Goal: Transaction & Acquisition: Purchase product/service

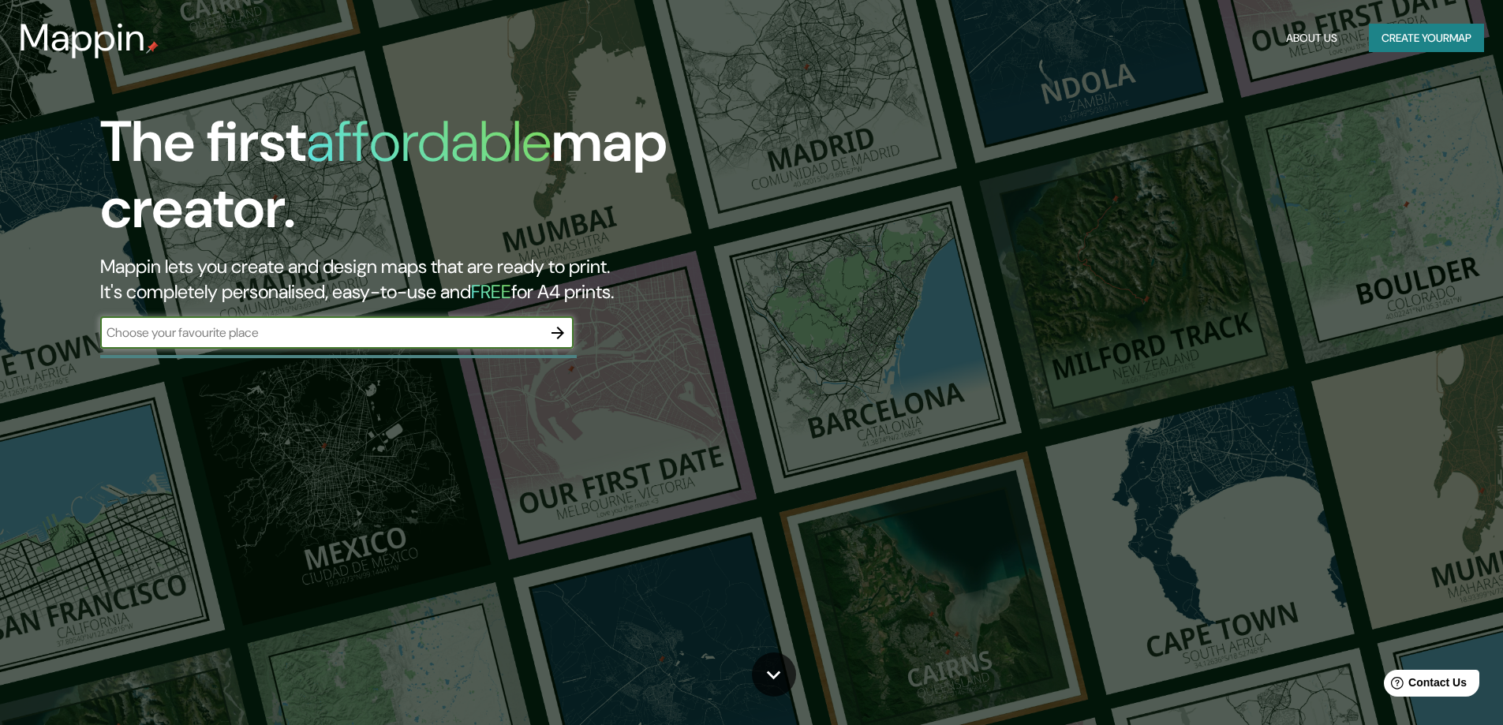
click at [322, 336] on input "text" at bounding box center [321, 333] width 442 height 18
type input "Cali"
click at [560, 335] on icon "button" at bounding box center [558, 333] width 13 height 13
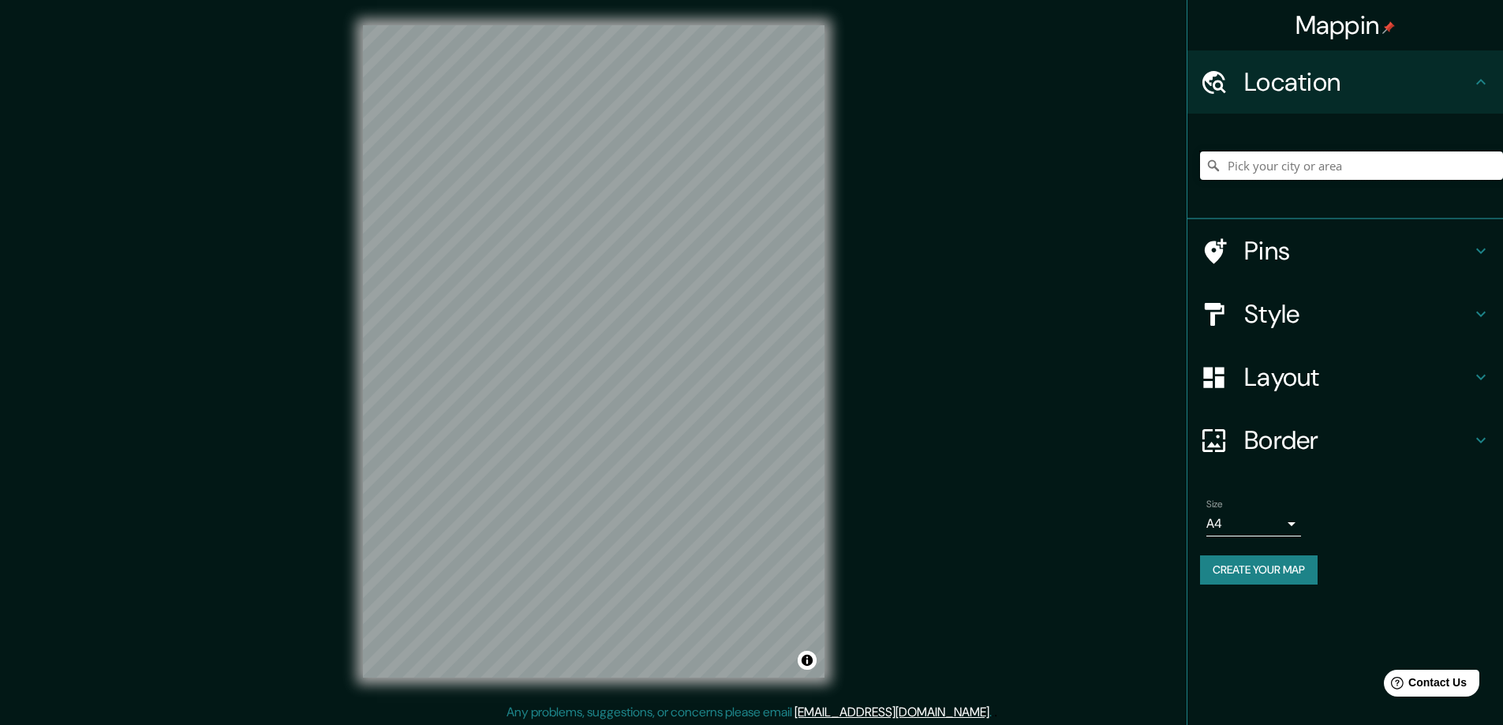
click at [1423, 160] on input "Pick your city or area" at bounding box center [1351, 166] width 303 height 28
click at [609, 365] on div at bounding box center [615, 360] width 13 height 13
click at [619, 316] on div at bounding box center [623, 311] width 13 height 13
click at [521, 177] on div at bounding box center [520, 172] width 13 height 13
click at [1311, 168] on input "[GEOGRAPHIC_DATA]" at bounding box center [1351, 166] width 303 height 28
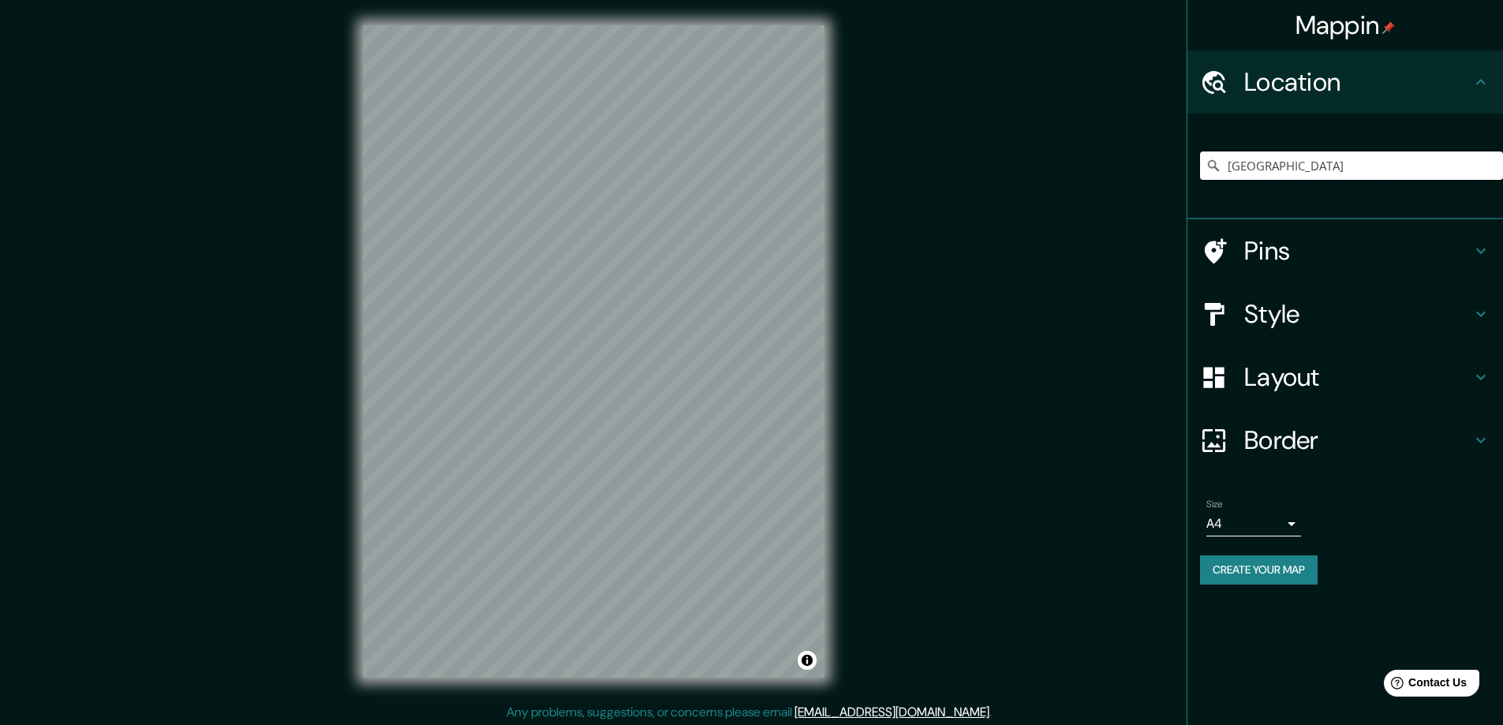
click at [1296, 166] on input "[GEOGRAPHIC_DATA]" at bounding box center [1351, 166] width 303 height 28
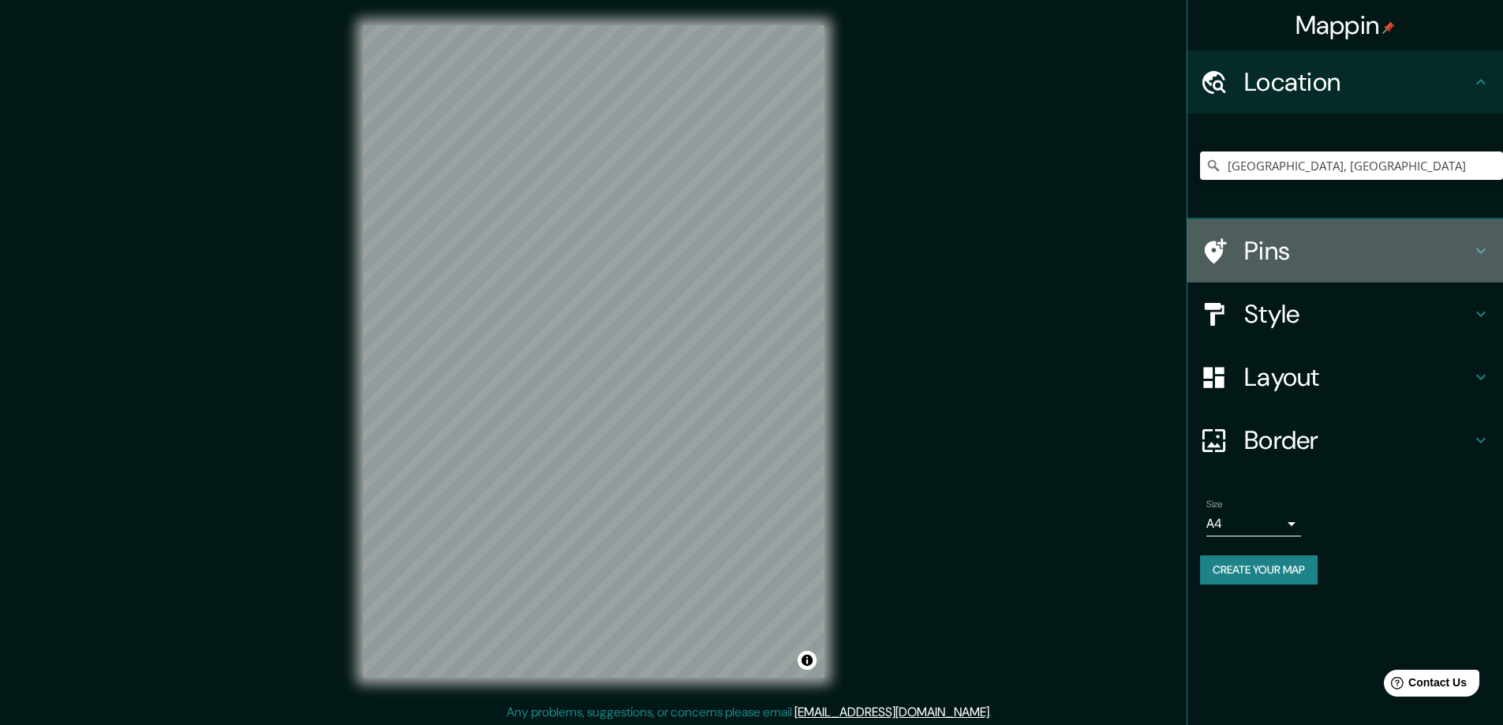
click at [1340, 260] on h4 "Pins" at bounding box center [1357, 251] width 227 height 32
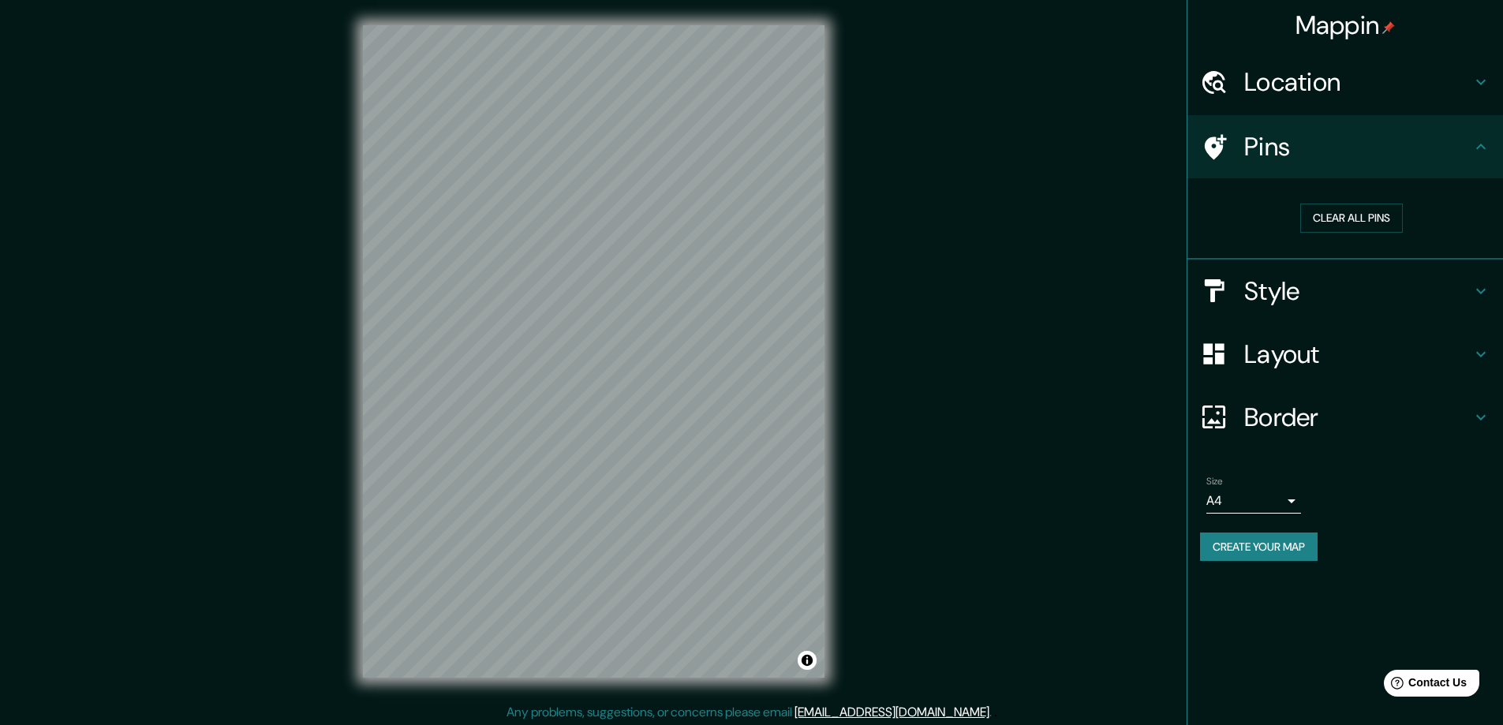
click at [1325, 294] on h4 "Style" at bounding box center [1357, 291] width 227 height 32
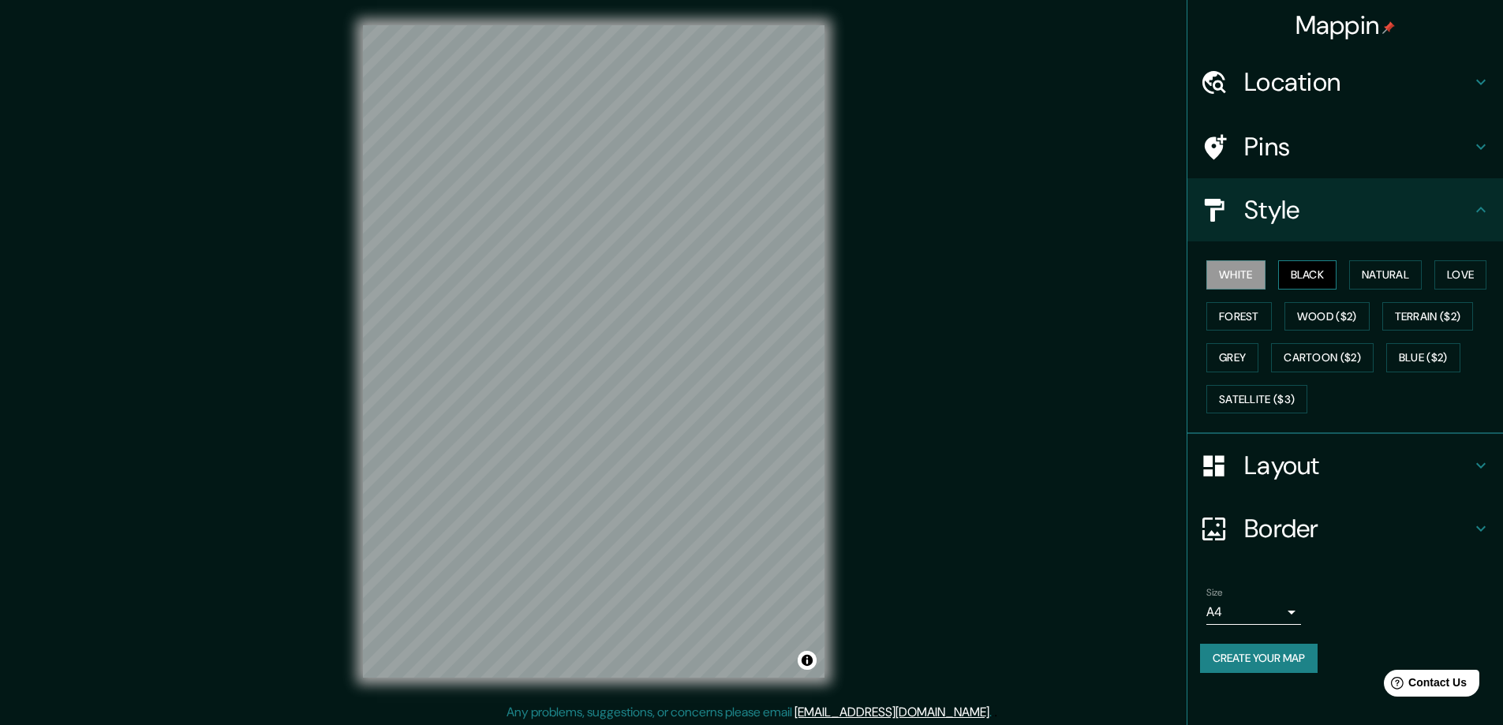
click at [1318, 279] on button "Black" at bounding box center [1307, 274] width 59 height 29
click at [1382, 274] on button "Natural" at bounding box center [1385, 274] width 73 height 29
click at [1461, 272] on button "Love" at bounding box center [1461, 274] width 52 height 29
click at [1259, 316] on button "Forest" at bounding box center [1238, 316] width 65 height 29
click at [1349, 317] on button "Wood ($2)" at bounding box center [1327, 316] width 85 height 29
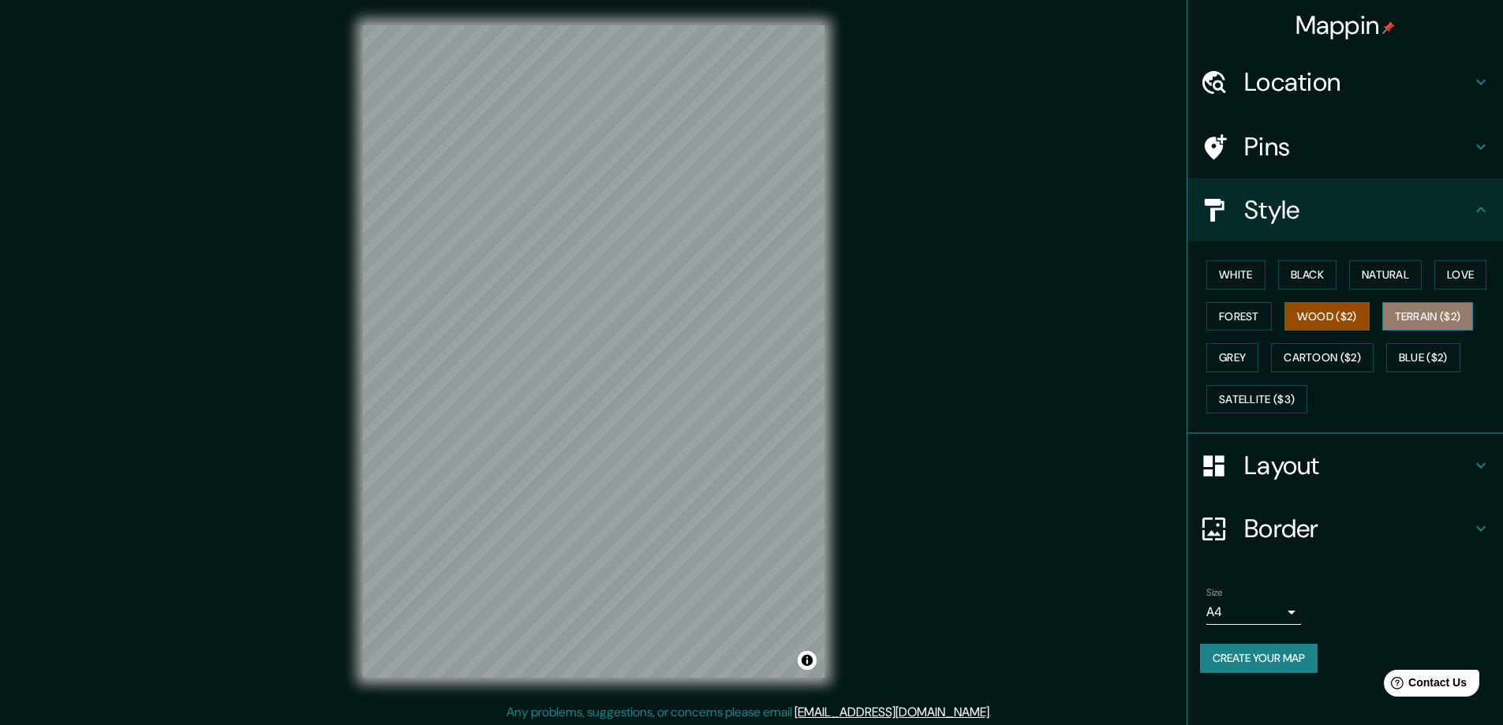
click at [1401, 318] on button "Terrain ($2)" at bounding box center [1428, 316] width 92 height 29
click at [1242, 362] on button "Grey" at bounding box center [1232, 357] width 52 height 29
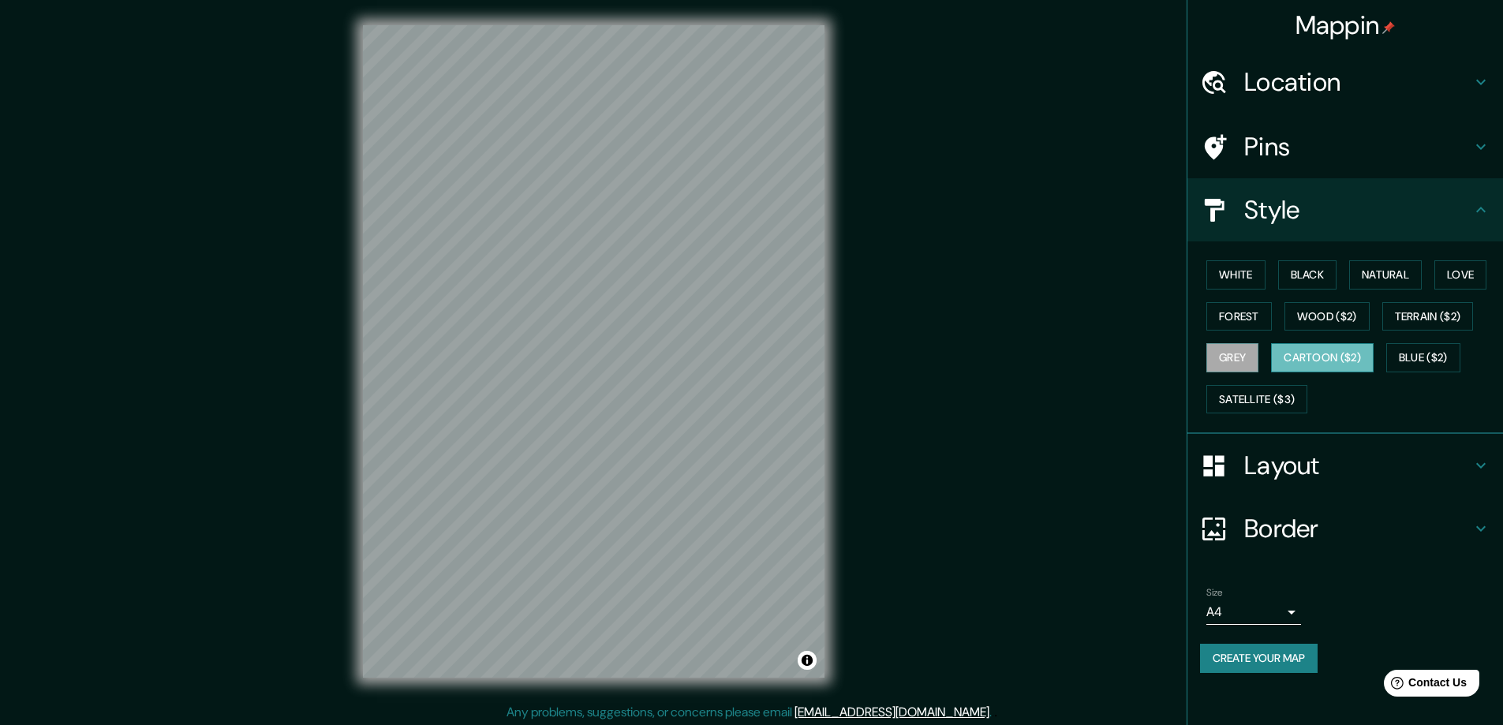
click at [1337, 357] on button "Cartoon ($2)" at bounding box center [1322, 357] width 103 height 29
click at [1420, 348] on button "Blue ($2)" at bounding box center [1423, 357] width 74 height 29
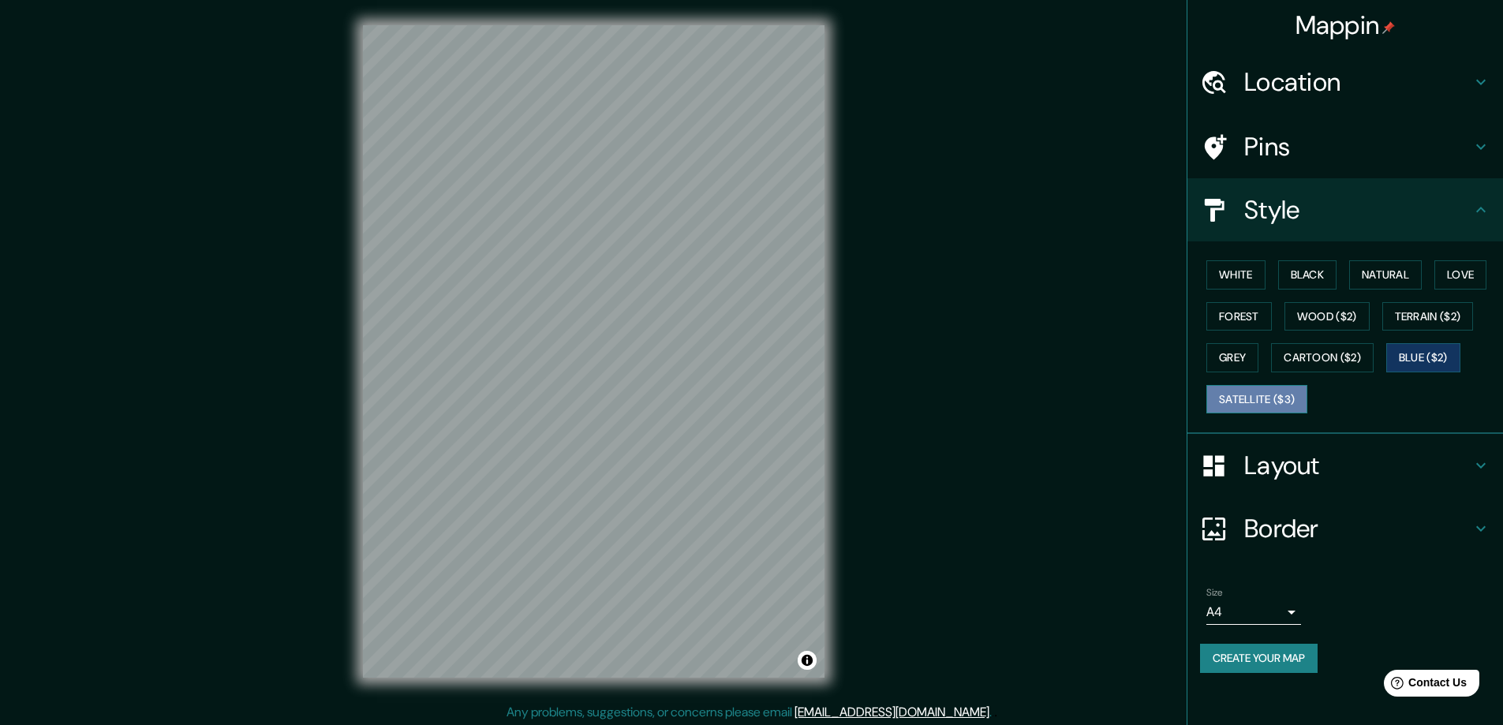
click at [1285, 398] on button "Satellite ($3)" at bounding box center [1256, 399] width 101 height 29
click at [1241, 277] on button "White" at bounding box center [1235, 274] width 59 height 29
click at [1295, 625] on div "Size A4 single" at bounding box center [1345, 606] width 290 height 51
click at [1291, 614] on body "Mappin Location [GEOGRAPHIC_DATA], [GEOGRAPHIC_DATA][PERSON_NAME][GEOGRAPHIC_DA…" at bounding box center [751, 362] width 1503 height 725
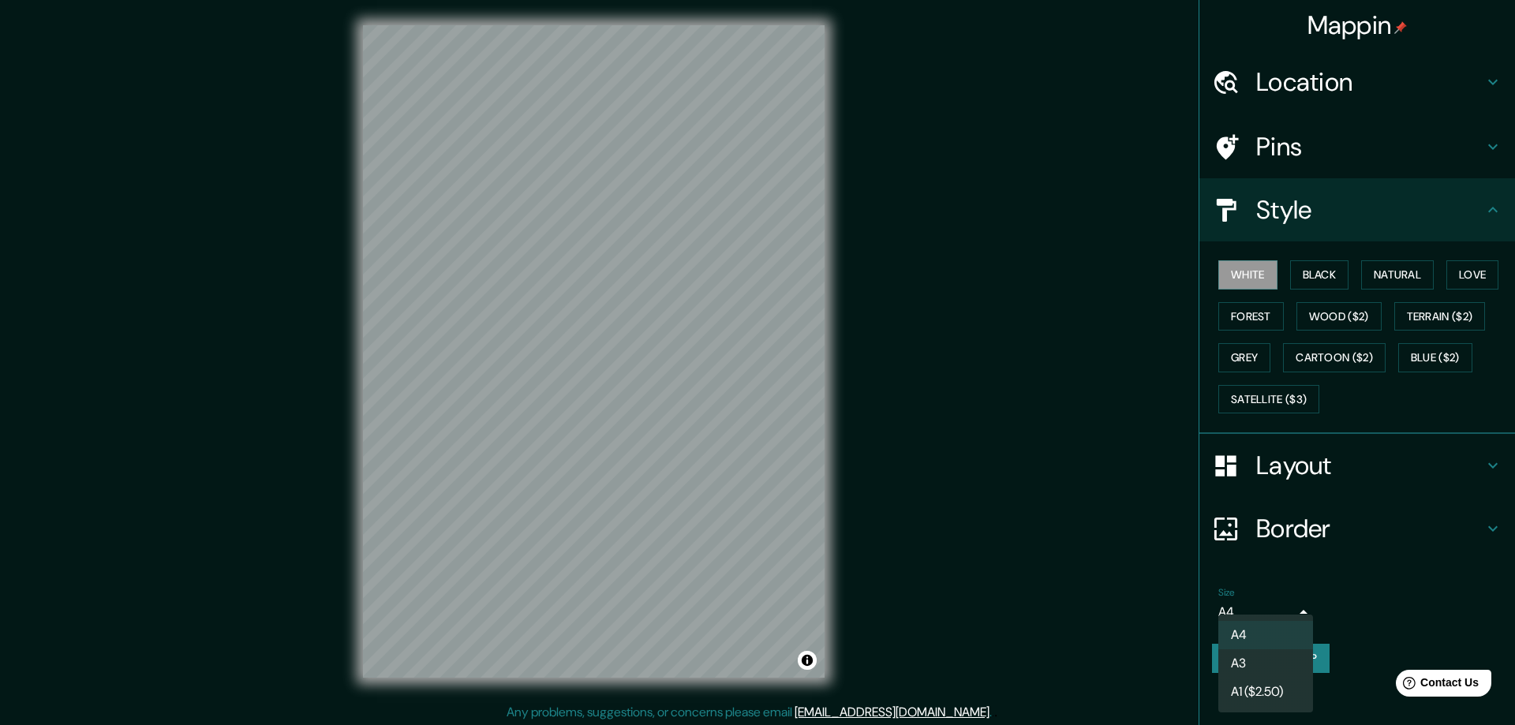
click at [1300, 611] on div at bounding box center [757, 362] width 1515 height 725
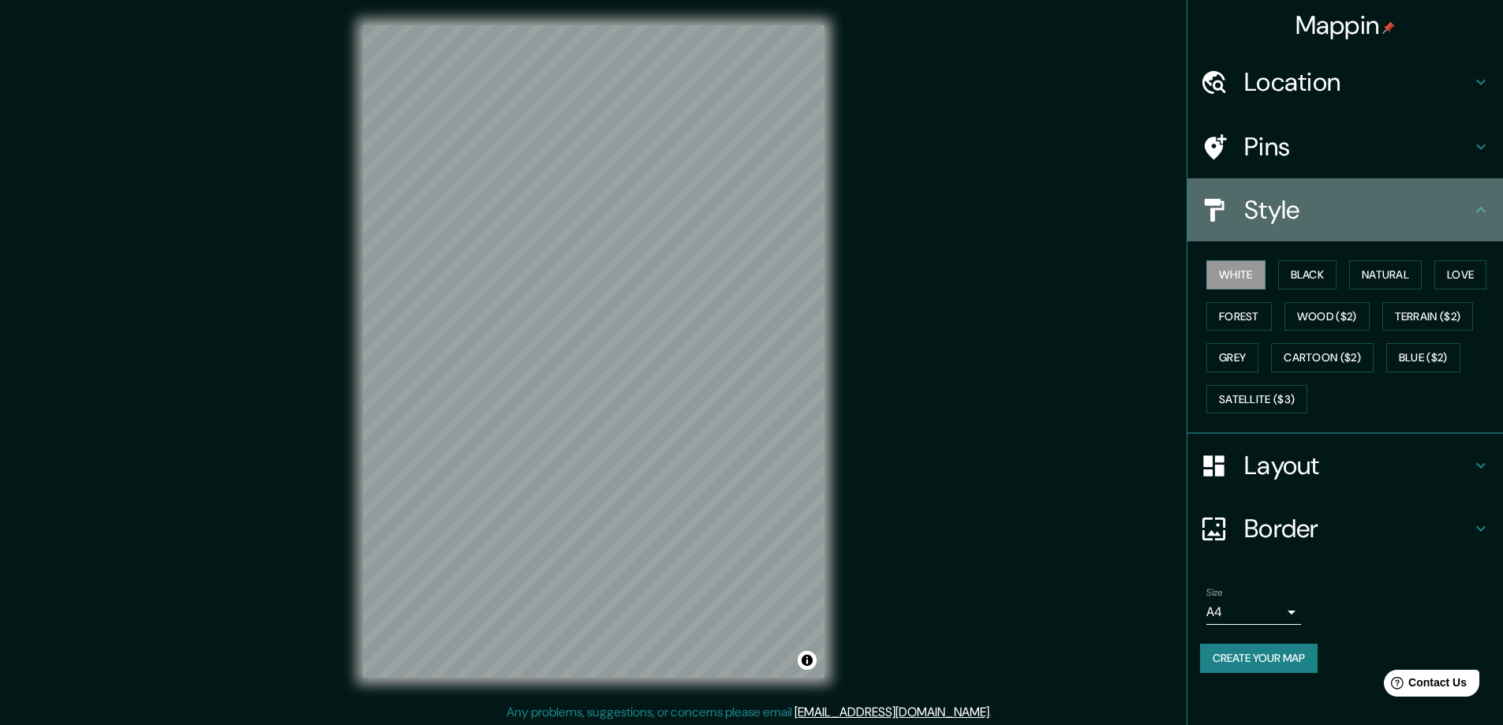
click at [1290, 202] on h4 "Style" at bounding box center [1357, 210] width 227 height 32
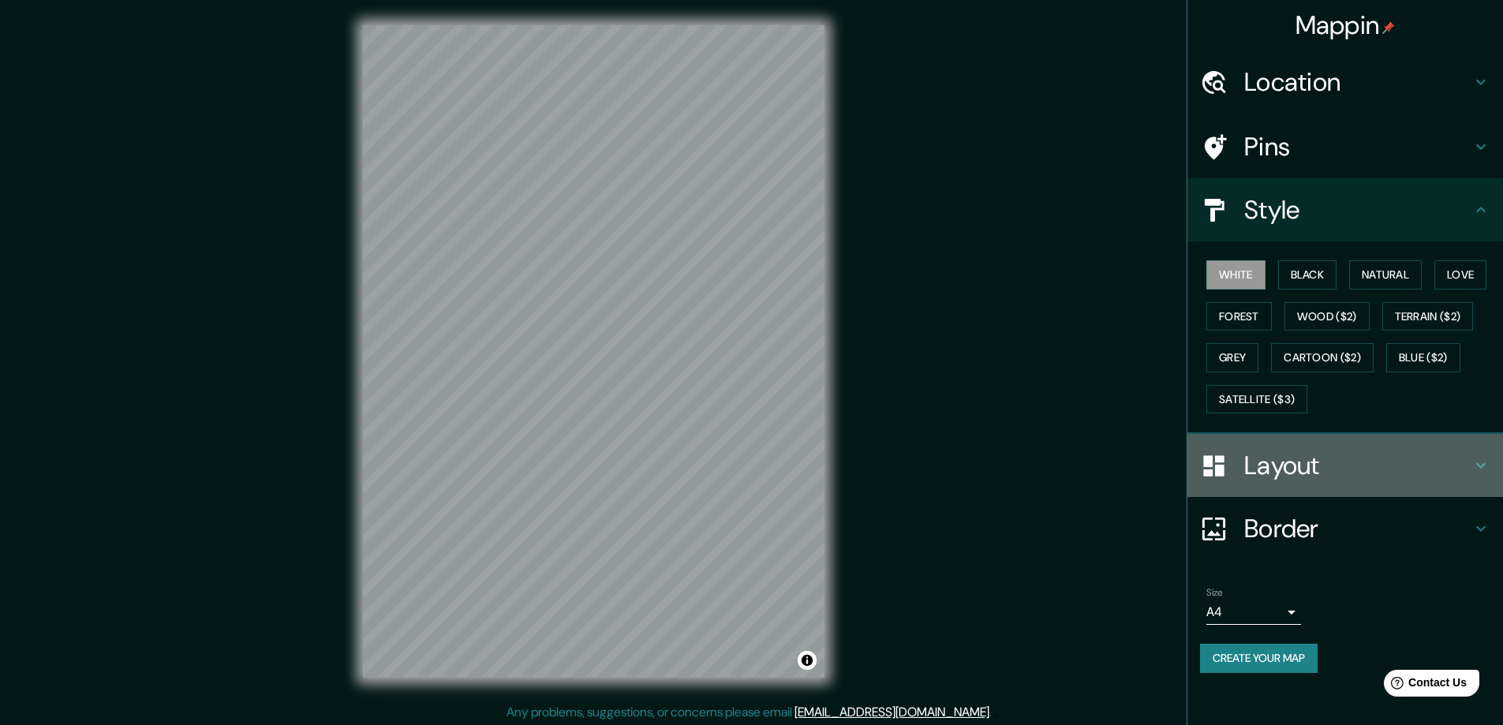
click at [1271, 456] on h4 "Layout" at bounding box center [1357, 466] width 227 height 32
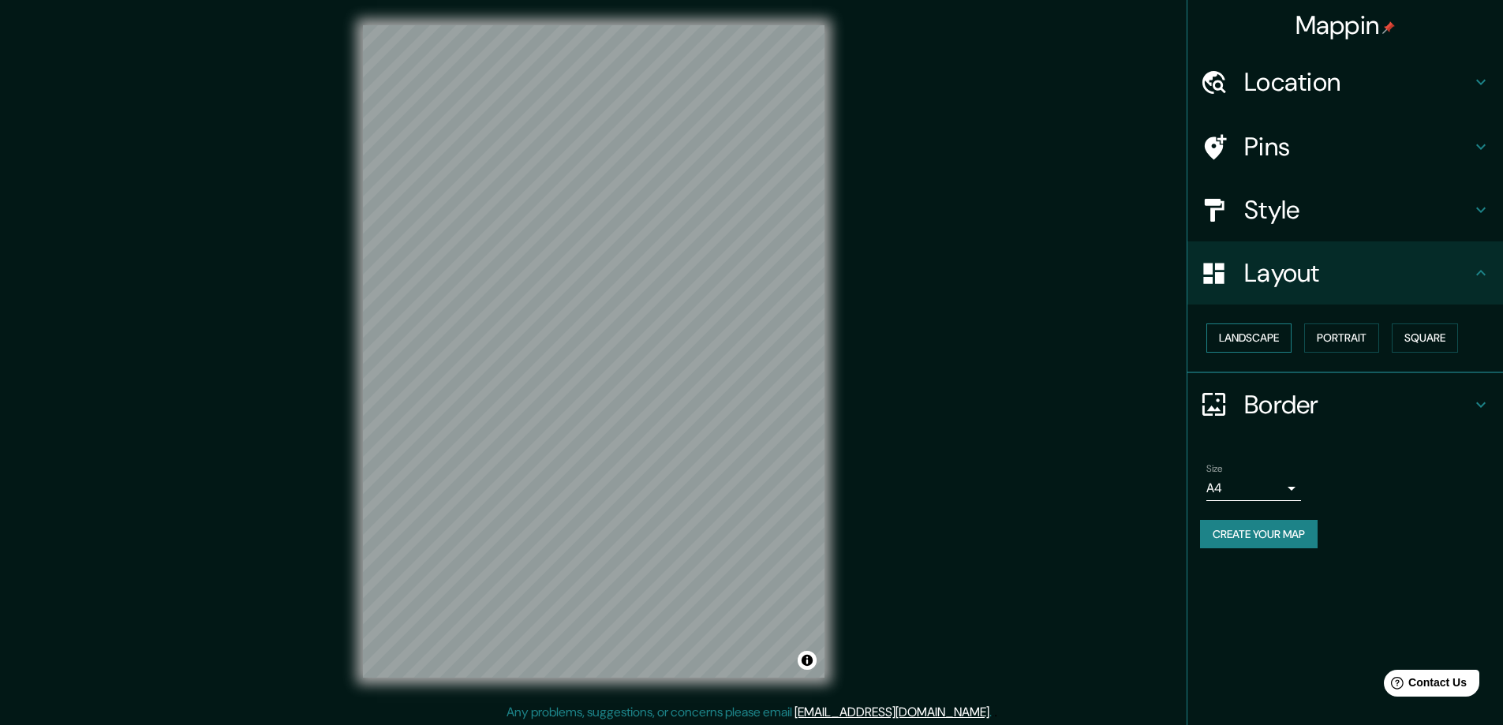
click at [1269, 344] on button "Landscape" at bounding box center [1248, 338] width 85 height 29
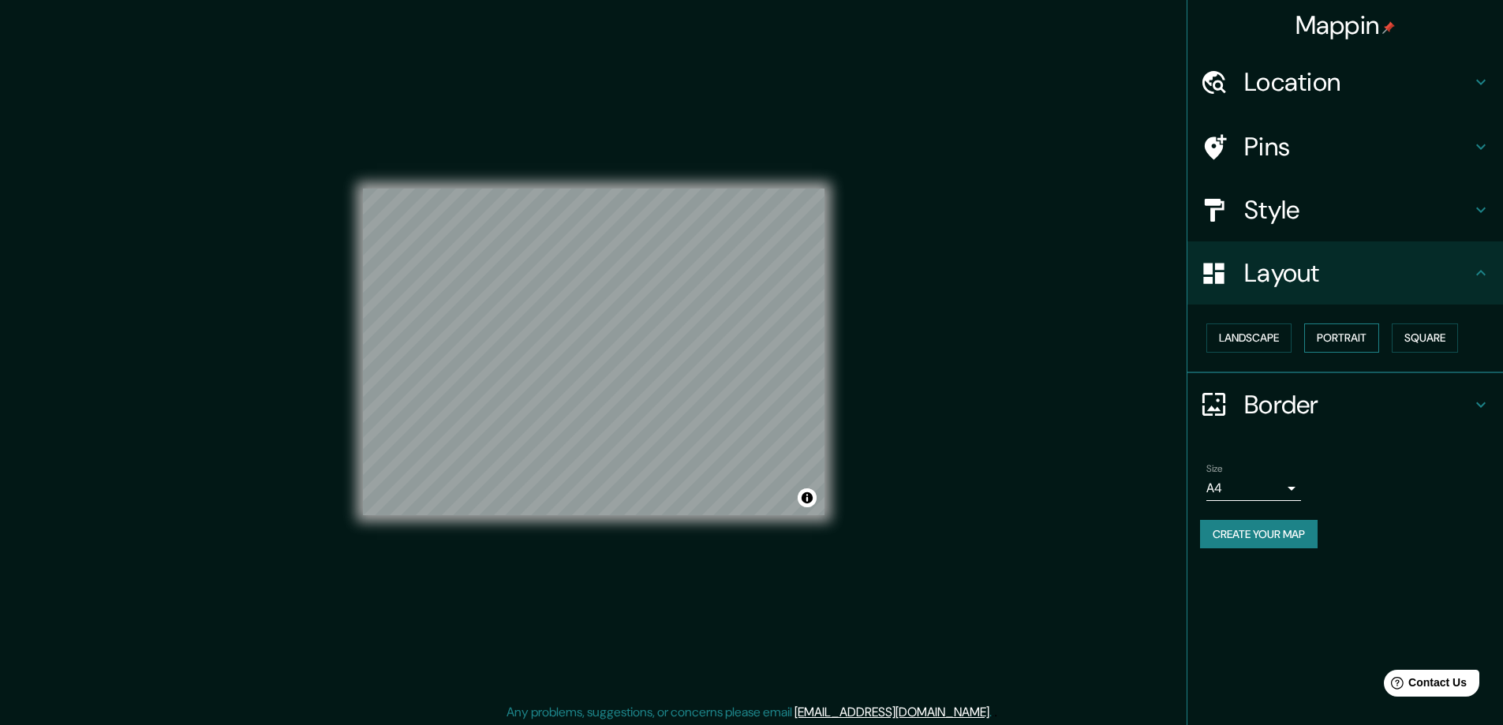
click at [1322, 339] on button "Portrait" at bounding box center [1341, 338] width 75 height 29
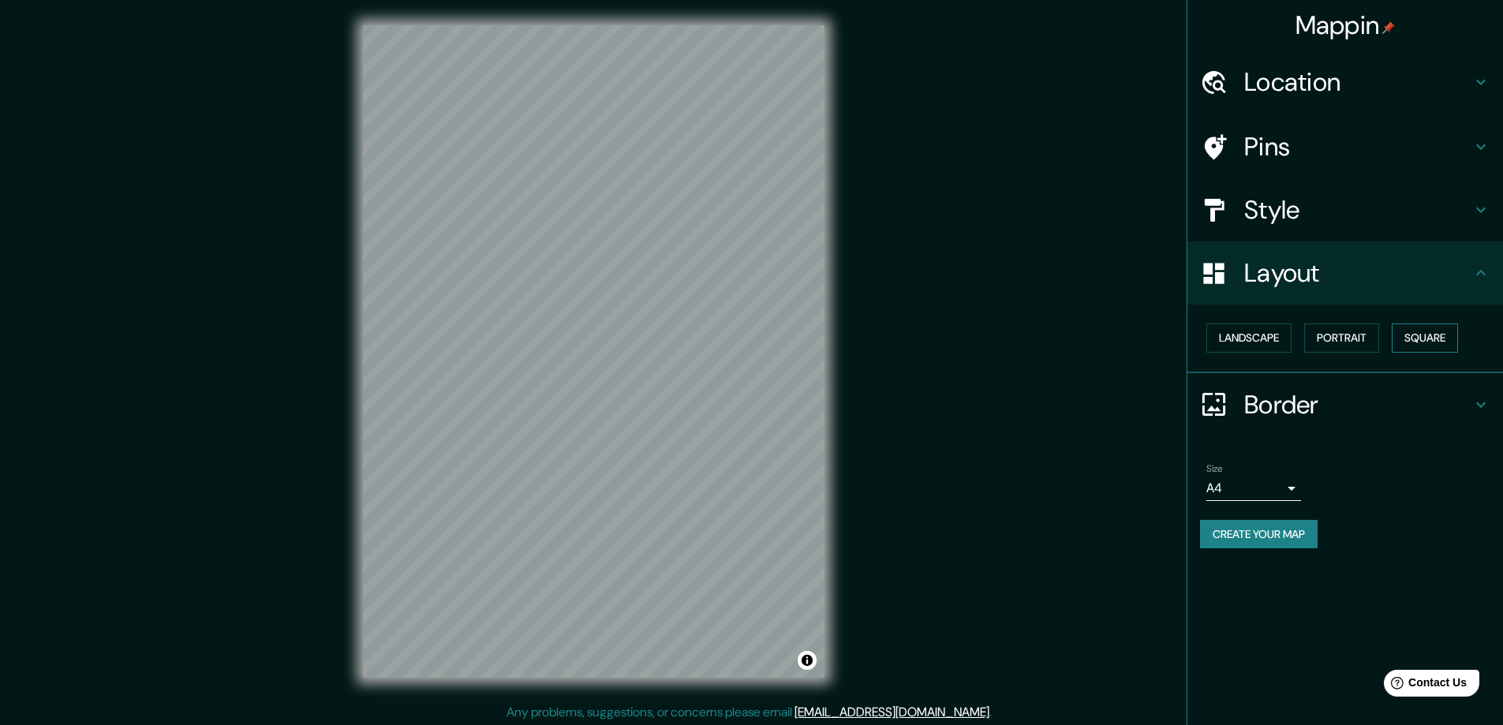
click at [1431, 337] on button "Square" at bounding box center [1425, 338] width 66 height 29
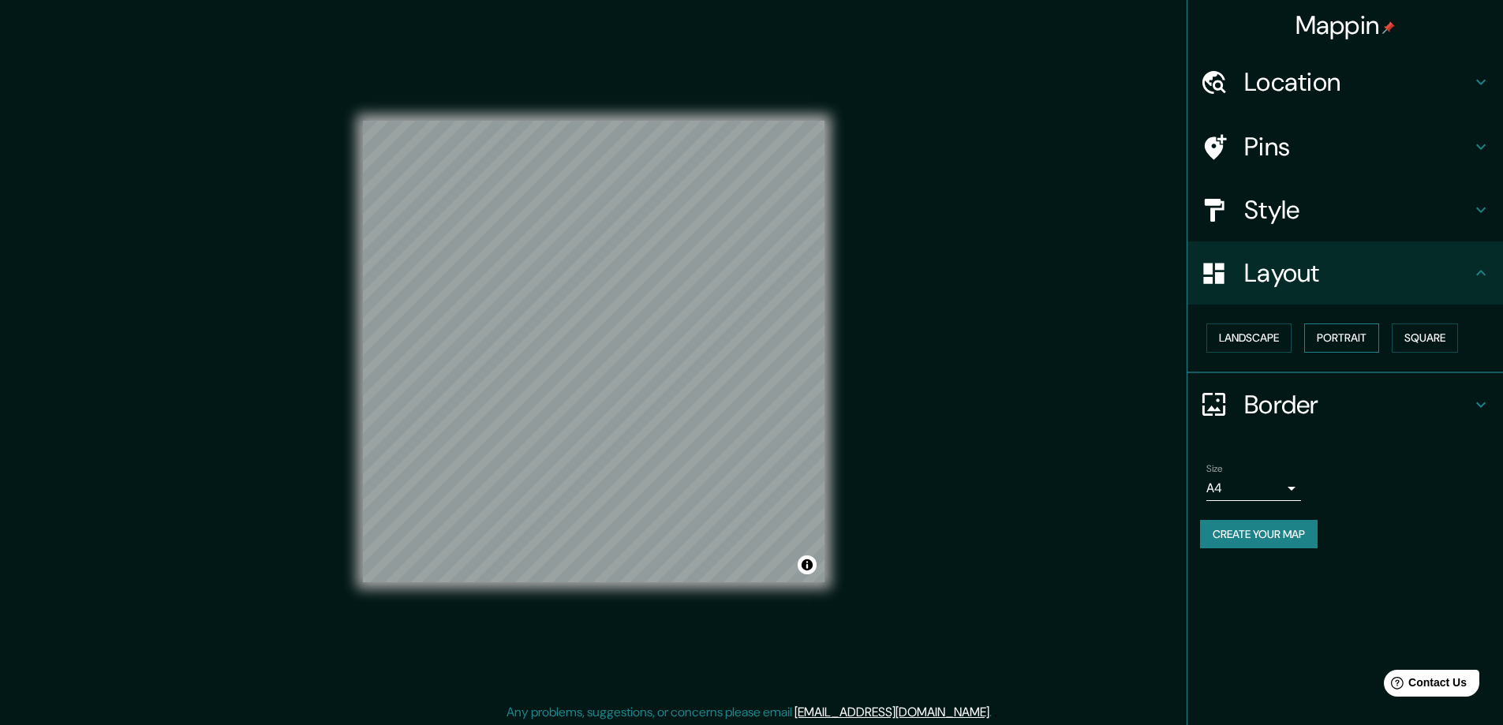
click at [1349, 337] on button "Portrait" at bounding box center [1341, 338] width 75 height 29
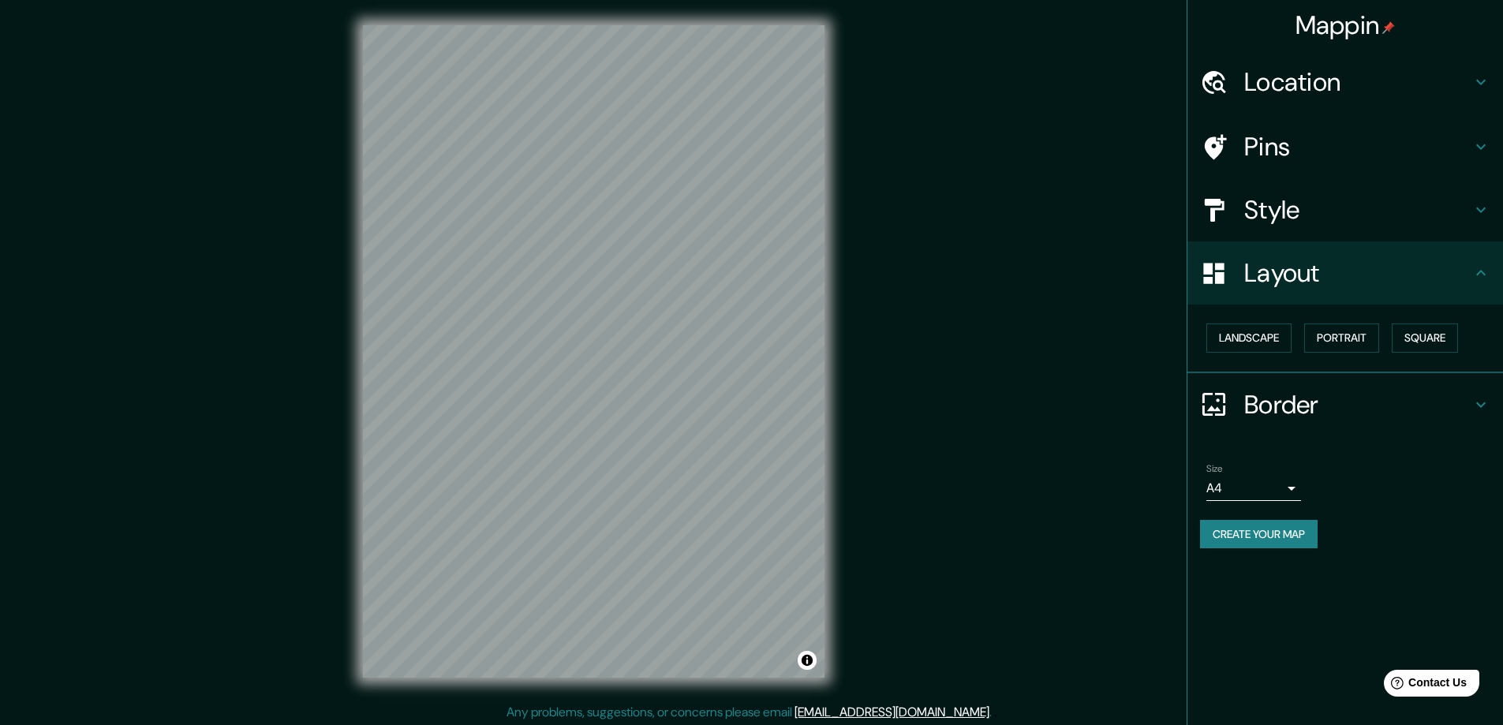
click at [1360, 393] on h4 "Border" at bounding box center [1357, 405] width 227 height 32
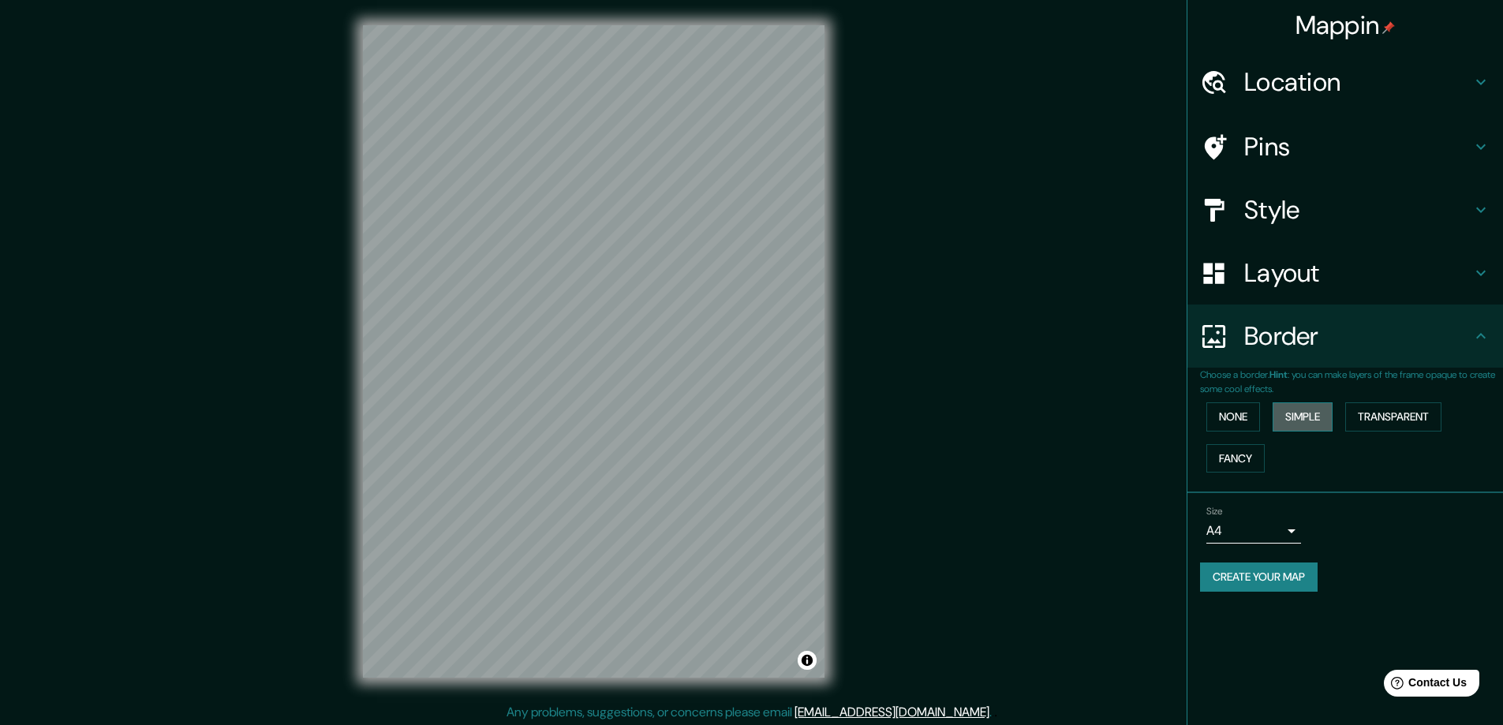
click at [1294, 417] on button "Simple" at bounding box center [1303, 416] width 60 height 29
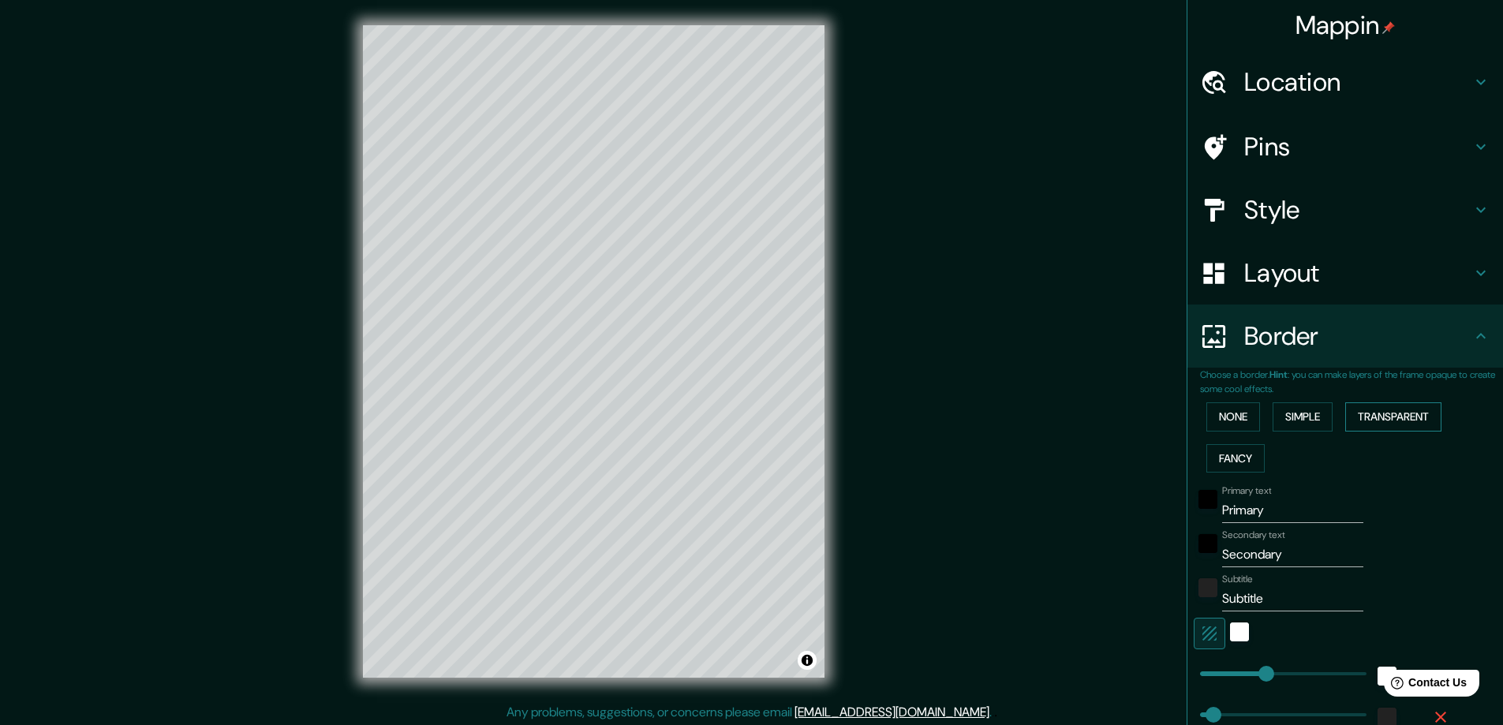
click at [1364, 417] on button "Transparent" at bounding box center [1393, 416] width 96 height 29
click at [1240, 442] on div "None Simple Transparent Fancy" at bounding box center [1351, 437] width 303 height 83
click at [1235, 449] on button "Fancy" at bounding box center [1235, 458] width 58 height 29
click at [1233, 421] on button "None" at bounding box center [1233, 416] width 54 height 29
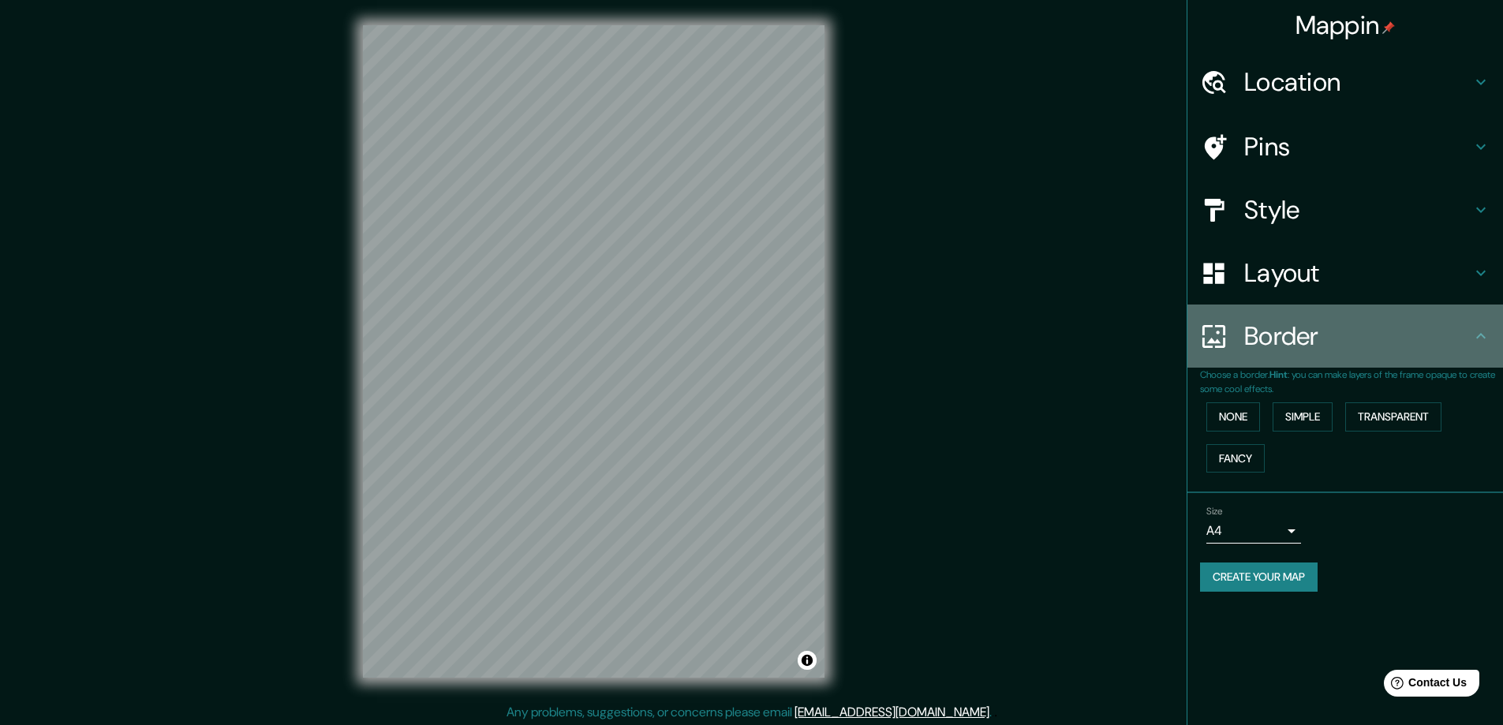
click at [1300, 337] on h4 "Border" at bounding box center [1357, 336] width 227 height 32
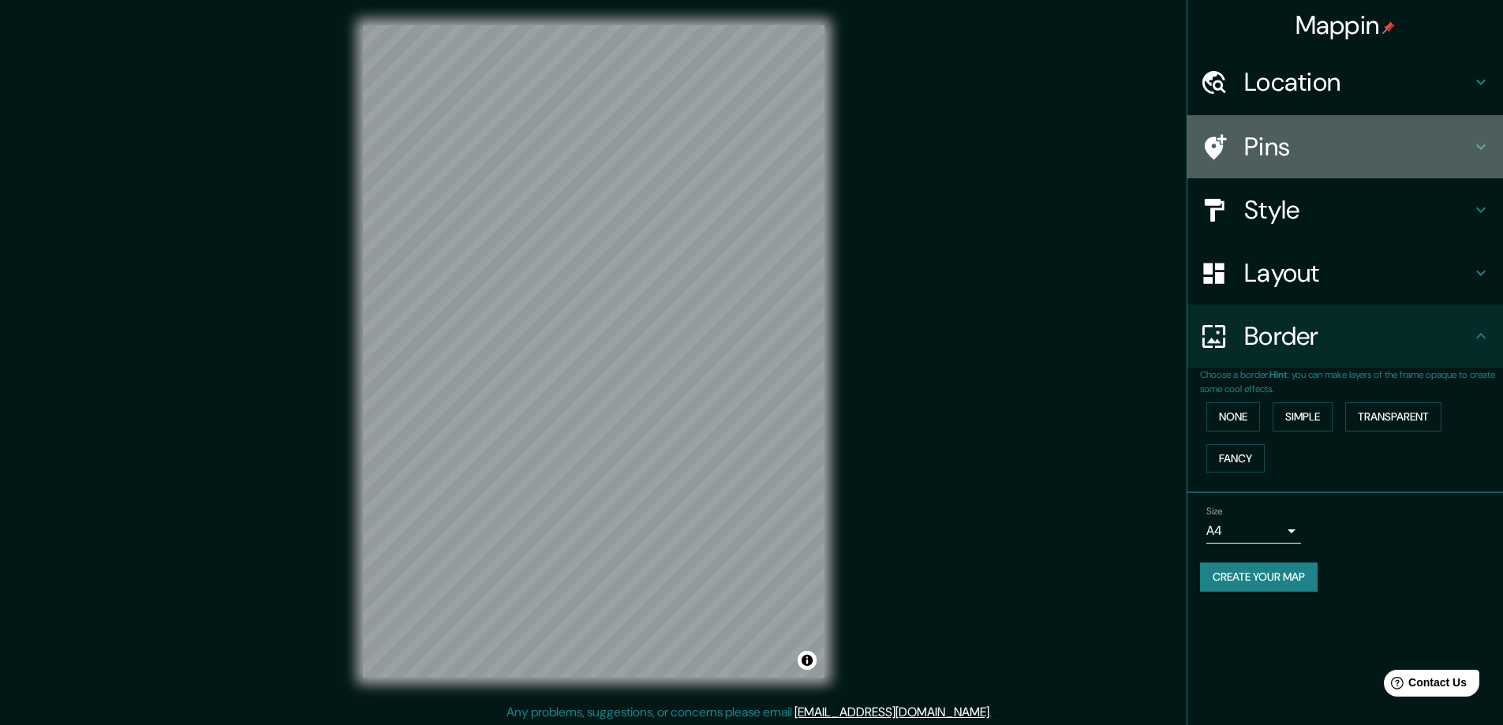
click at [1313, 146] on h4 "Pins" at bounding box center [1357, 147] width 227 height 32
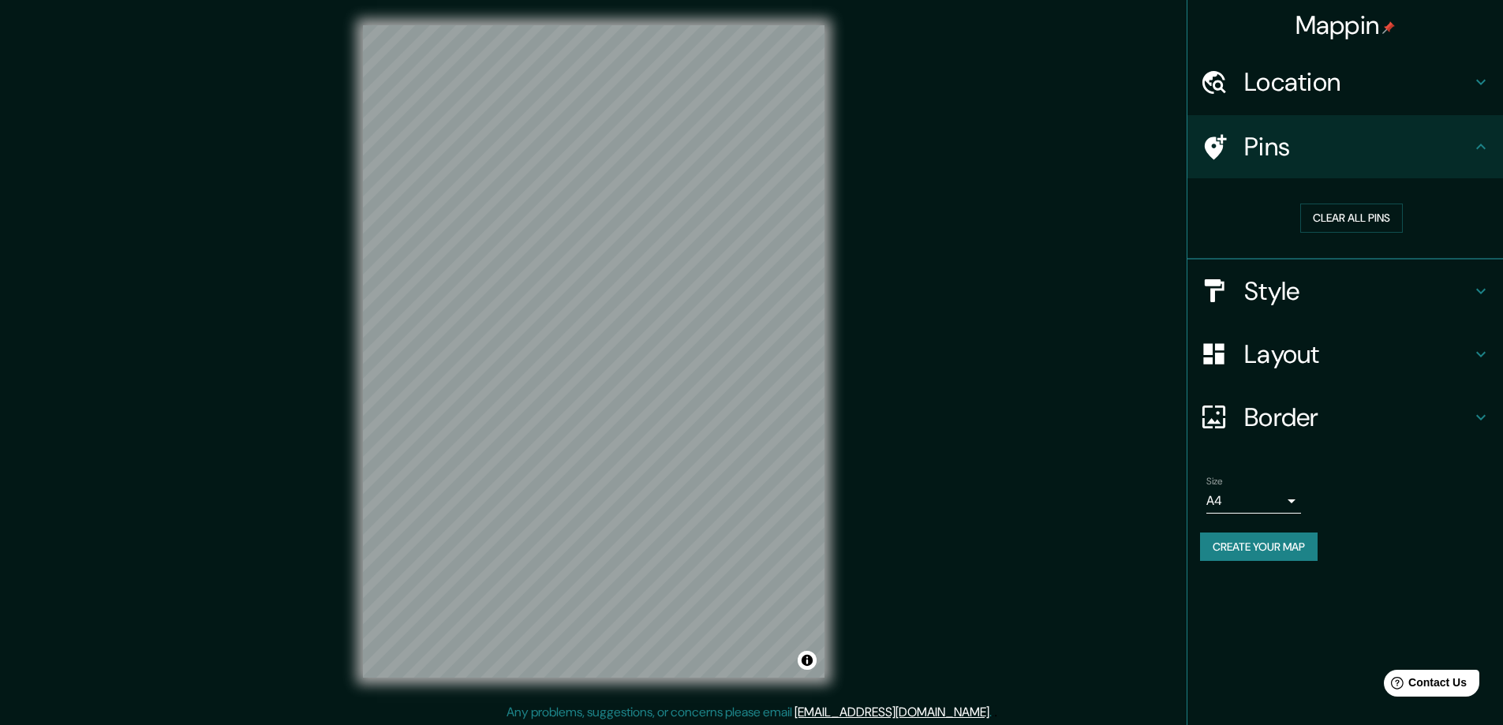
click at [1311, 148] on h4 "Pins" at bounding box center [1357, 147] width 227 height 32
click at [1320, 275] on h4 "Style" at bounding box center [1357, 291] width 227 height 32
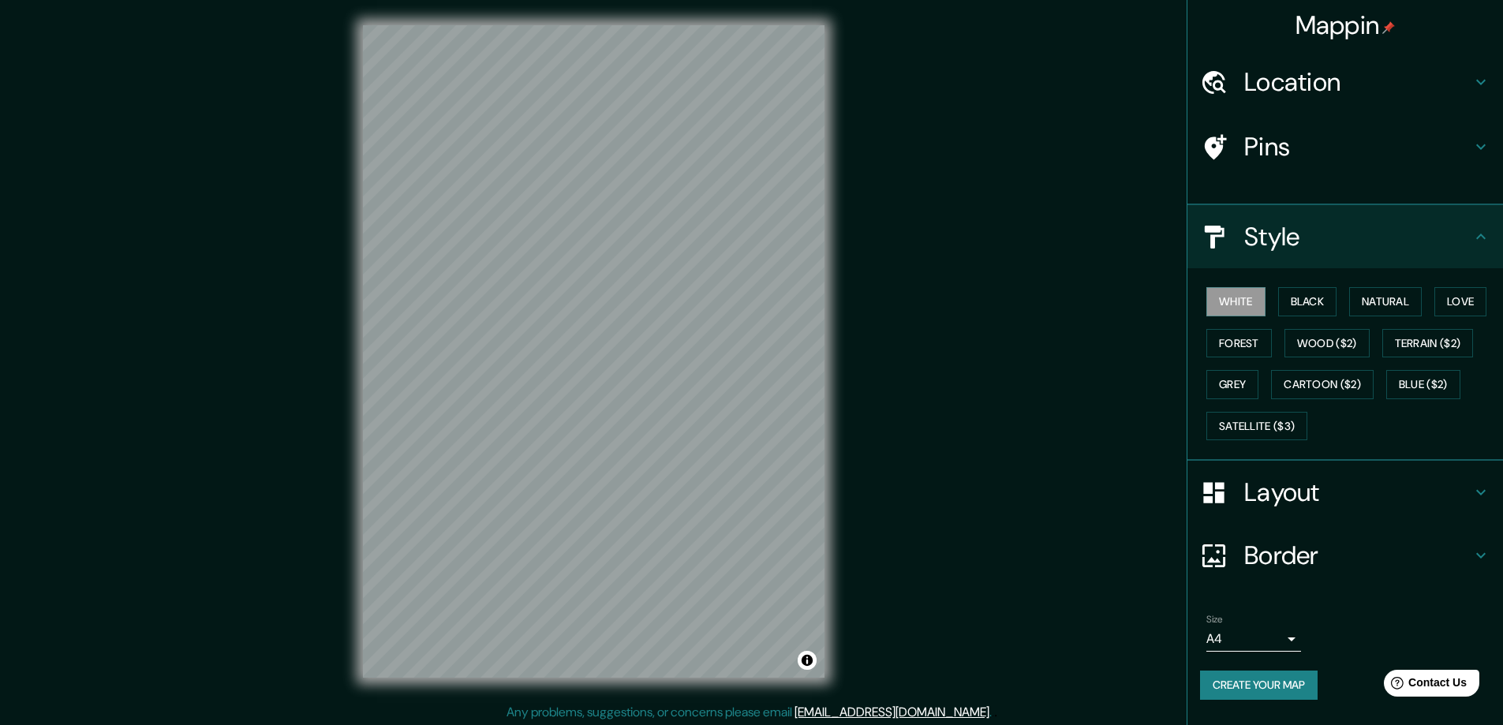
click at [1320, 91] on h4 "Location" at bounding box center [1357, 82] width 227 height 32
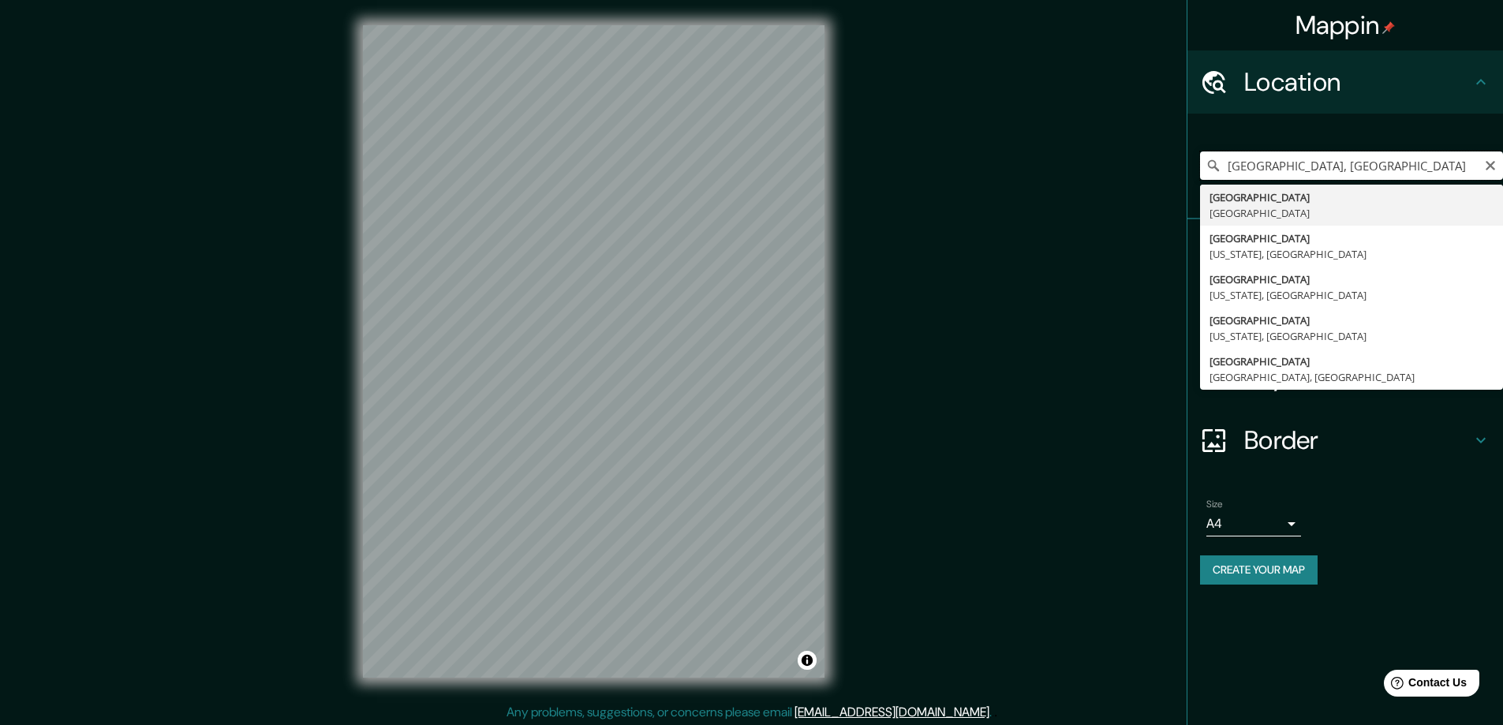
click at [1306, 163] on input "[GEOGRAPHIC_DATA], [GEOGRAPHIC_DATA]" at bounding box center [1351, 166] width 303 height 28
type input "[GEOGRAPHIC_DATA], [GEOGRAPHIC_DATA], [GEOGRAPHIC_DATA]"
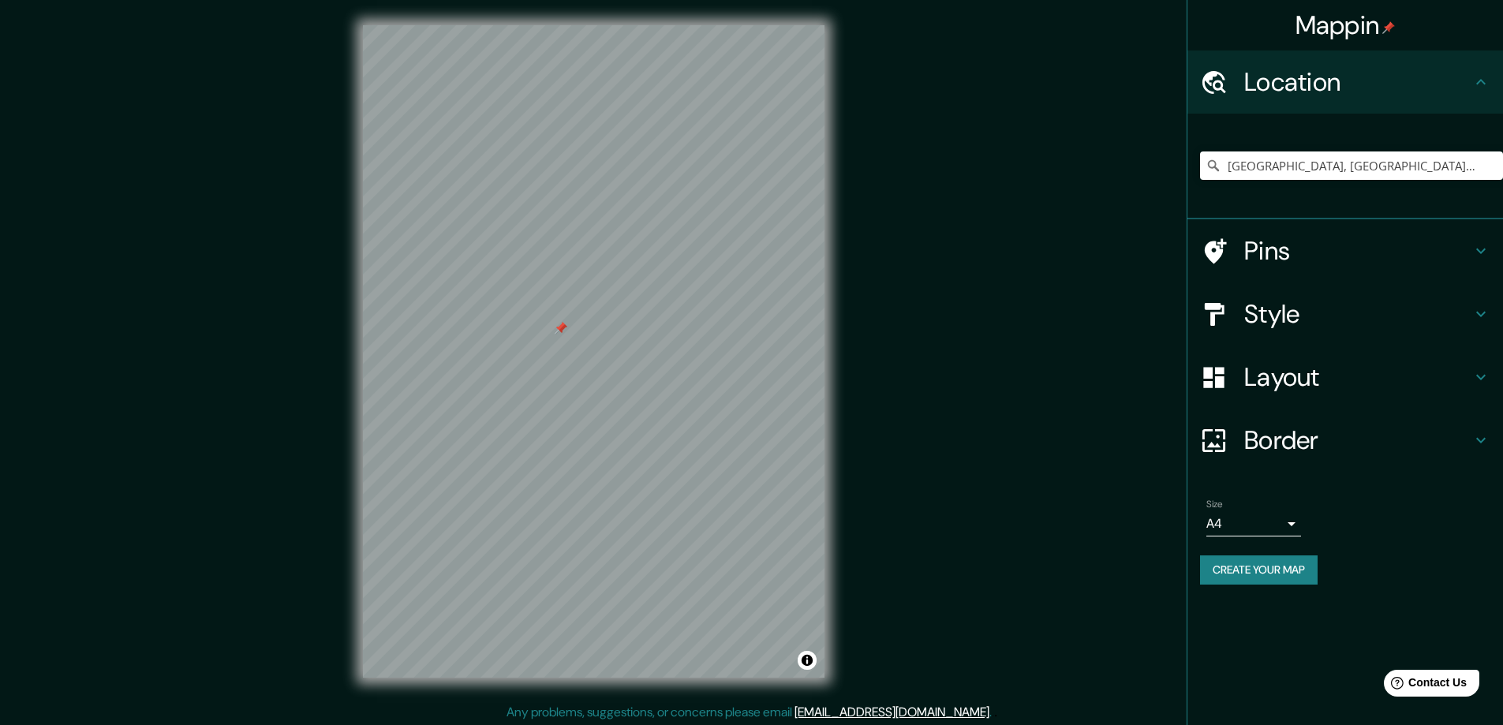
drag, startPoint x: 523, startPoint y: 333, endPoint x: 563, endPoint y: 333, distance: 39.5
click at [563, 333] on div at bounding box center [561, 328] width 13 height 13
click at [561, 330] on div at bounding box center [561, 328] width 13 height 13
click at [592, 336] on div at bounding box center [591, 330] width 13 height 13
click at [1346, 294] on div "Style" at bounding box center [1346, 313] width 316 height 63
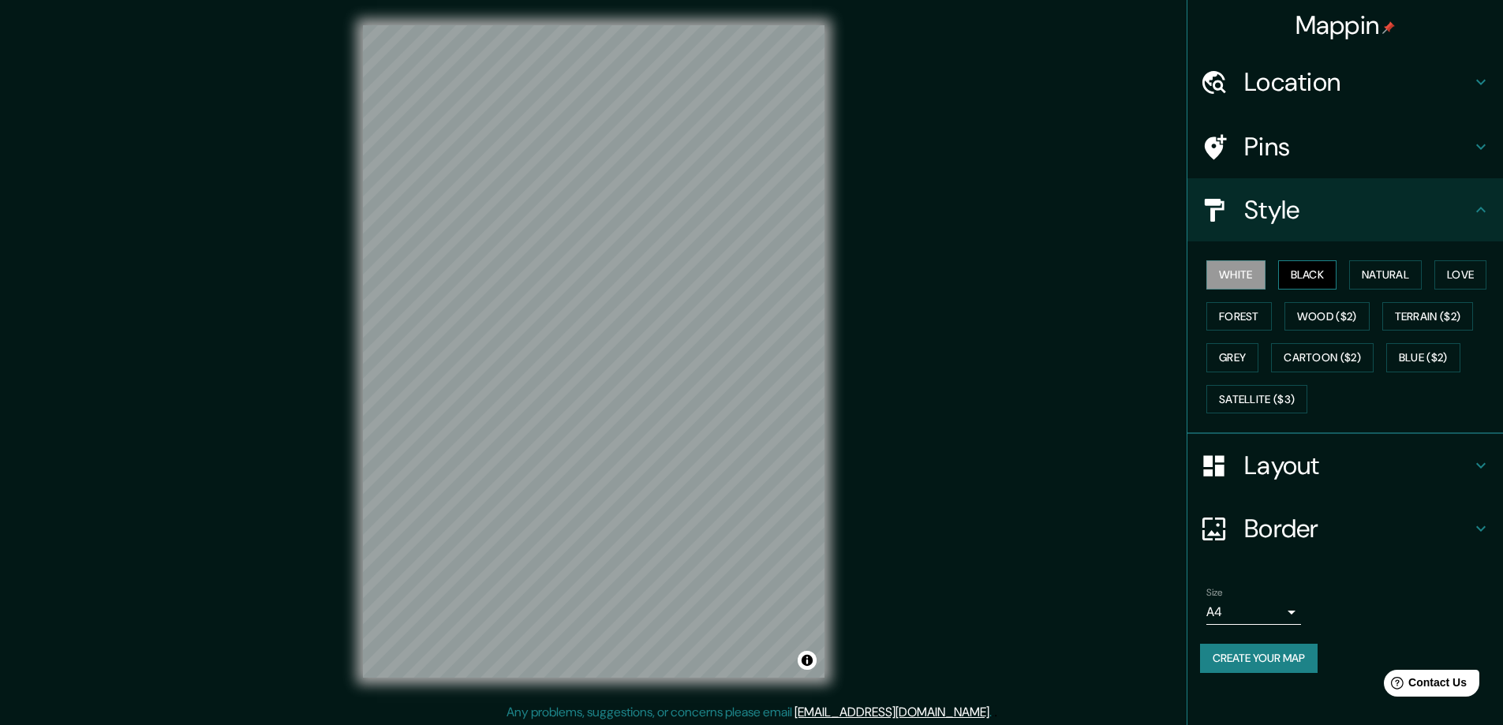
click at [1313, 281] on button "Black" at bounding box center [1307, 274] width 59 height 29
click at [1381, 280] on button "Natural" at bounding box center [1385, 274] width 73 height 29
click at [1458, 279] on button "Love" at bounding box center [1461, 274] width 52 height 29
click at [1248, 321] on button "Forest" at bounding box center [1238, 316] width 65 height 29
click at [1336, 318] on button "Wood ($2)" at bounding box center [1327, 316] width 85 height 29
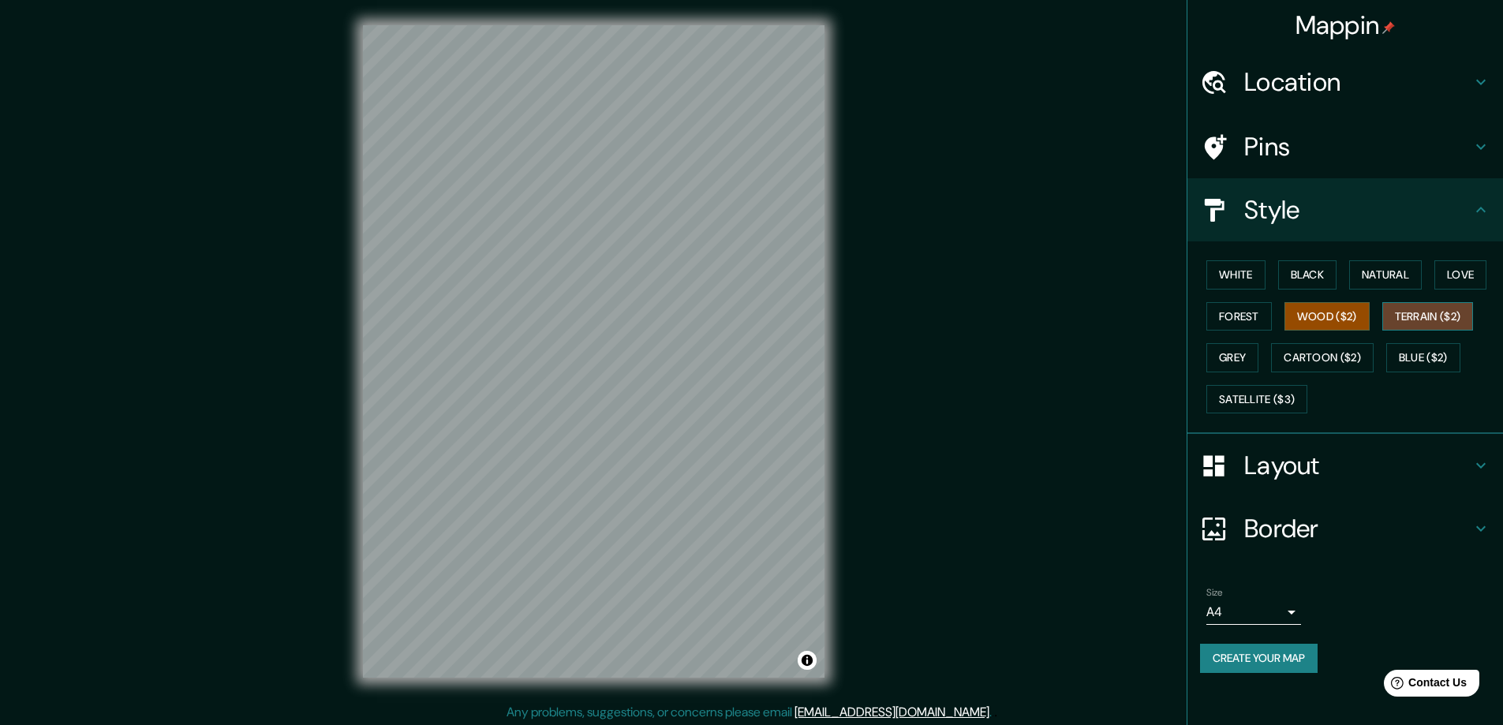
click at [1420, 314] on button "Terrain ($2)" at bounding box center [1428, 316] width 92 height 29
click at [1246, 356] on button "Grey" at bounding box center [1232, 357] width 52 height 29
click at [1425, 320] on button "Terrain ($2)" at bounding box center [1428, 316] width 92 height 29
click at [606, 365] on div at bounding box center [606, 363] width 13 height 13
click at [665, 361] on div at bounding box center [667, 359] width 13 height 13
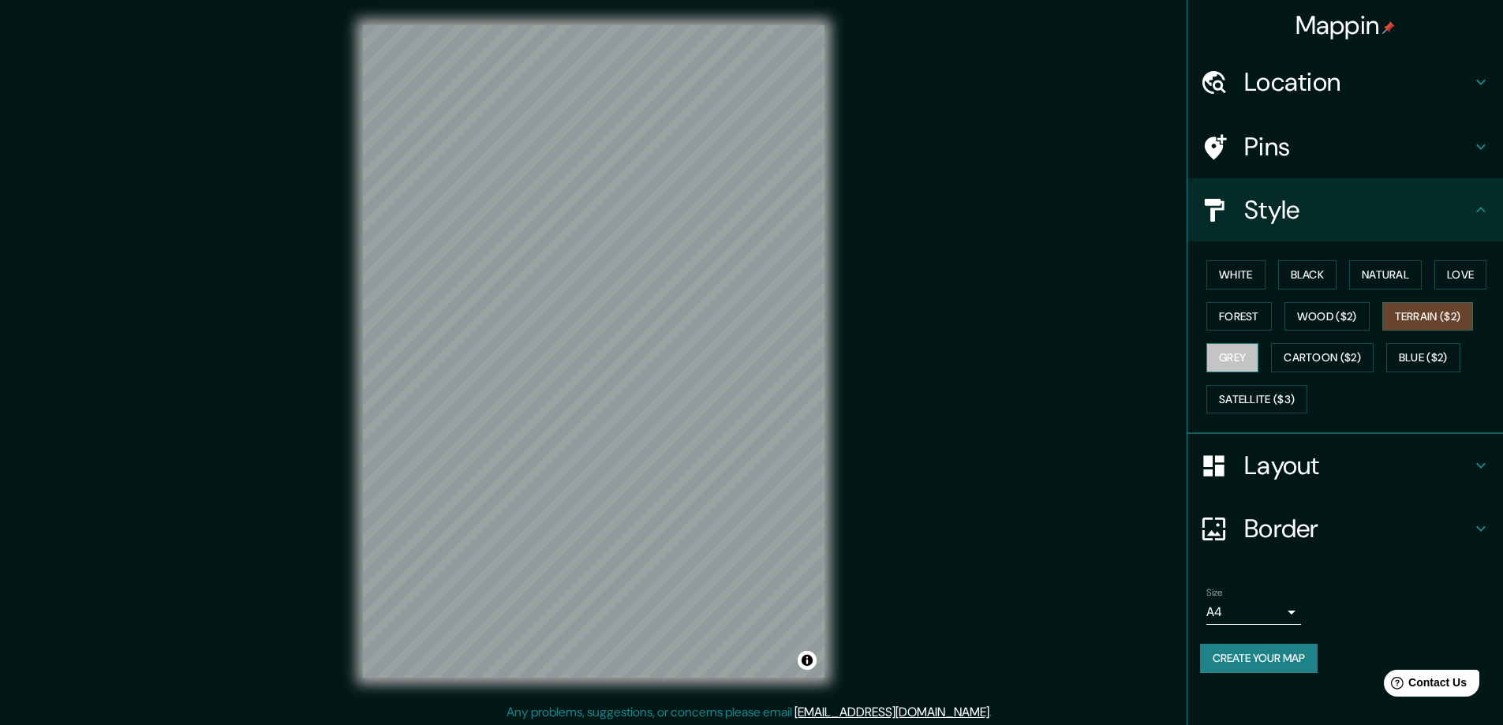
click at [1232, 351] on button "Grey" at bounding box center [1232, 357] width 52 height 29
click at [1308, 360] on button "Cartoon ($2)" at bounding box center [1322, 357] width 103 height 29
click at [1404, 356] on button "Blue ($2)" at bounding box center [1423, 357] width 74 height 29
click at [1289, 394] on button "Satellite ($3)" at bounding box center [1256, 399] width 101 height 29
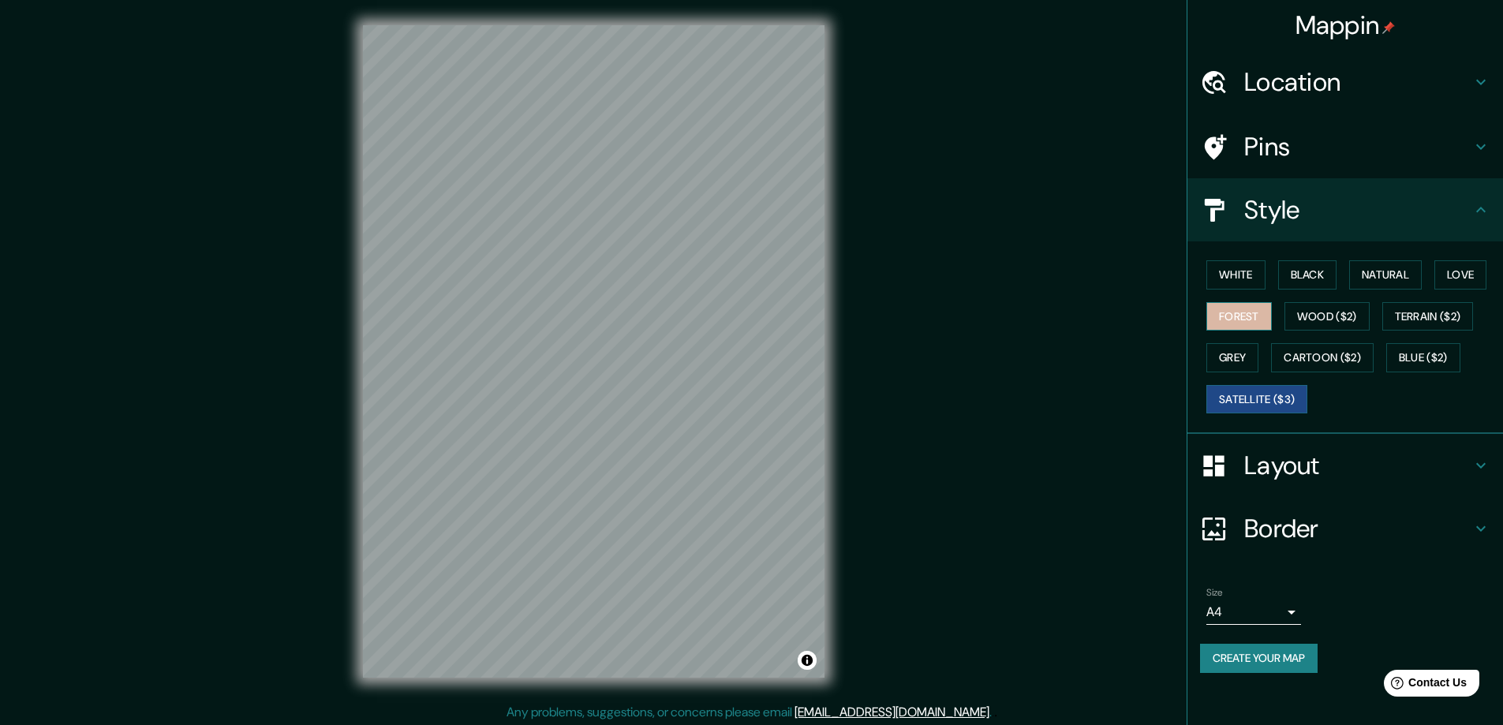
click at [1244, 309] on button "Forest" at bounding box center [1238, 316] width 65 height 29
click at [1368, 275] on button "Natural" at bounding box center [1385, 274] width 73 height 29
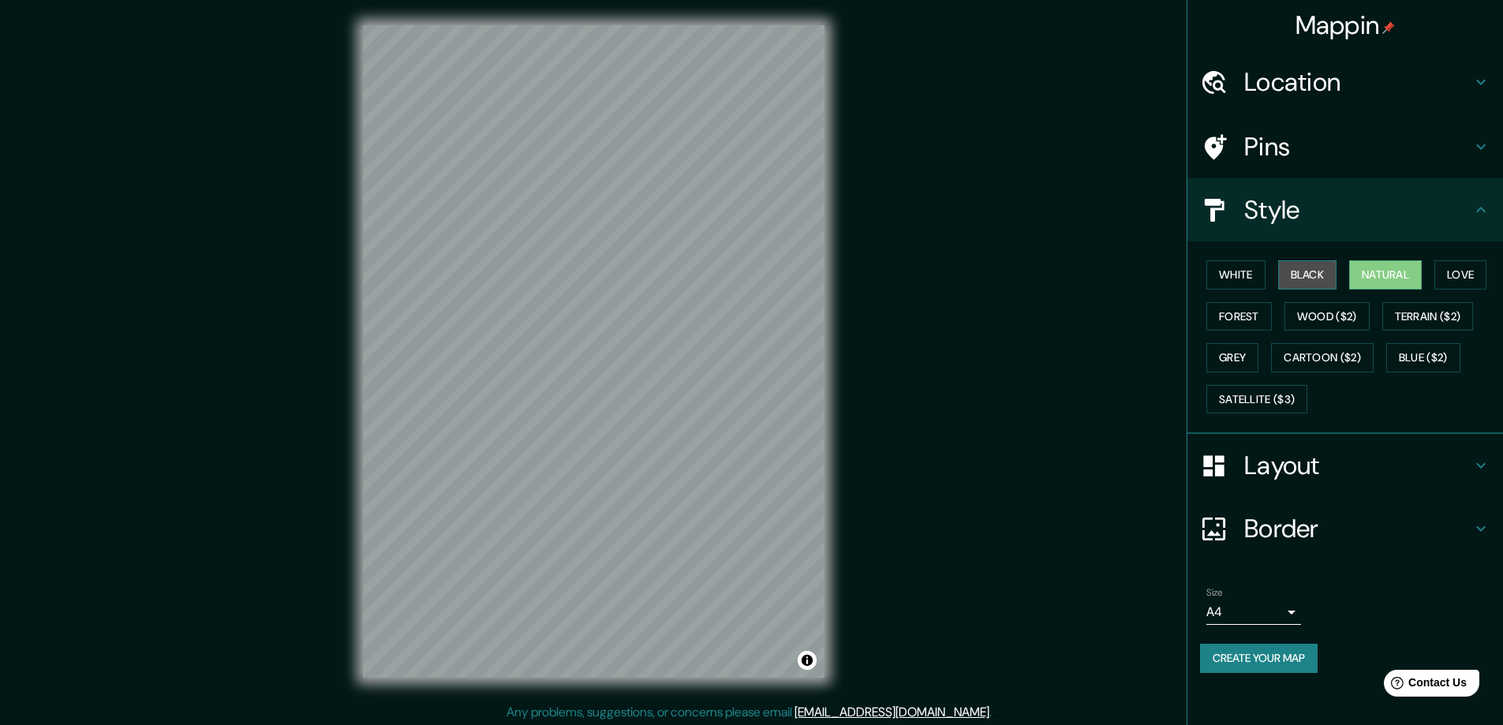
click at [1329, 274] on button "Black" at bounding box center [1307, 274] width 59 height 29
click at [1244, 276] on button "White" at bounding box center [1235, 274] width 59 height 29
click at [1206, 260] on button "White" at bounding box center [1235, 274] width 59 height 29
click at [1308, 87] on h4 "Location" at bounding box center [1357, 82] width 227 height 32
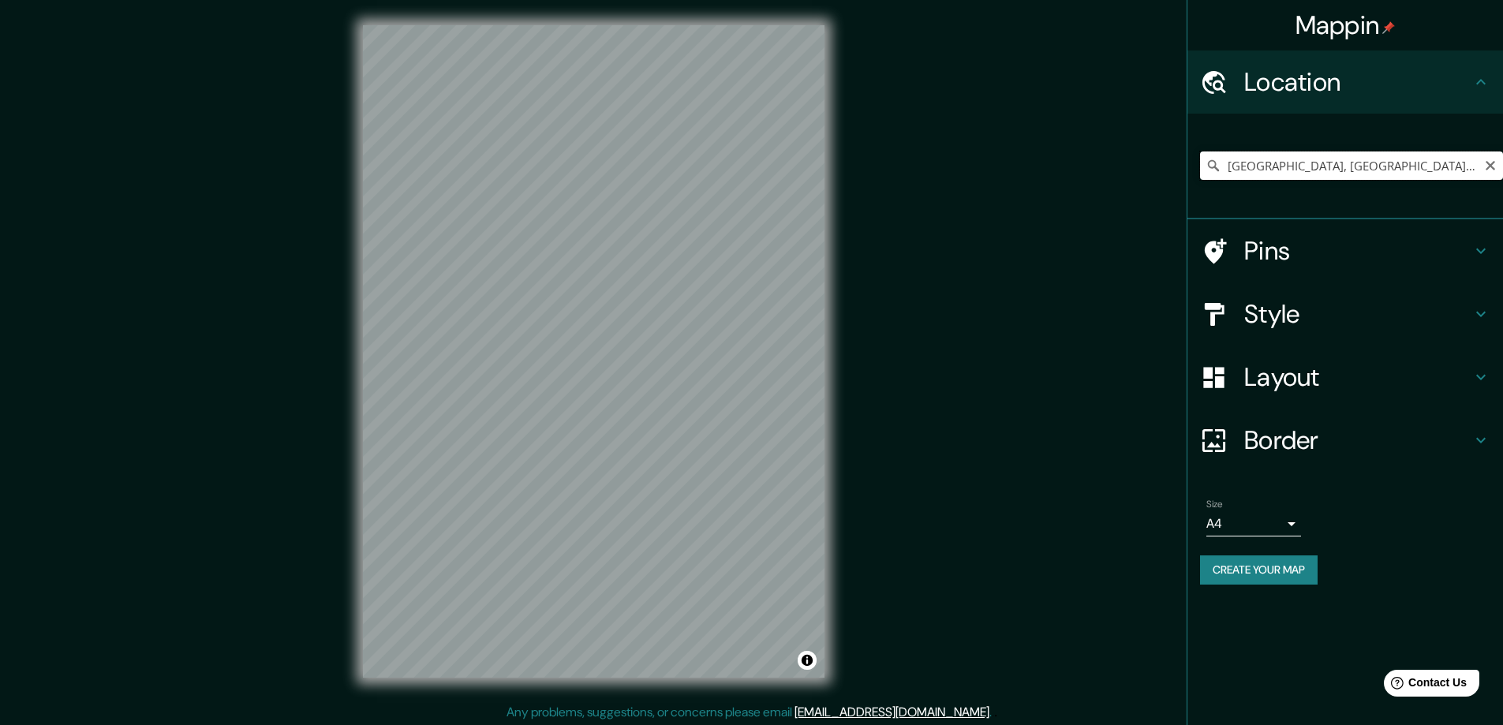
click at [1302, 166] on input "[GEOGRAPHIC_DATA], [GEOGRAPHIC_DATA], [GEOGRAPHIC_DATA]" at bounding box center [1351, 166] width 303 height 28
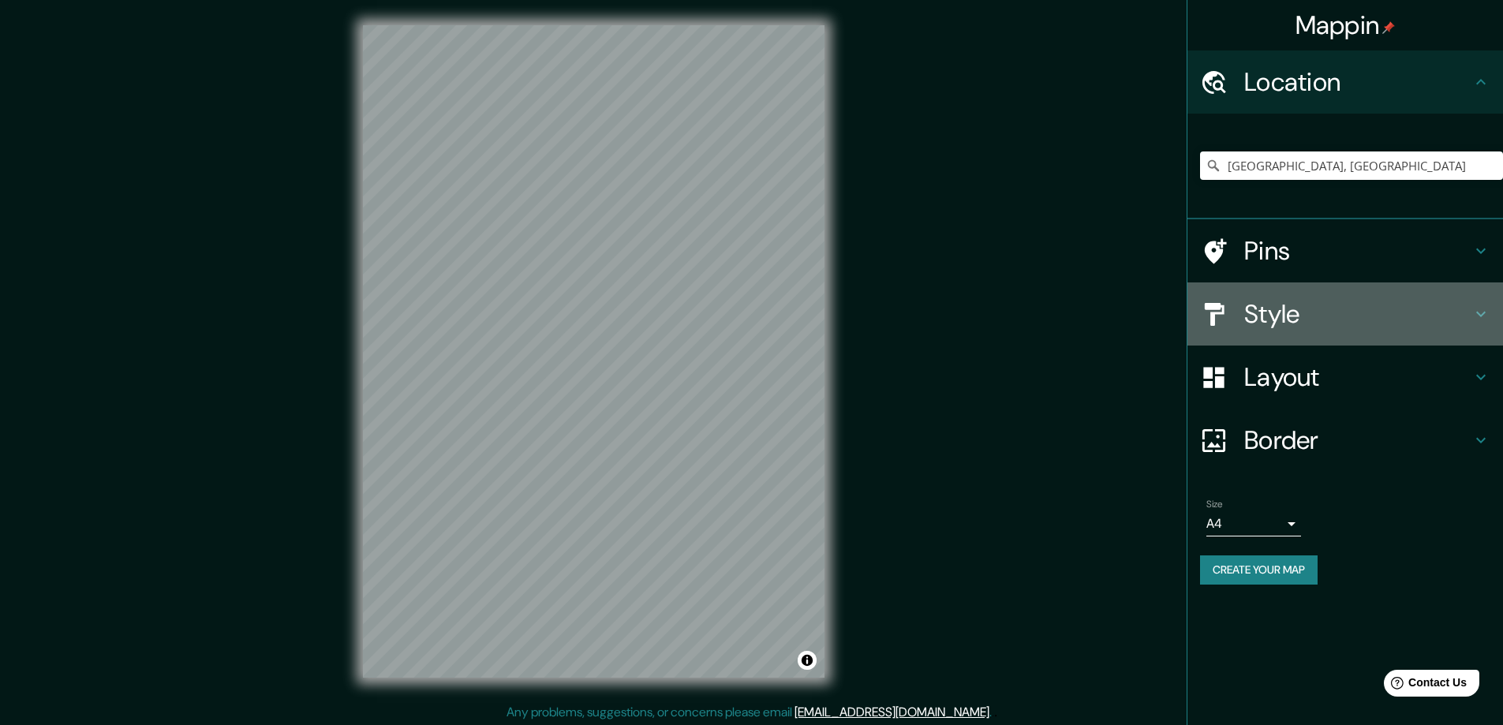
click at [1292, 308] on h4 "Style" at bounding box center [1357, 314] width 227 height 32
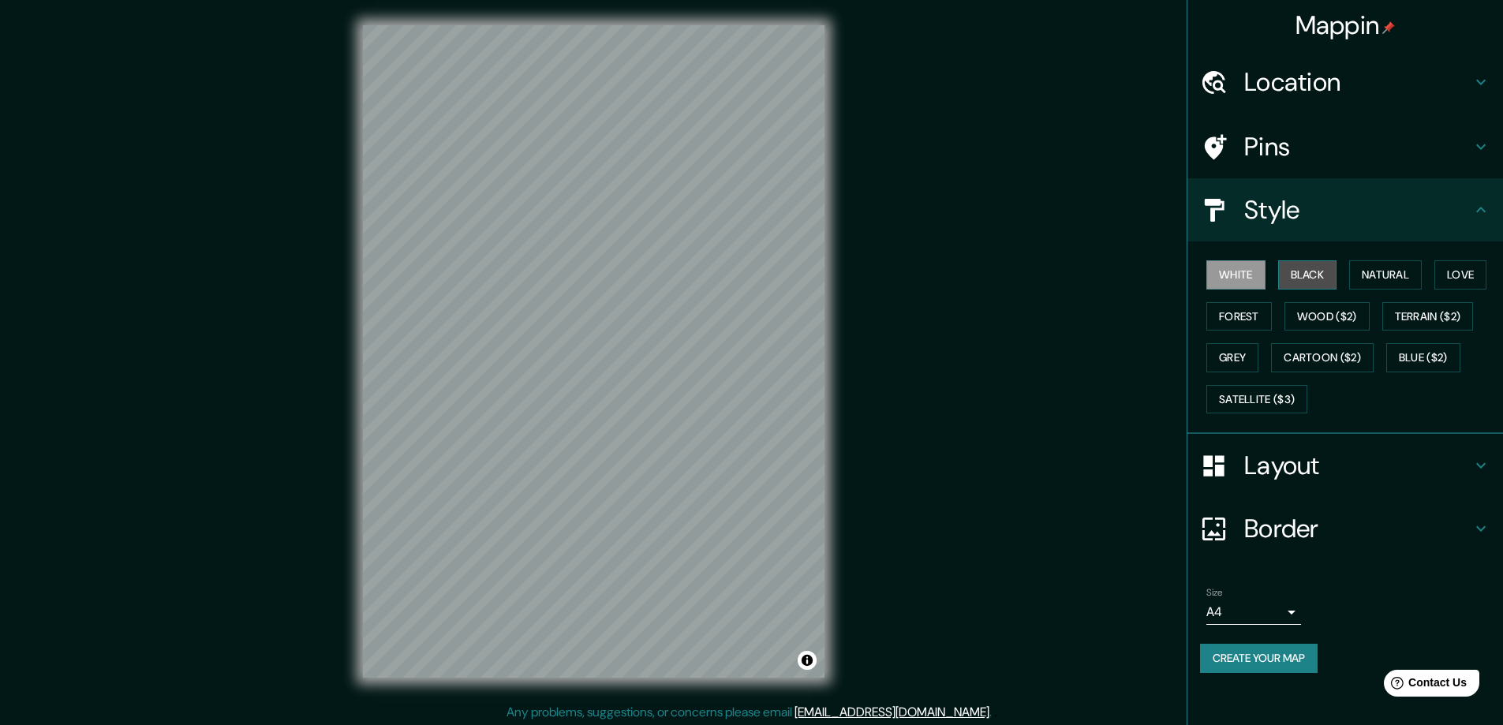
click at [1300, 264] on button "Black" at bounding box center [1307, 274] width 59 height 29
click at [1369, 272] on button "Natural" at bounding box center [1385, 274] width 73 height 29
click at [1470, 275] on button "Love" at bounding box center [1461, 274] width 52 height 29
click at [1251, 282] on button "White" at bounding box center [1235, 274] width 59 height 29
click at [1285, 278] on button "Black" at bounding box center [1307, 274] width 59 height 29
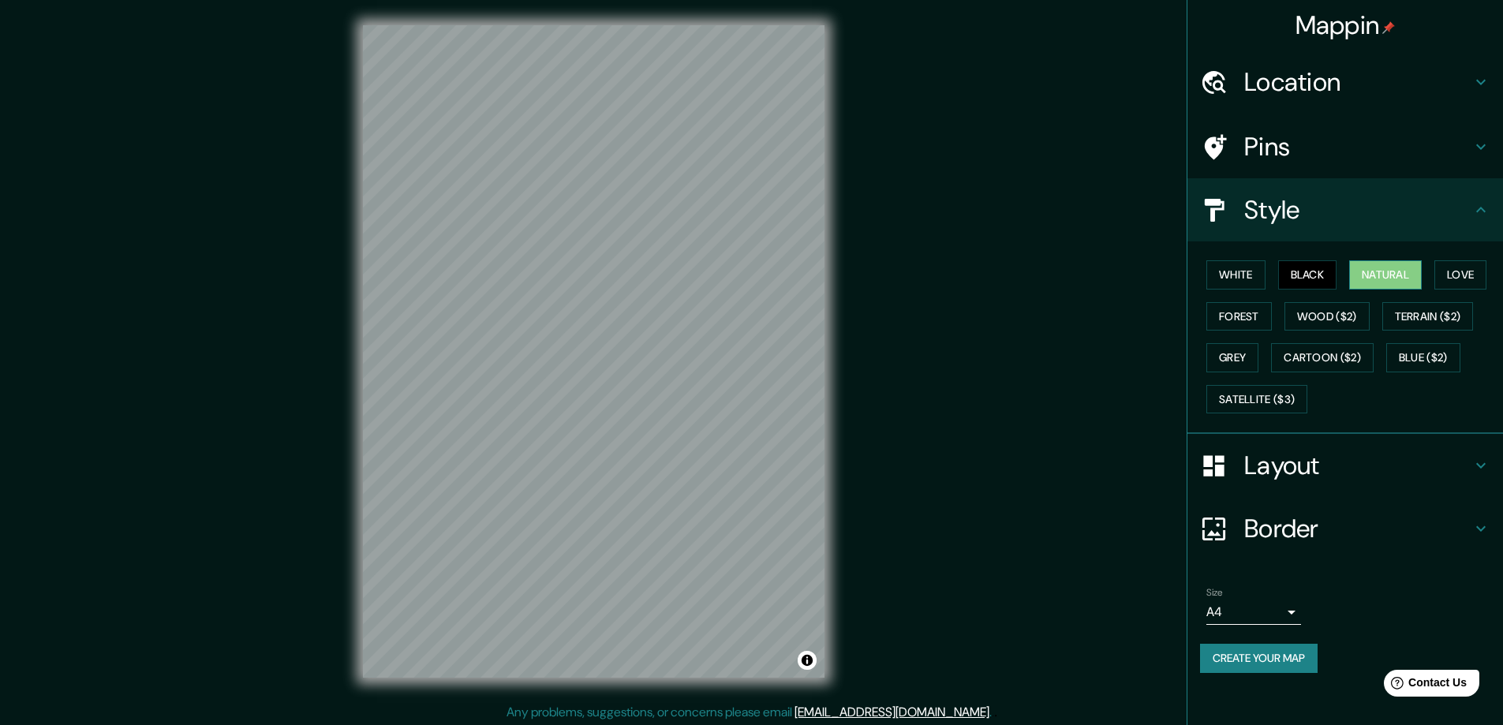
click at [1385, 277] on button "Natural" at bounding box center [1385, 274] width 73 height 29
click at [1476, 273] on button "Love" at bounding box center [1461, 274] width 52 height 29
drag, startPoint x: 1240, startPoint y: 276, endPoint x: 1240, endPoint y: 299, distance: 22.9
click at [1240, 276] on button "White" at bounding box center [1235, 274] width 59 height 29
click at [1303, 276] on button "Black" at bounding box center [1307, 274] width 59 height 29
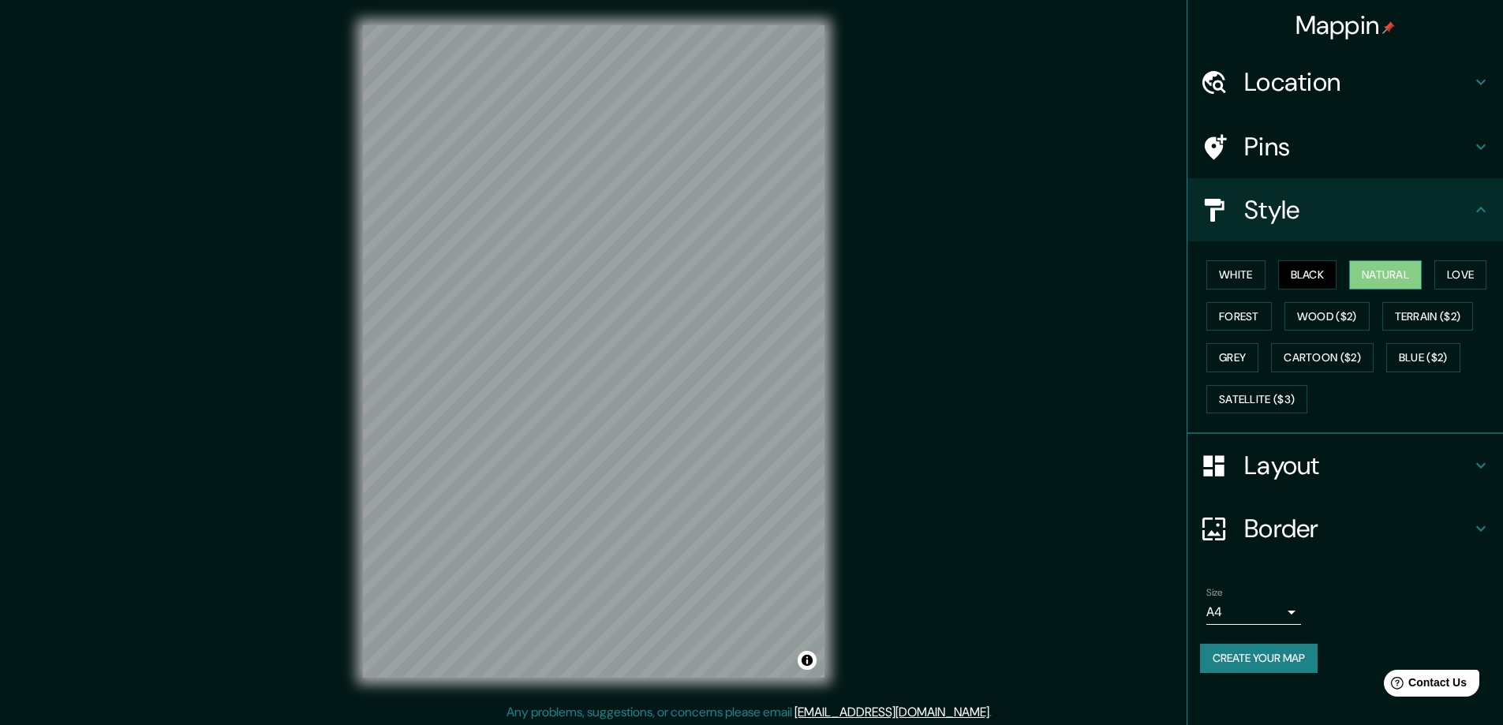
click at [1373, 271] on button "Natural" at bounding box center [1385, 274] width 73 height 29
click at [1450, 281] on button "Love" at bounding box center [1461, 274] width 52 height 29
click at [1237, 313] on button "Forest" at bounding box center [1238, 316] width 65 height 29
click at [1319, 307] on button "Wood ($2)" at bounding box center [1327, 316] width 85 height 29
click at [1382, 268] on button "Natural" at bounding box center [1385, 274] width 73 height 29
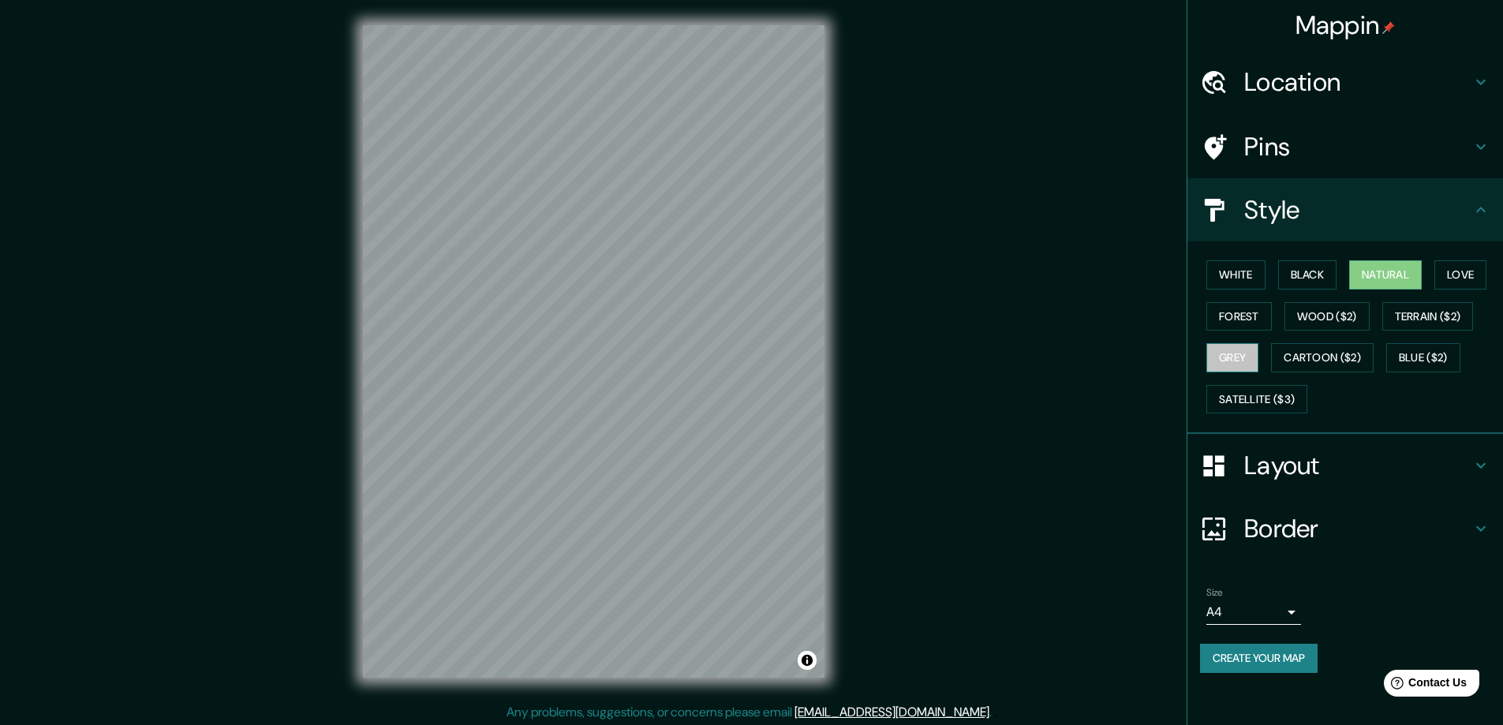
click at [1236, 357] on button "Grey" at bounding box center [1232, 357] width 52 height 29
click at [1429, 355] on button "Blue ($2)" at bounding box center [1423, 357] width 74 height 29
click at [1447, 318] on button "Terrain ($2)" at bounding box center [1428, 316] width 92 height 29
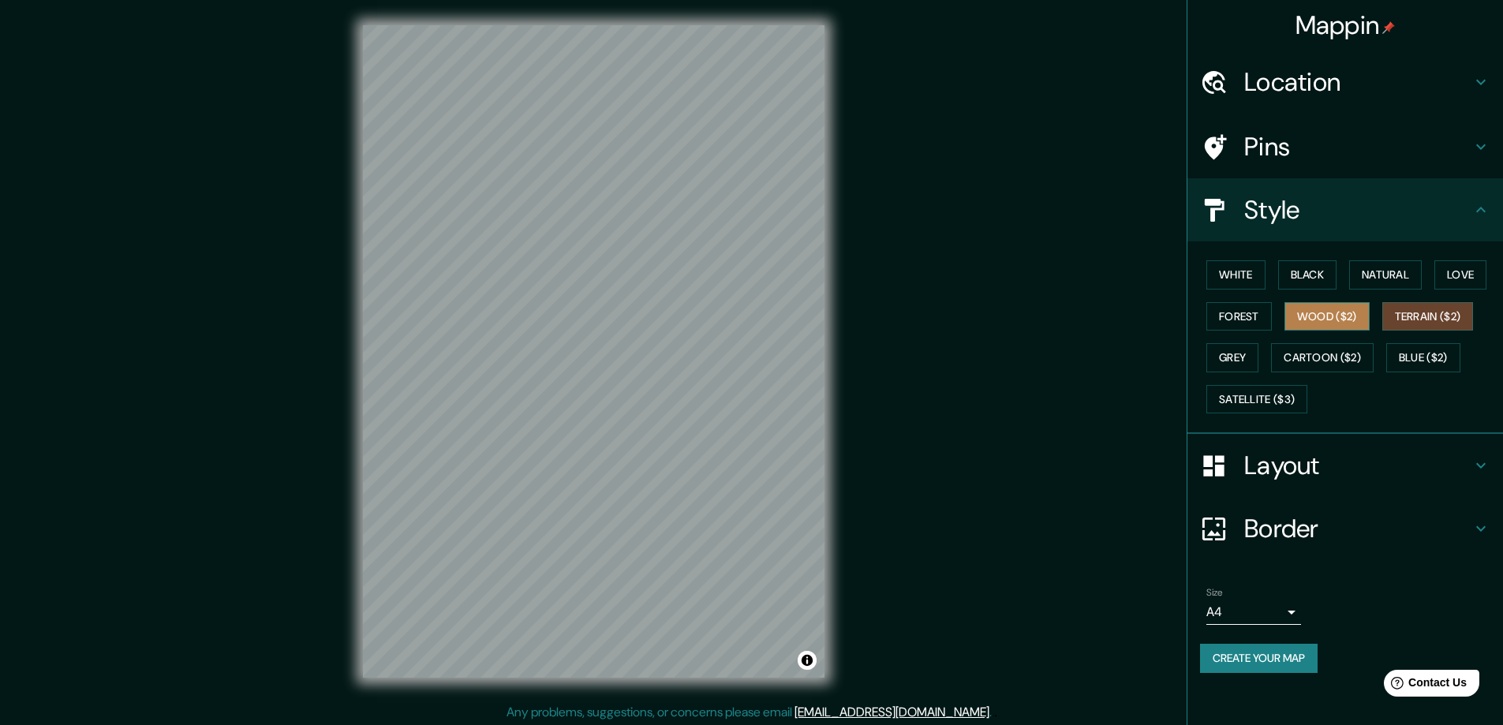
click at [1311, 314] on button "Wood ($2)" at bounding box center [1327, 316] width 85 height 29
click at [1238, 320] on button "Forest" at bounding box center [1238, 316] width 65 height 29
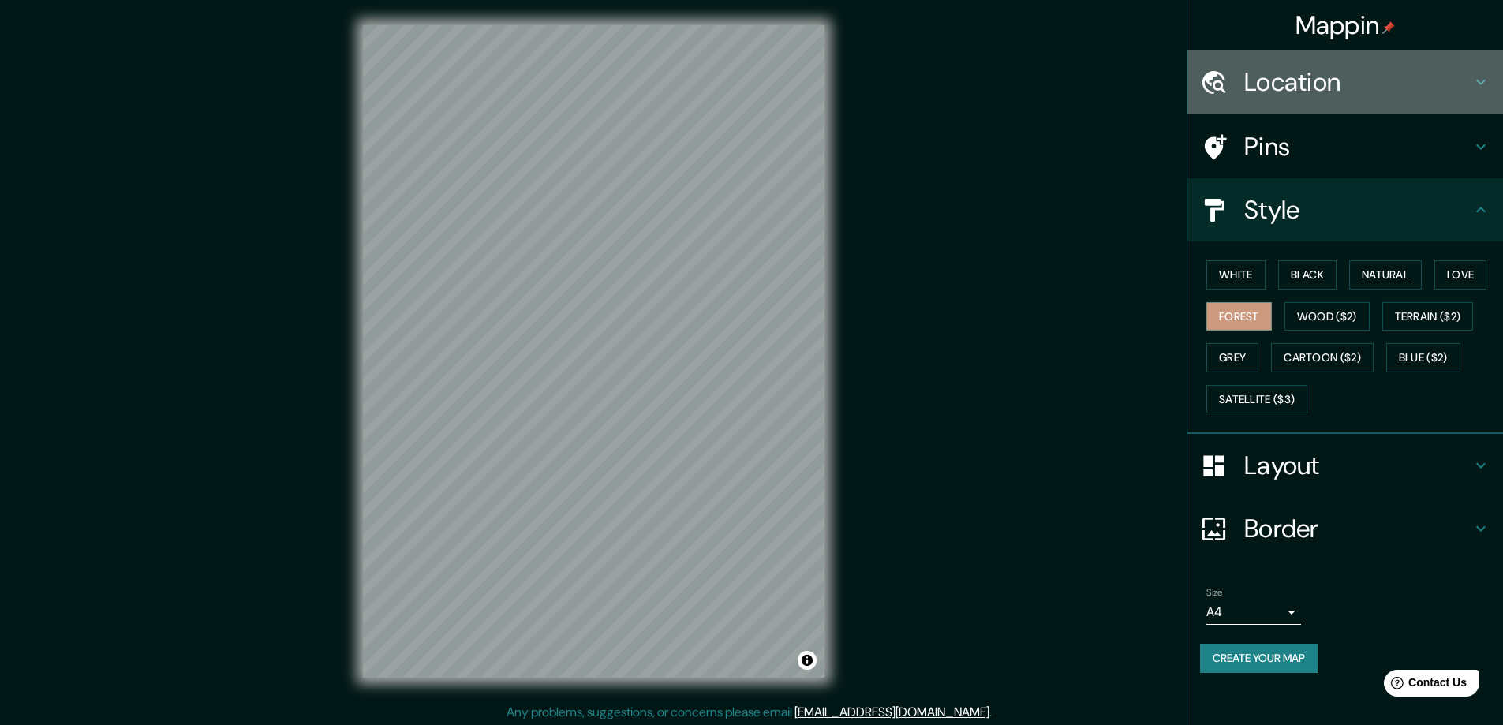
click at [1337, 84] on h4 "Location" at bounding box center [1357, 82] width 227 height 32
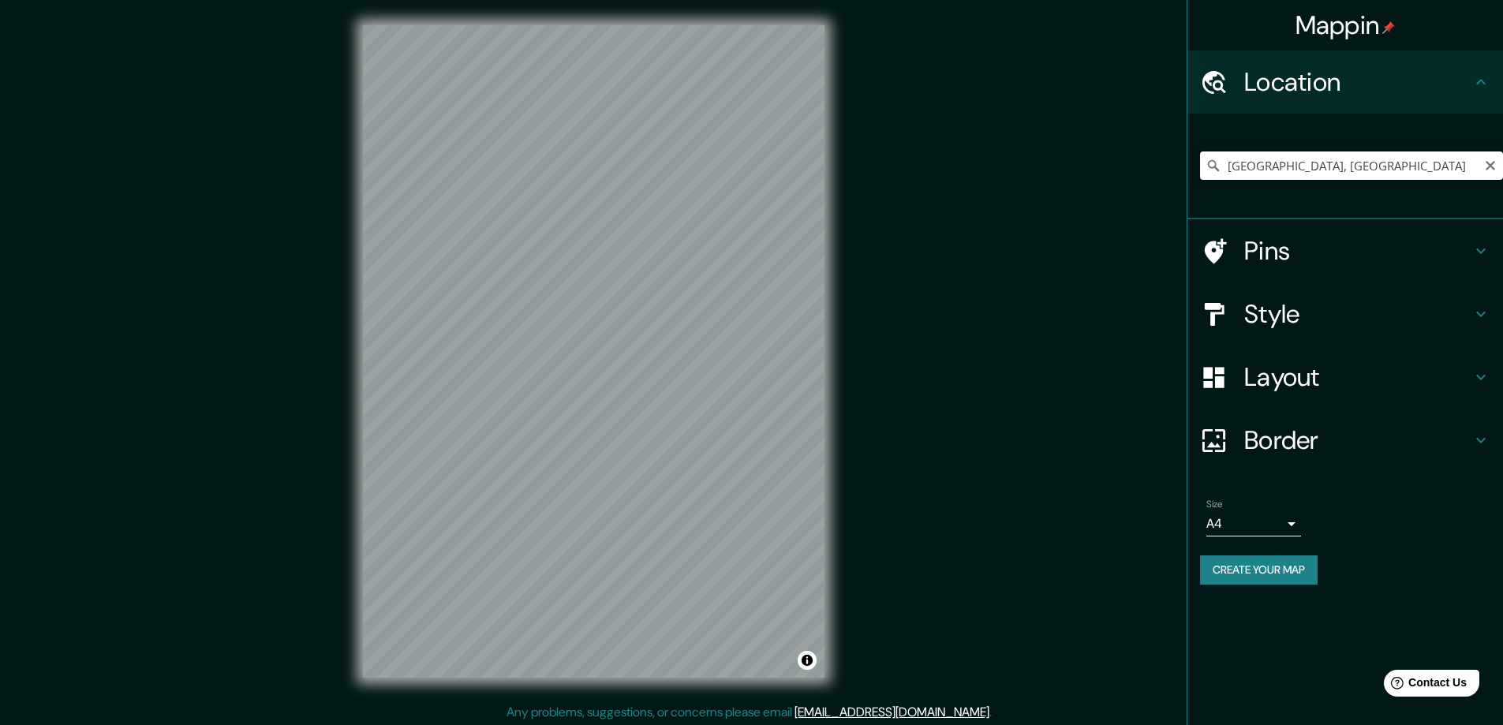
click at [1304, 166] on input "[GEOGRAPHIC_DATA], [GEOGRAPHIC_DATA]" at bounding box center [1351, 166] width 303 height 28
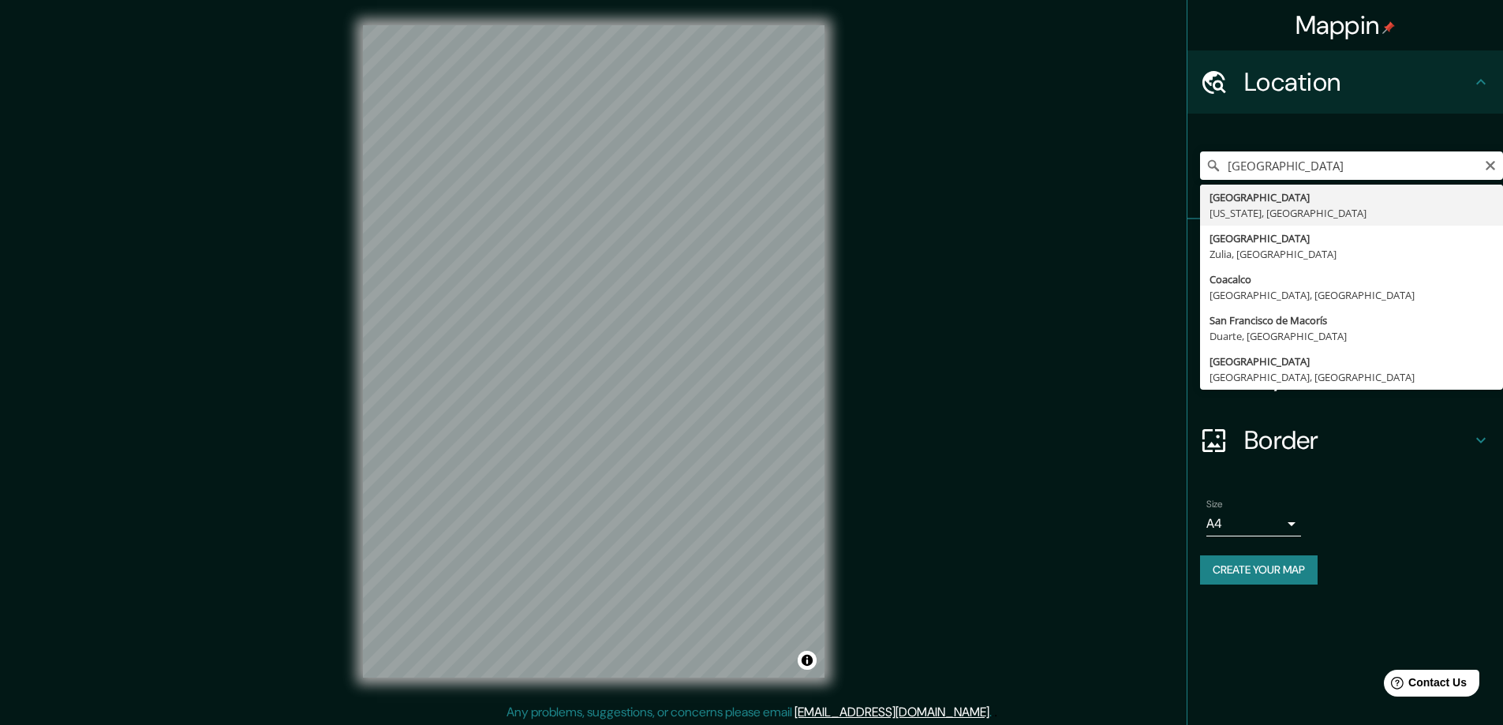
type input "[GEOGRAPHIC_DATA], [US_STATE], [GEOGRAPHIC_DATA]"
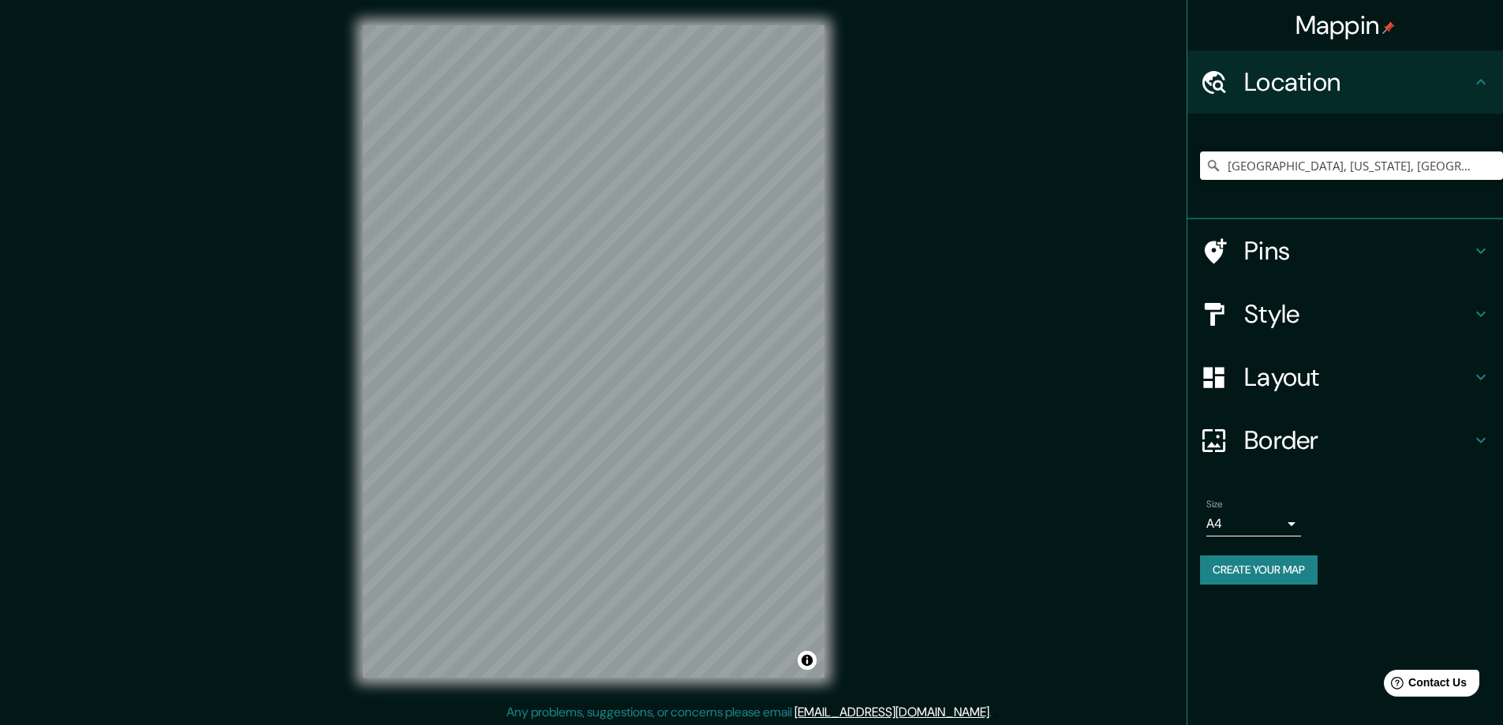
click at [1305, 301] on h4 "Style" at bounding box center [1357, 314] width 227 height 32
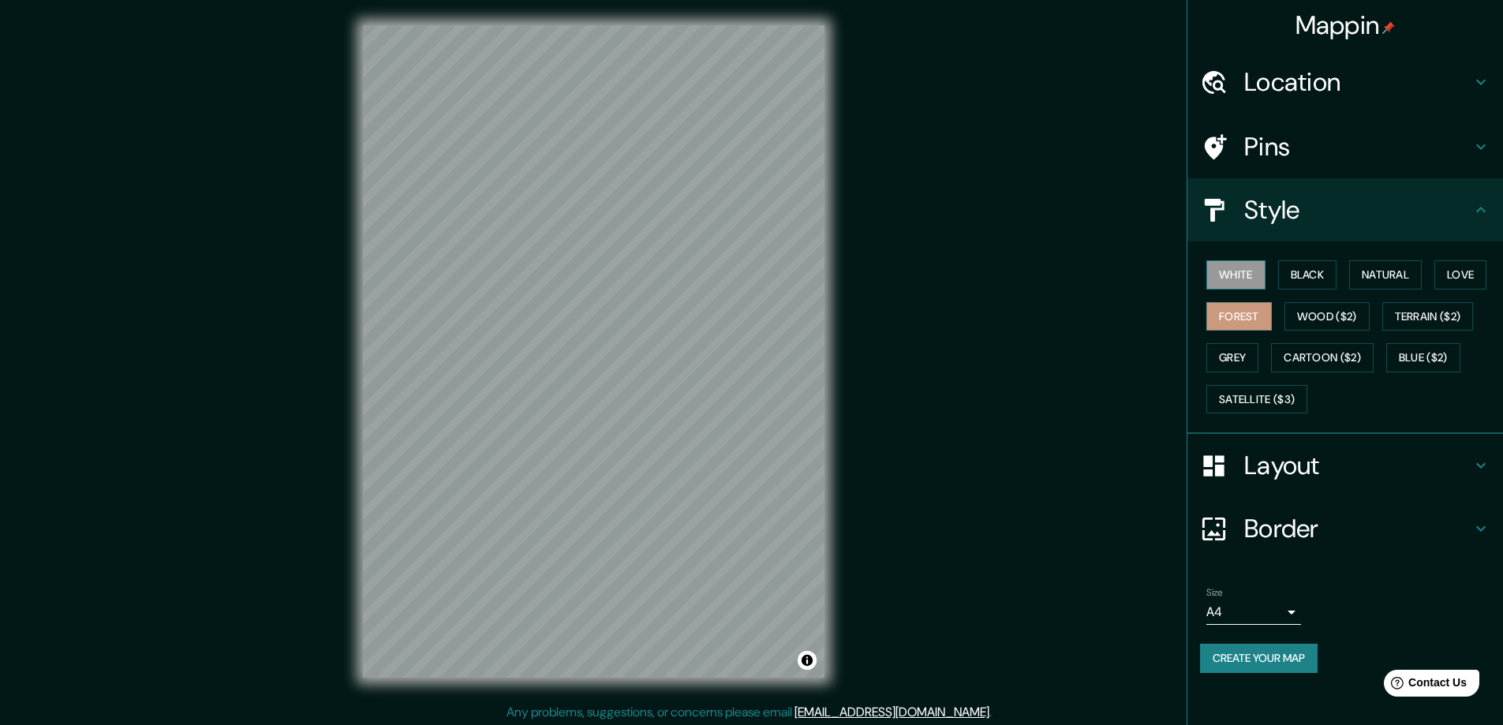
click at [1244, 275] on button "White" at bounding box center [1235, 274] width 59 height 29
click at [1384, 275] on button "Natural" at bounding box center [1385, 274] width 73 height 29
click at [670, 259] on div at bounding box center [668, 255] width 13 height 13
click at [653, 294] on div at bounding box center [652, 291] width 13 height 13
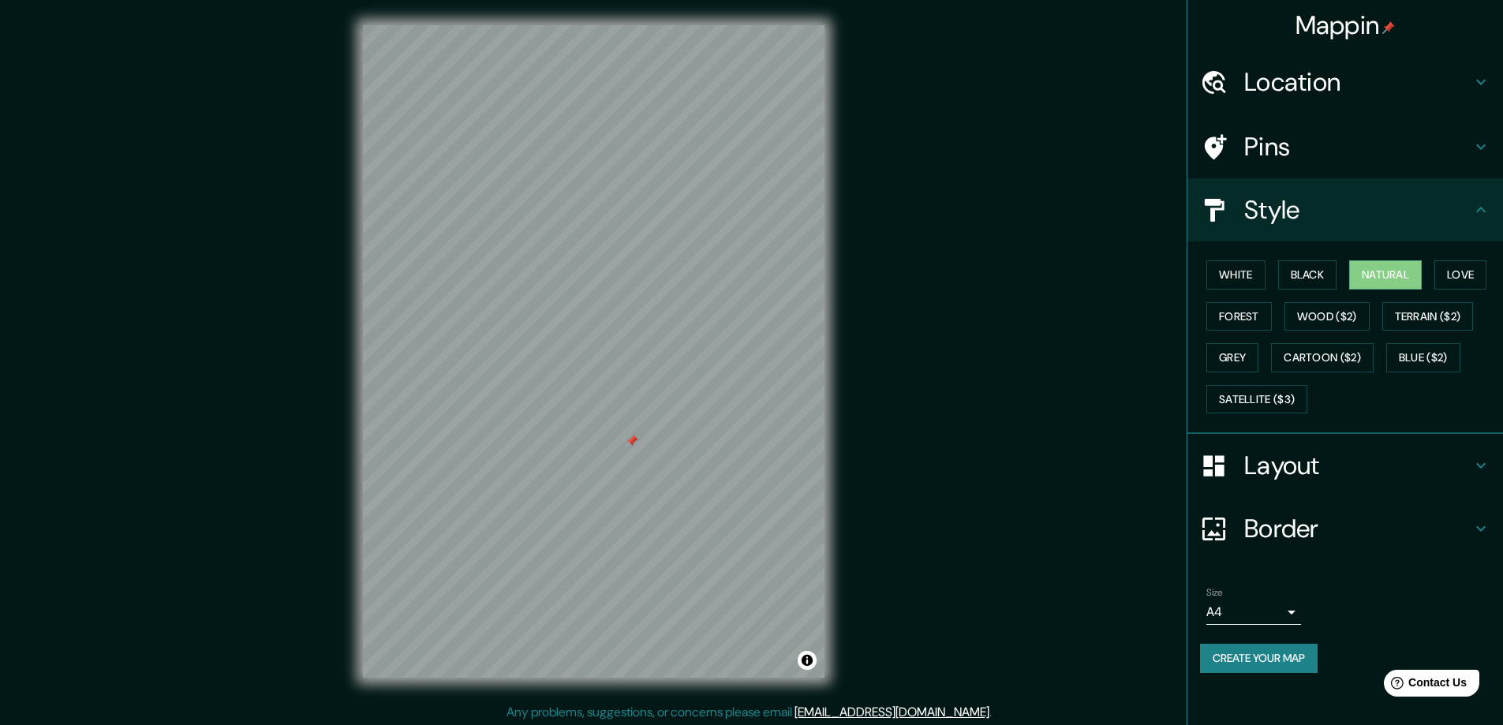
click at [630, 444] on div at bounding box center [632, 441] width 13 height 13
click at [1303, 480] on h4 "Layout" at bounding box center [1357, 466] width 227 height 32
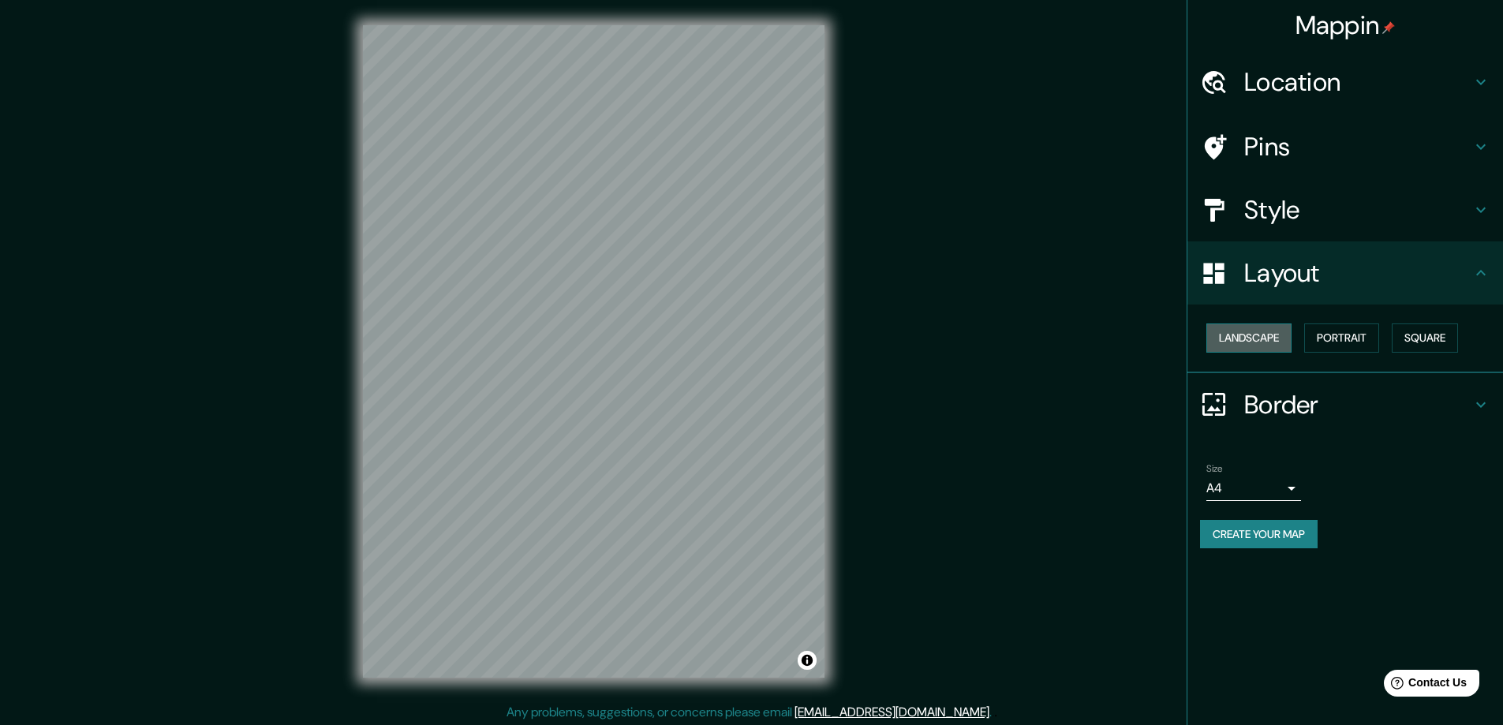
click at [1269, 341] on button "Landscape" at bounding box center [1248, 338] width 85 height 29
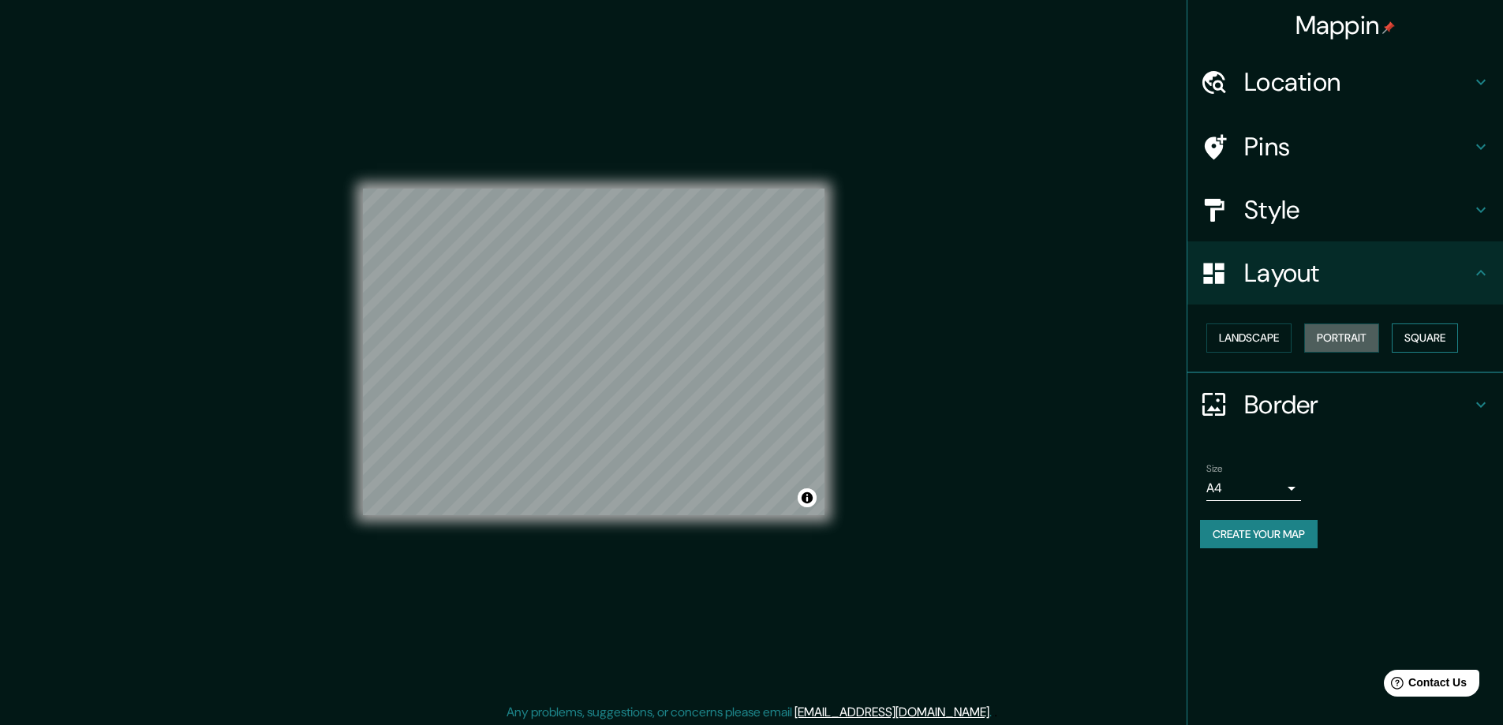
drag, startPoint x: 1347, startPoint y: 342, endPoint x: 1407, endPoint y: 338, distance: 60.1
click at [1349, 341] on button "Portrait" at bounding box center [1341, 338] width 75 height 29
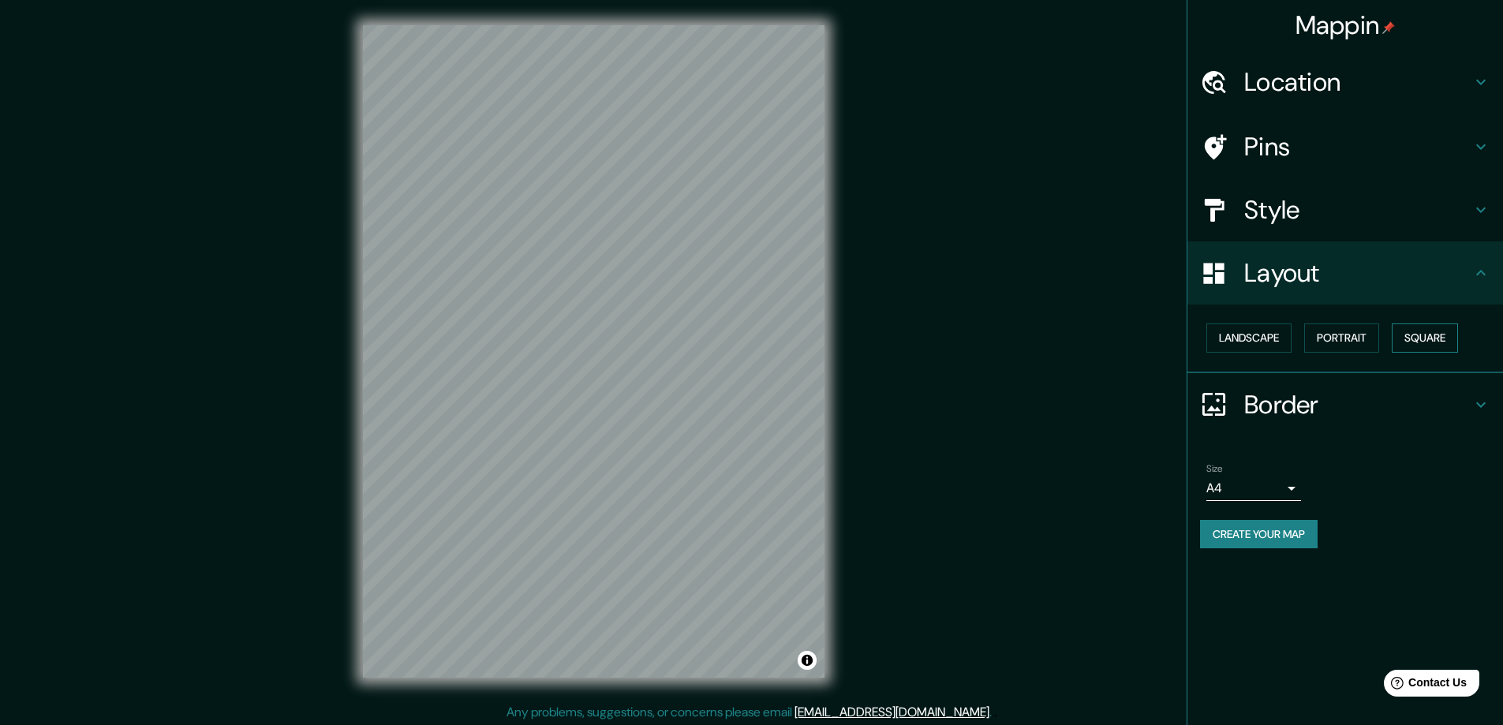
click at [1438, 335] on button "Square" at bounding box center [1425, 338] width 66 height 29
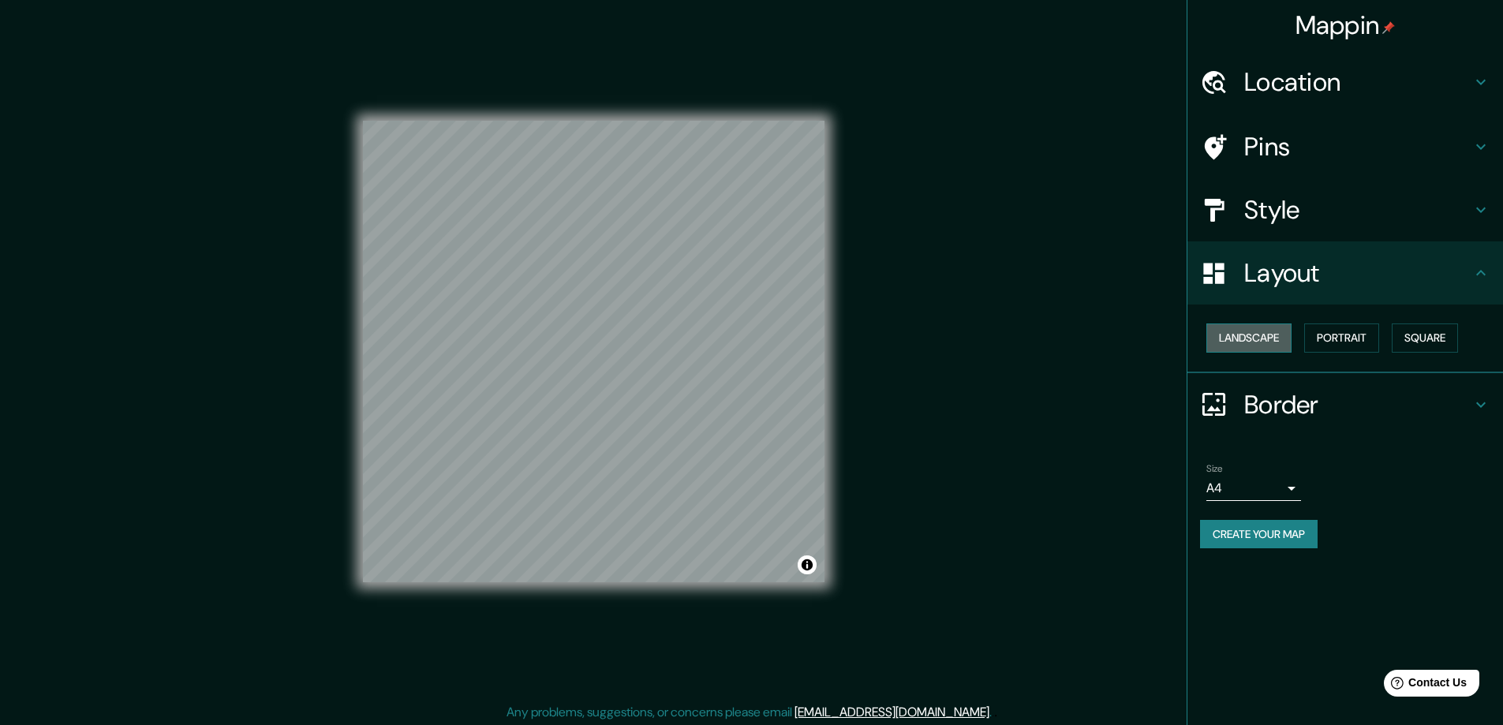
click at [1258, 339] on button "Landscape" at bounding box center [1248, 338] width 85 height 29
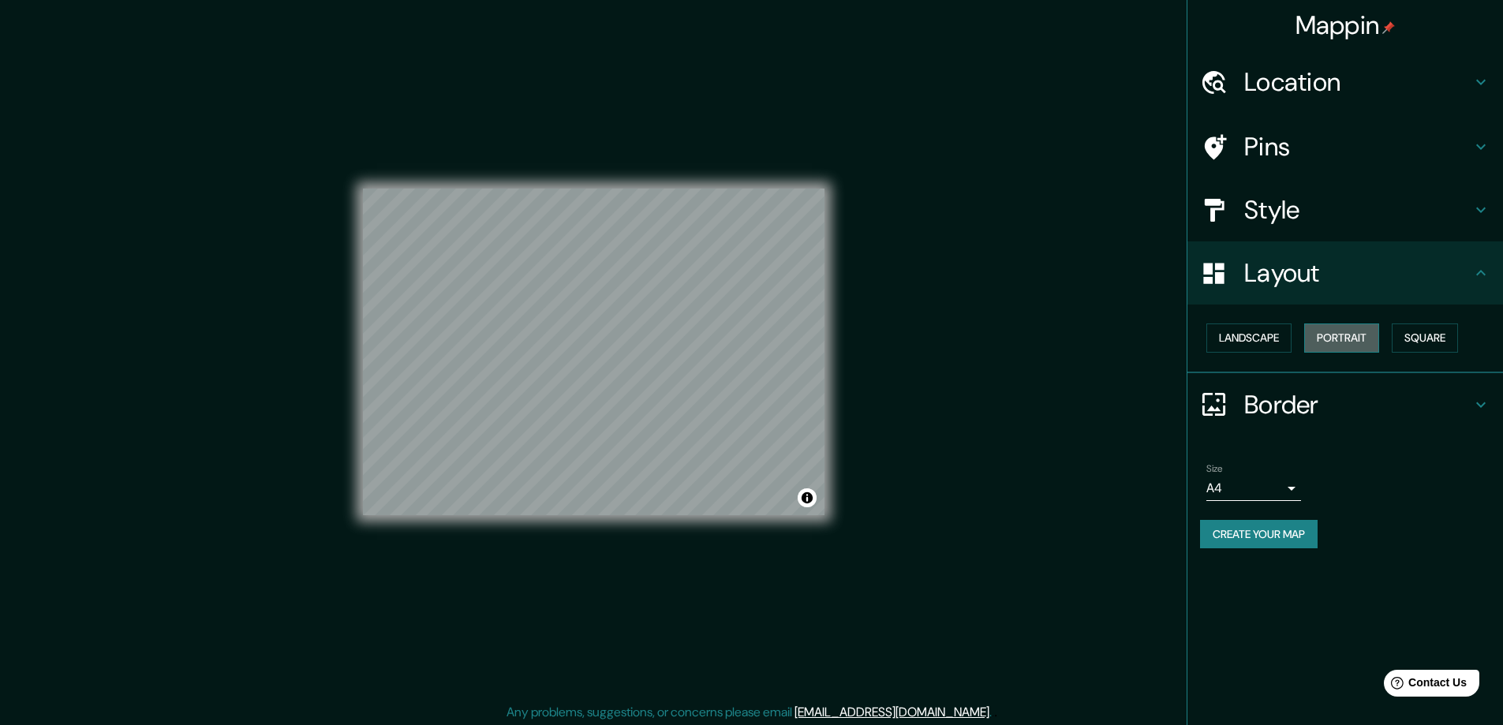
click at [1347, 341] on button "Portrait" at bounding box center [1341, 338] width 75 height 29
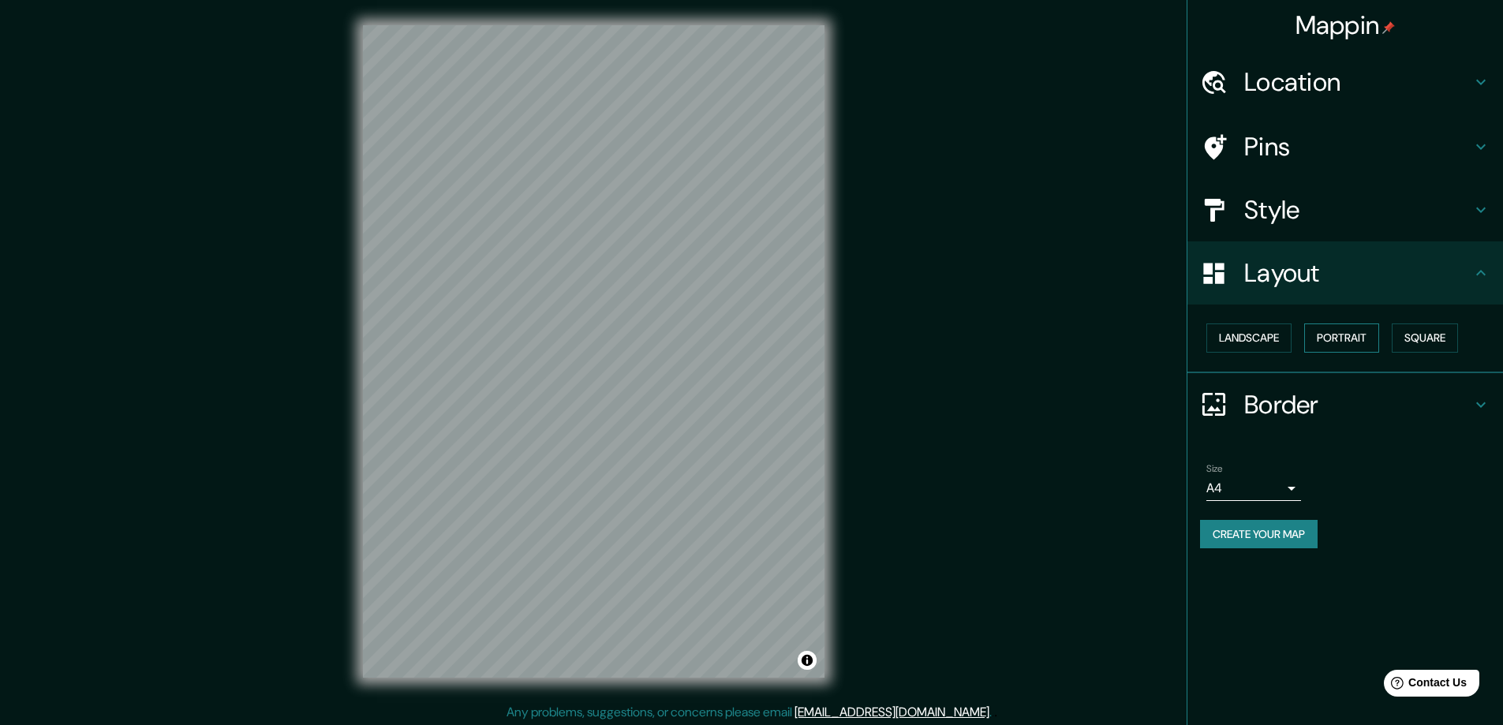
drag, startPoint x: 1328, startPoint y: 274, endPoint x: 1311, endPoint y: 334, distance: 62.2
click at [1327, 274] on h4 "Layout" at bounding box center [1357, 273] width 227 height 32
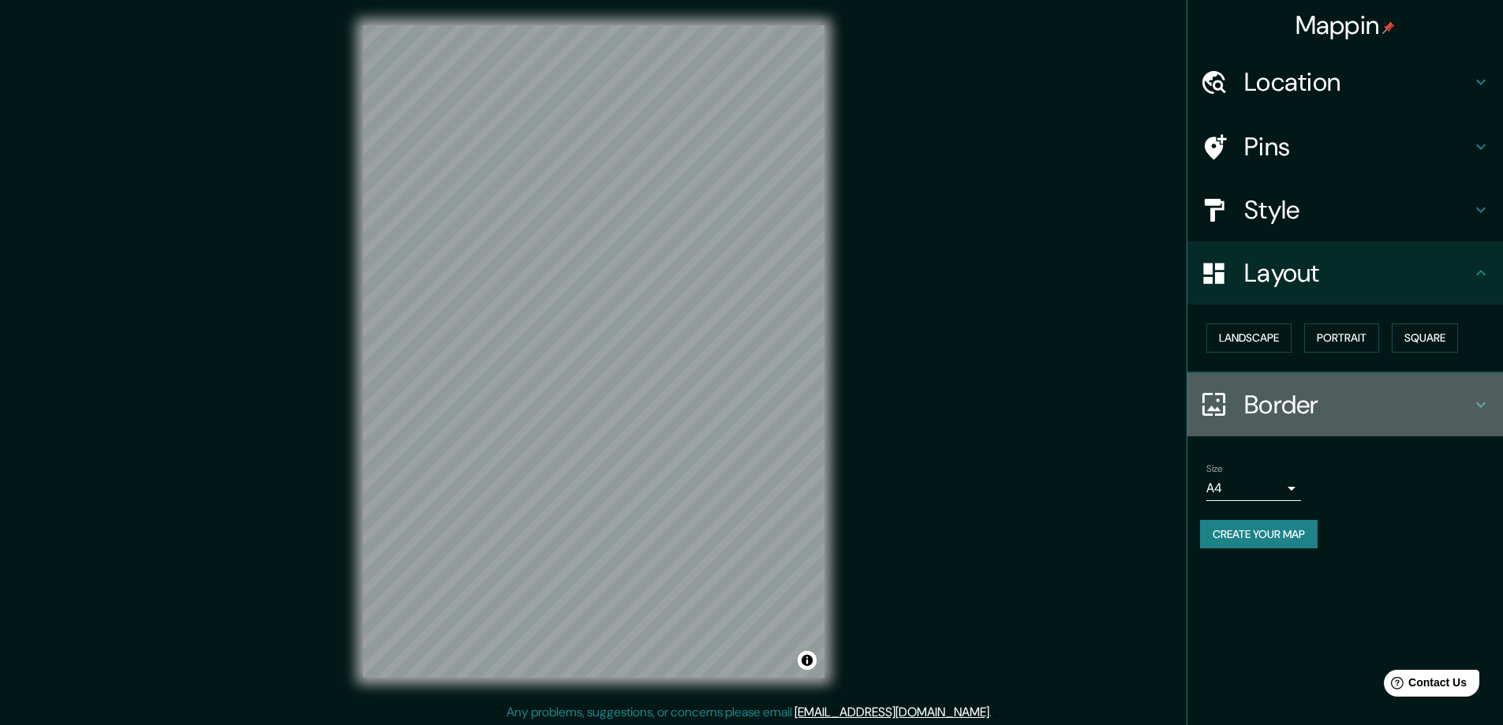
click at [1300, 408] on h4 "Border" at bounding box center [1357, 405] width 227 height 32
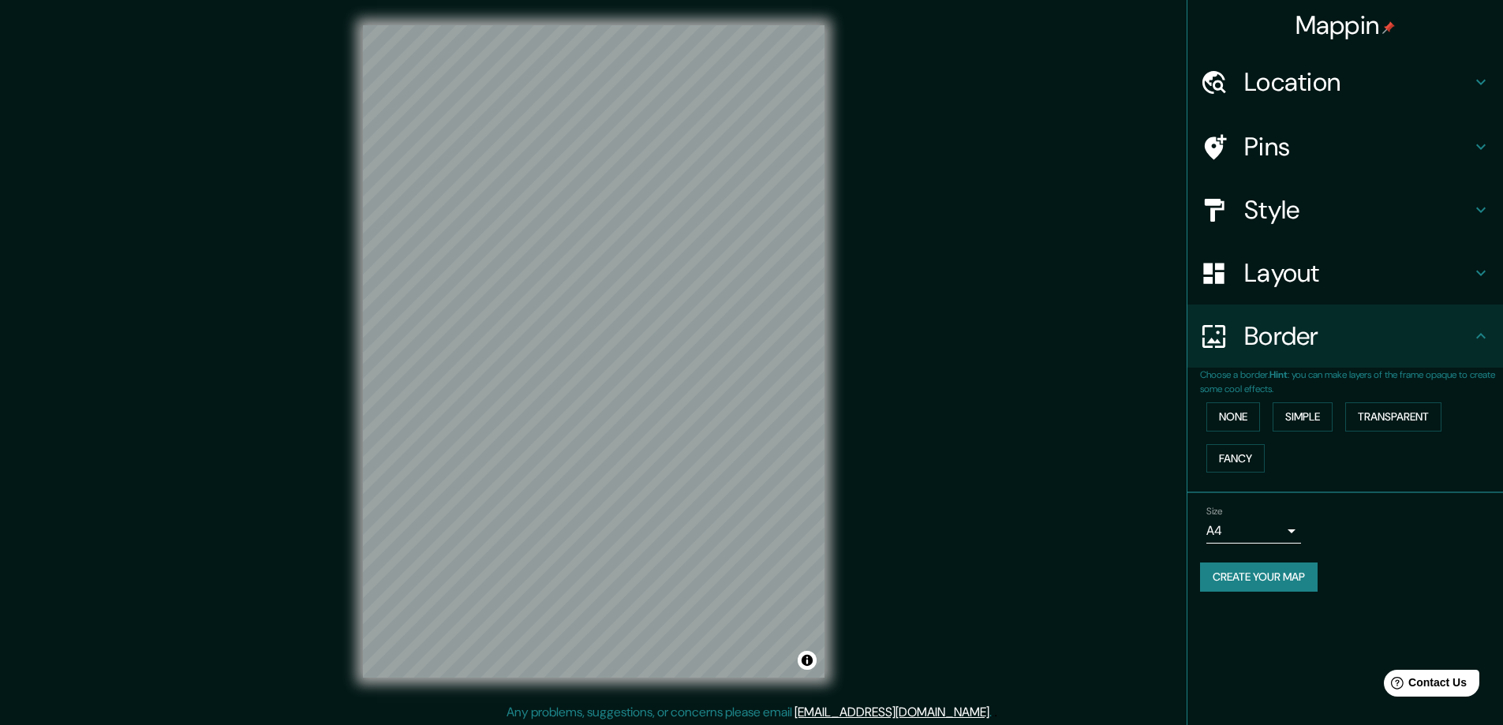
click at [1288, 373] on b "Hint" at bounding box center [1279, 374] width 18 height 13
click at [1304, 79] on h4 "Location" at bounding box center [1357, 82] width 227 height 32
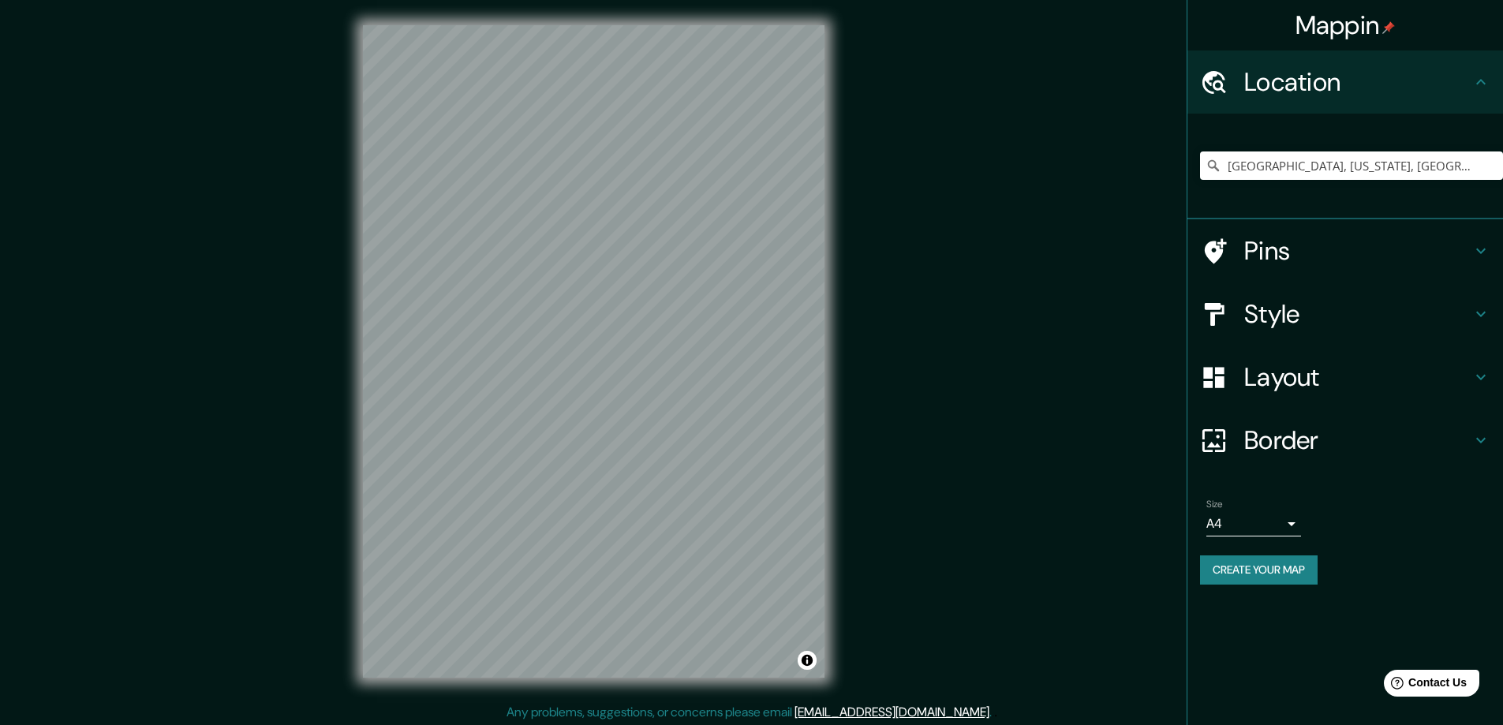
click at [1336, 79] on h4 "Location" at bounding box center [1357, 82] width 227 height 32
click at [1303, 301] on h4 "Style" at bounding box center [1357, 314] width 227 height 32
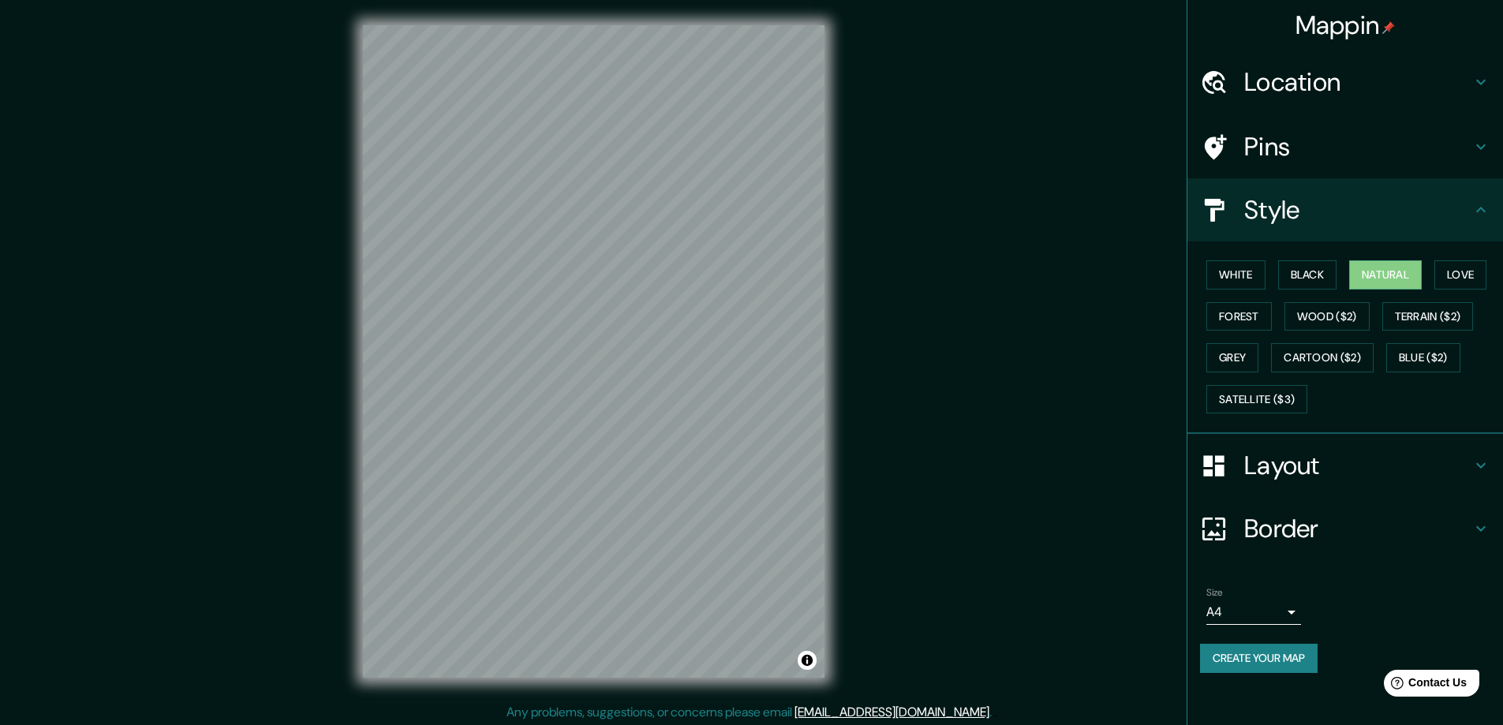
click at [1343, 456] on h4 "Layout" at bounding box center [1357, 466] width 227 height 32
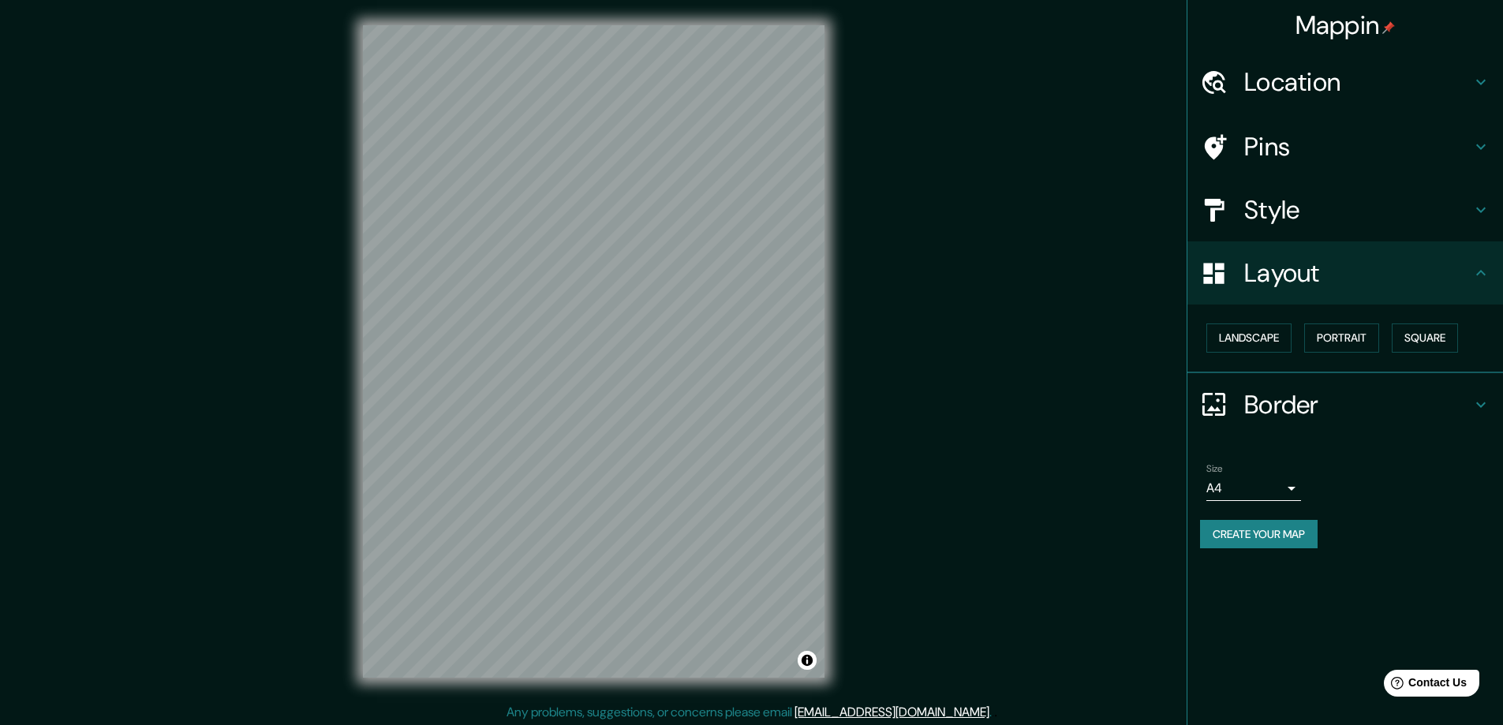
click at [1303, 398] on h4 "Border" at bounding box center [1357, 405] width 227 height 32
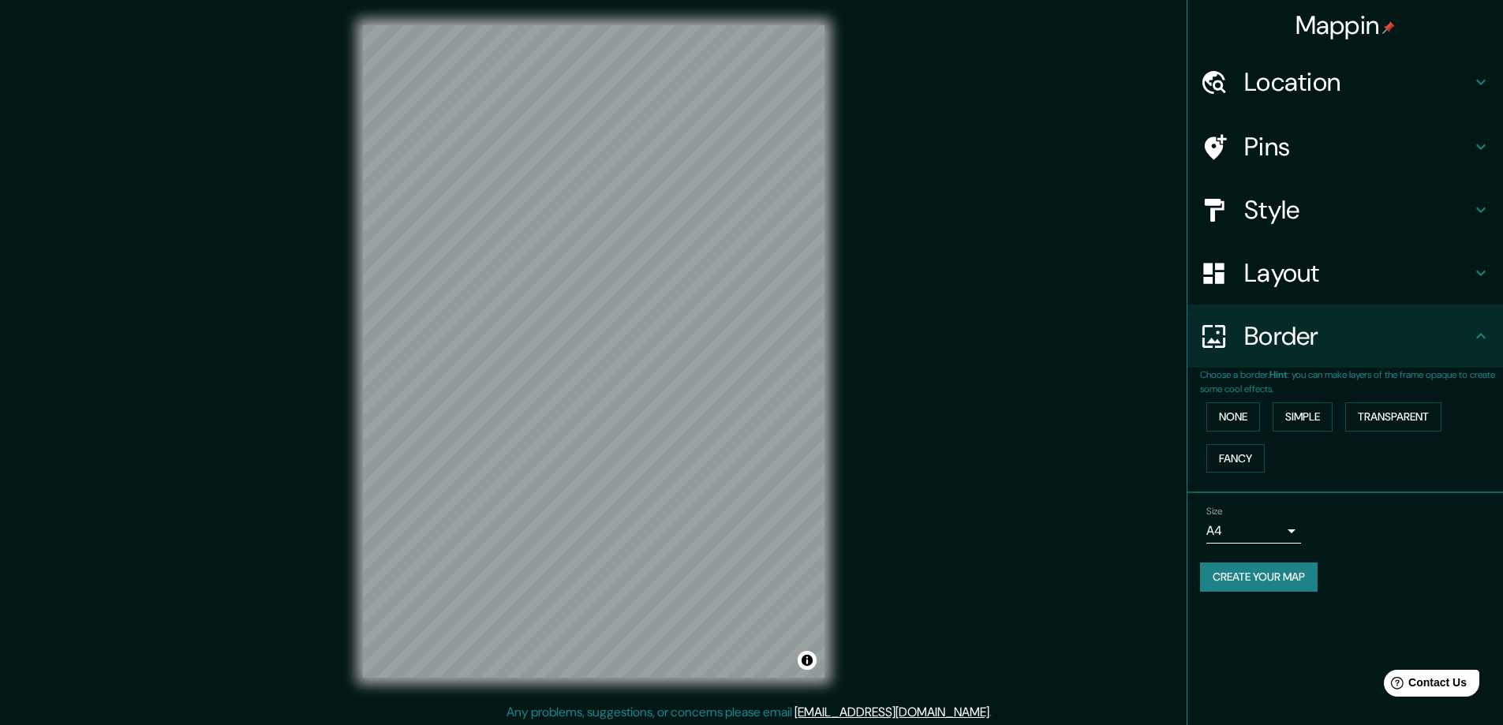
click at [1343, 155] on h4 "Pins" at bounding box center [1357, 147] width 227 height 32
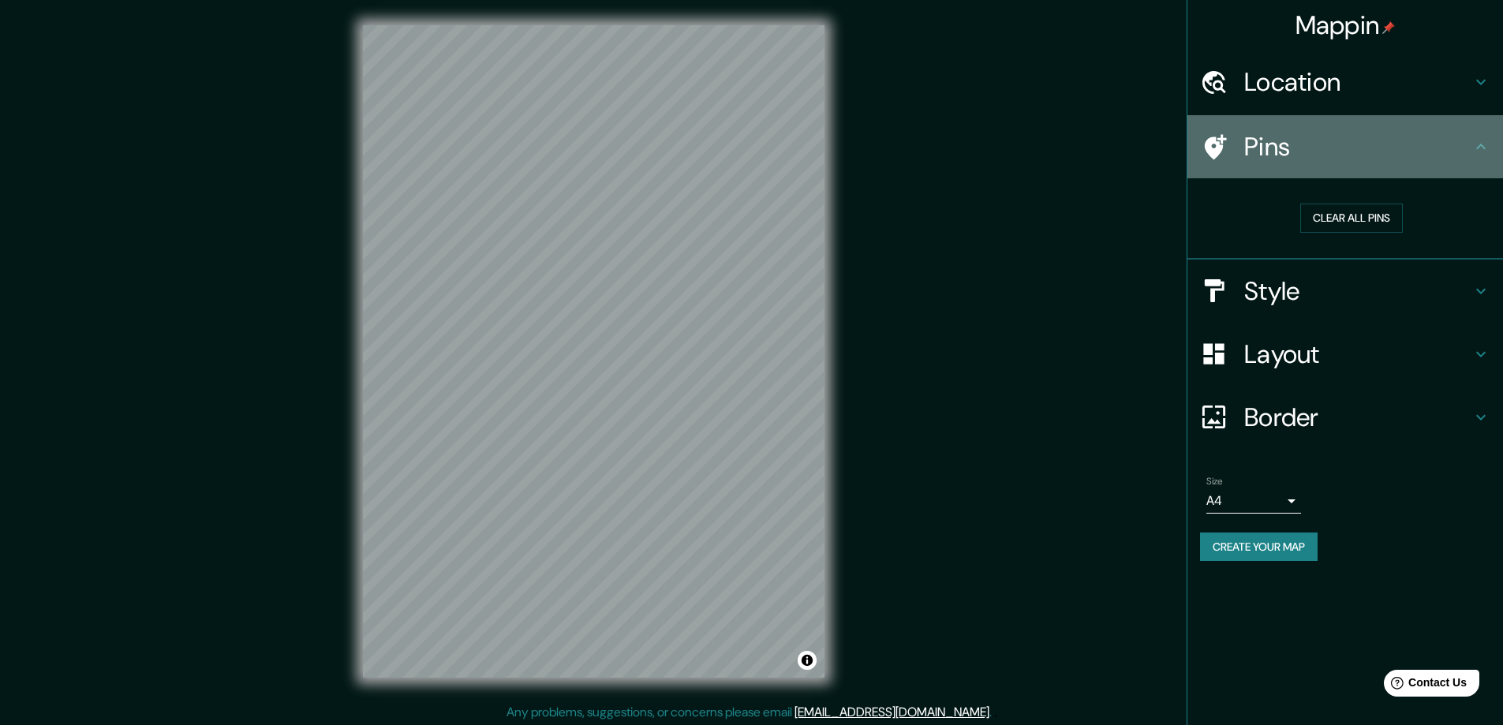
click at [1372, 156] on h4 "Pins" at bounding box center [1357, 147] width 227 height 32
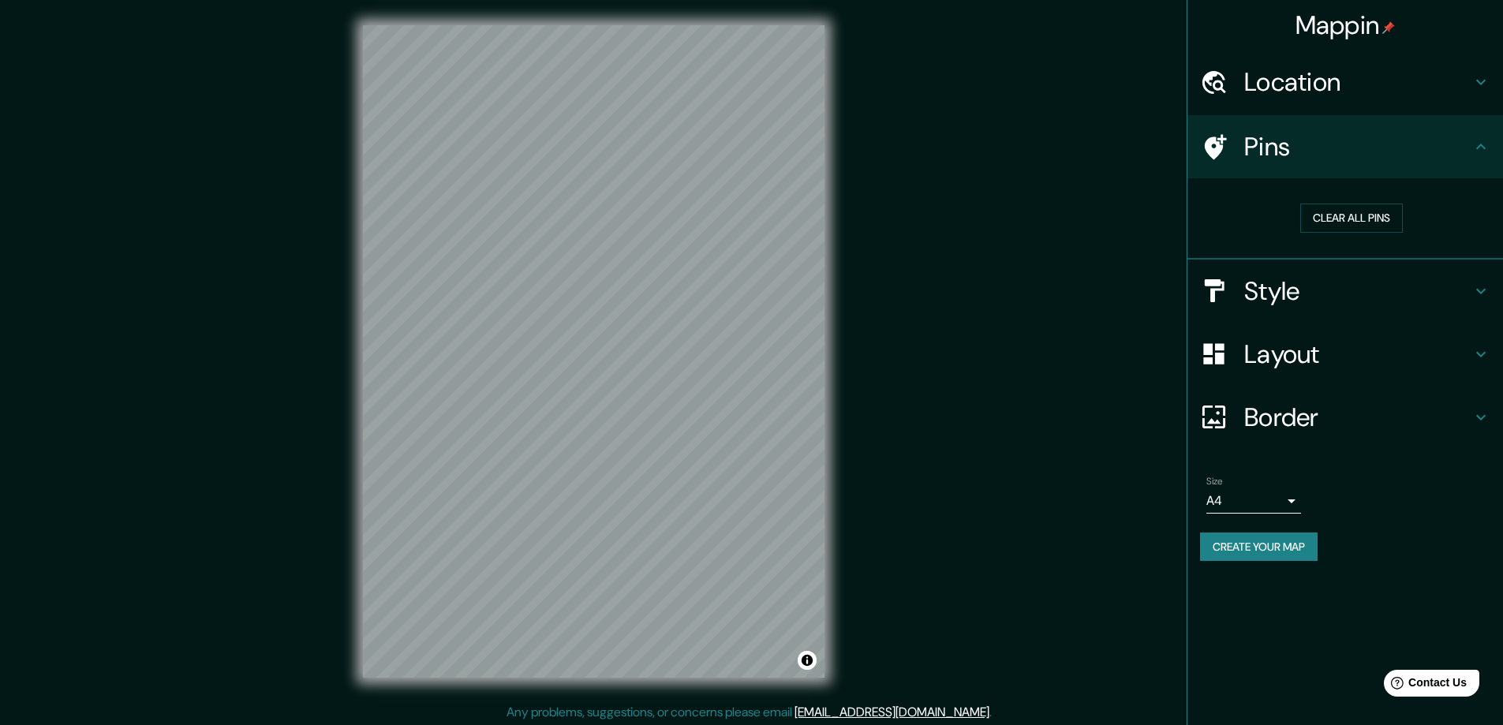
click at [1317, 286] on h4 "Style" at bounding box center [1357, 291] width 227 height 32
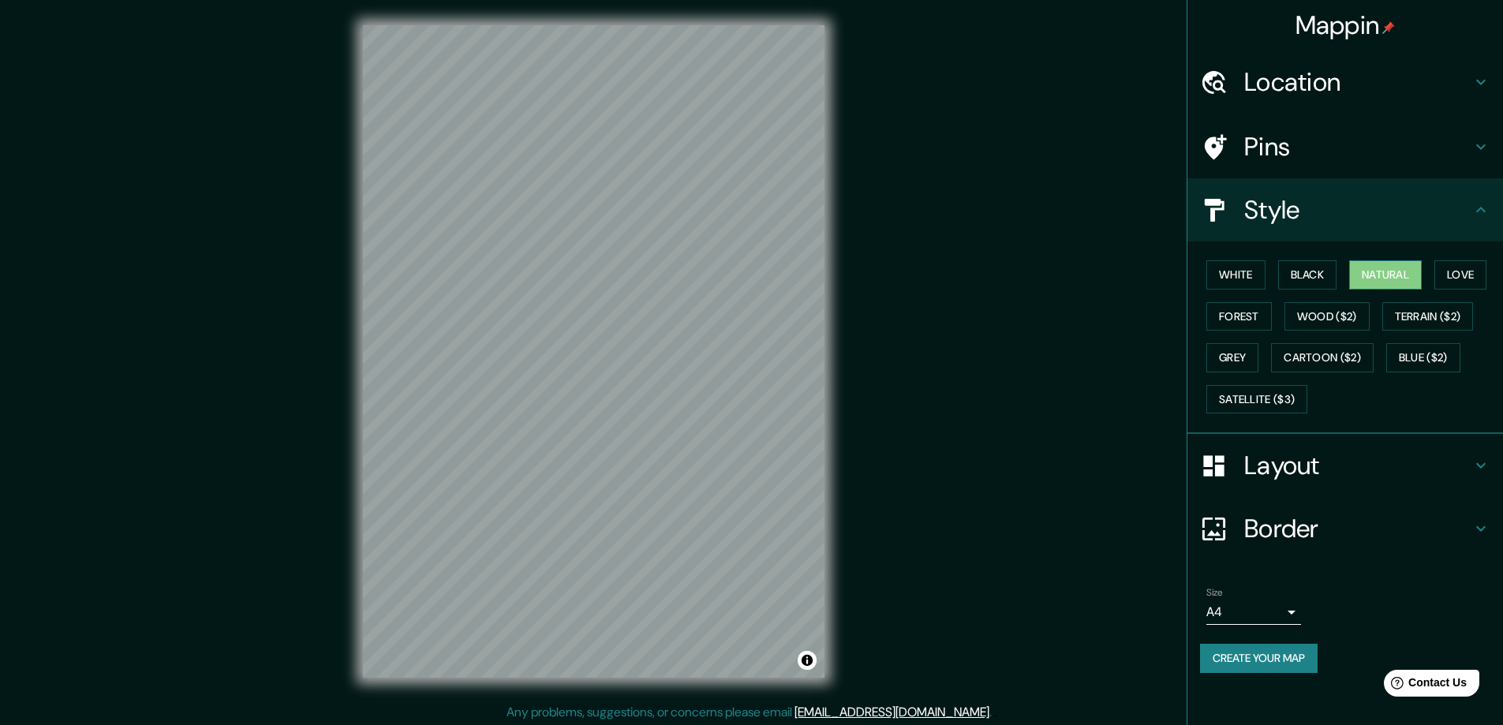
click at [1394, 278] on button "Natural" at bounding box center [1385, 274] width 73 height 29
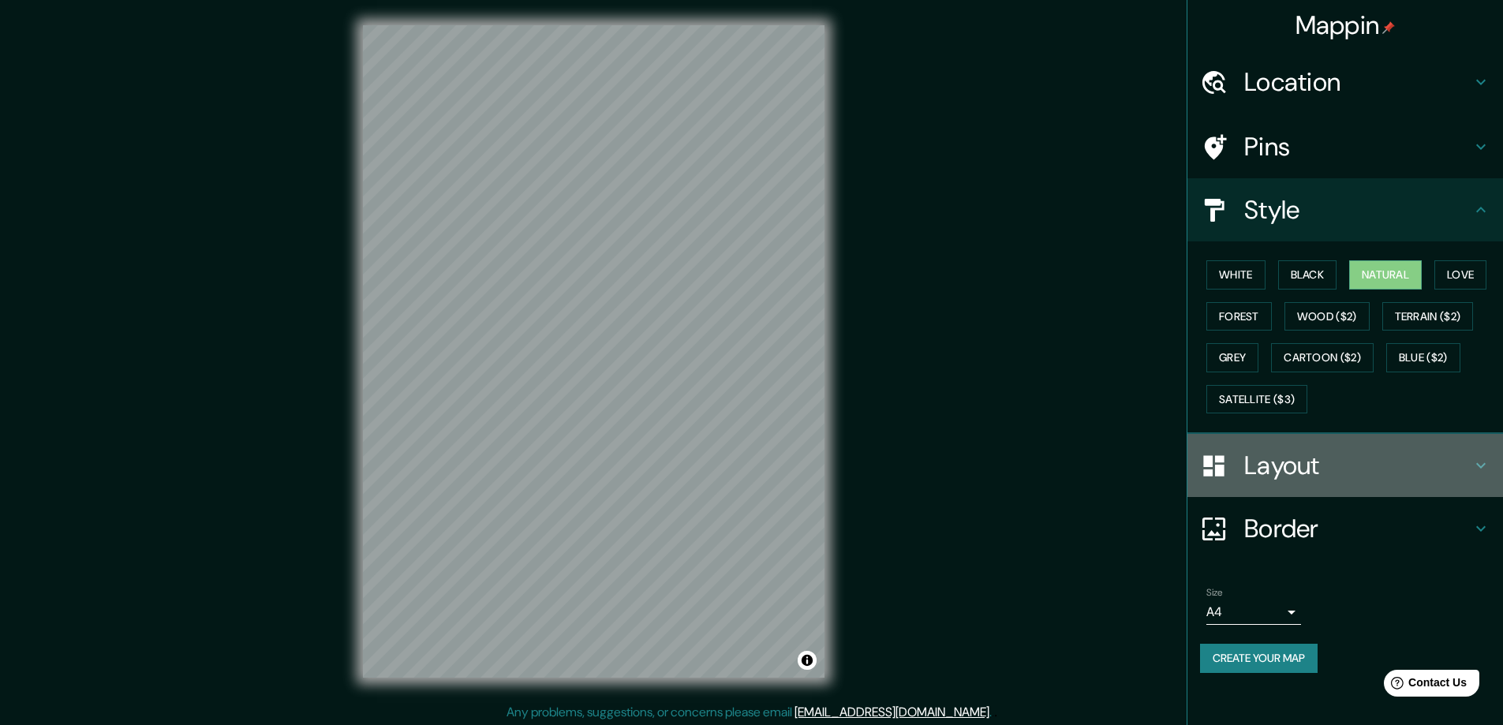
click at [1304, 473] on h4 "Layout" at bounding box center [1357, 466] width 227 height 32
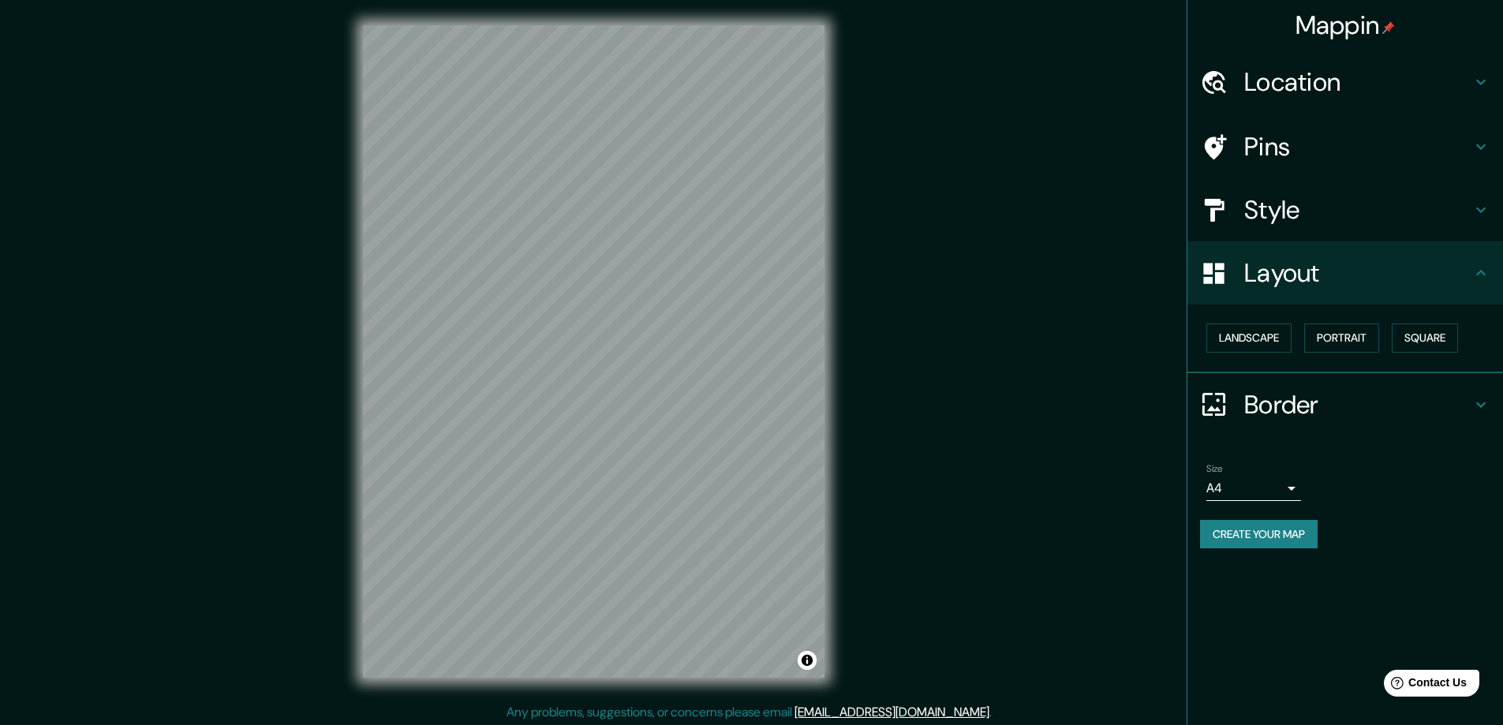
click at [1282, 405] on h4 "Border" at bounding box center [1357, 405] width 227 height 32
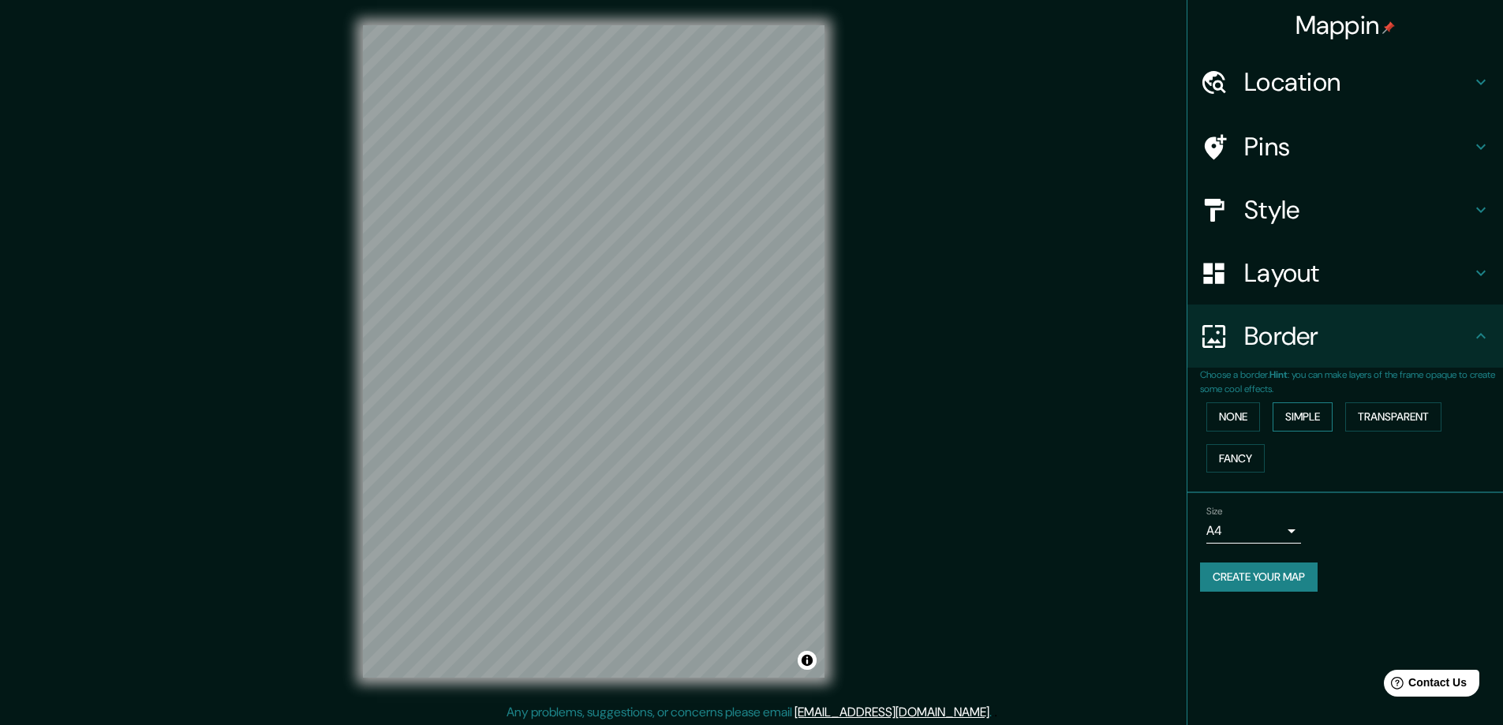
click at [1296, 414] on button "Simple" at bounding box center [1303, 416] width 60 height 29
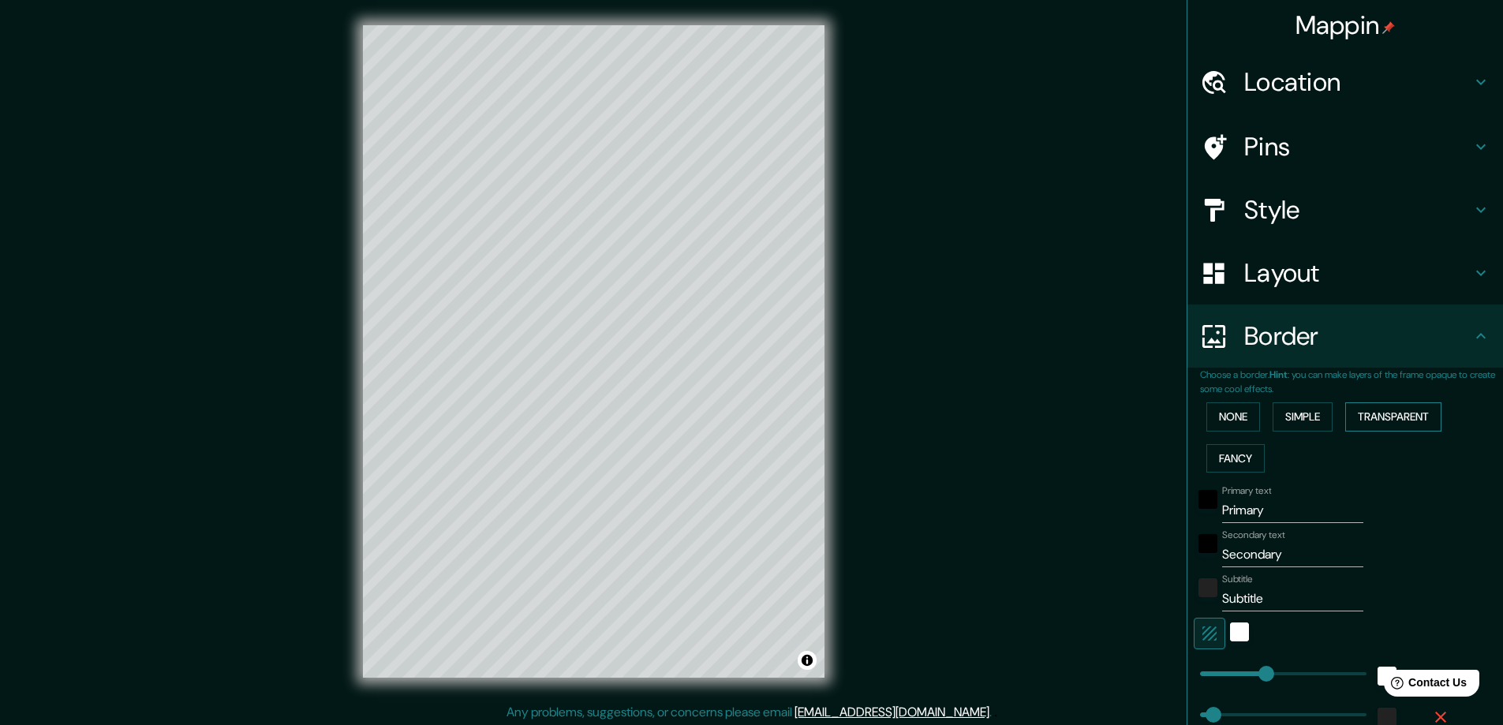
click at [1371, 409] on button "Transparent" at bounding box center [1393, 416] width 96 height 29
click at [1247, 452] on button "Fancy" at bounding box center [1235, 458] width 58 height 29
click at [1226, 422] on button "None" at bounding box center [1233, 416] width 54 height 29
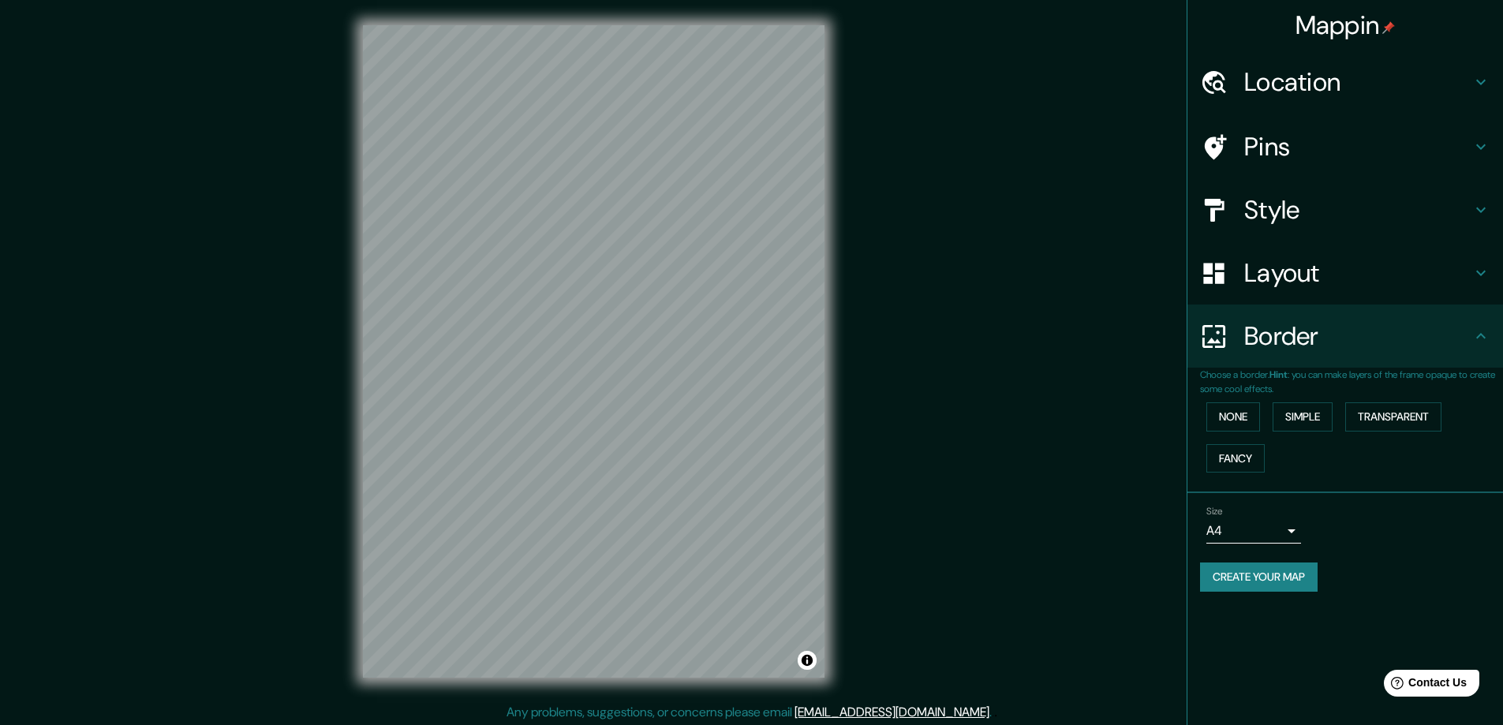
click at [1344, 76] on h4 "Location" at bounding box center [1357, 82] width 227 height 32
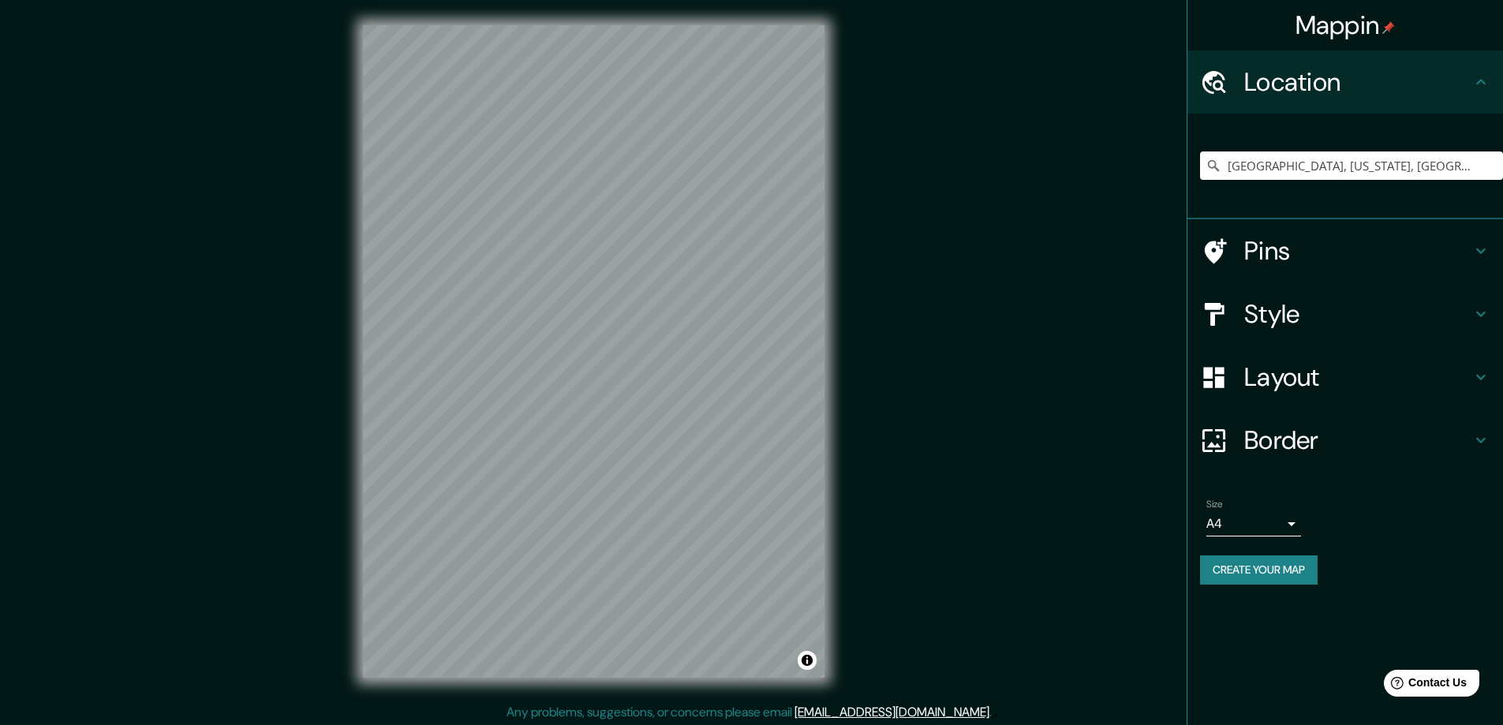
click at [1309, 237] on h4 "Pins" at bounding box center [1357, 251] width 227 height 32
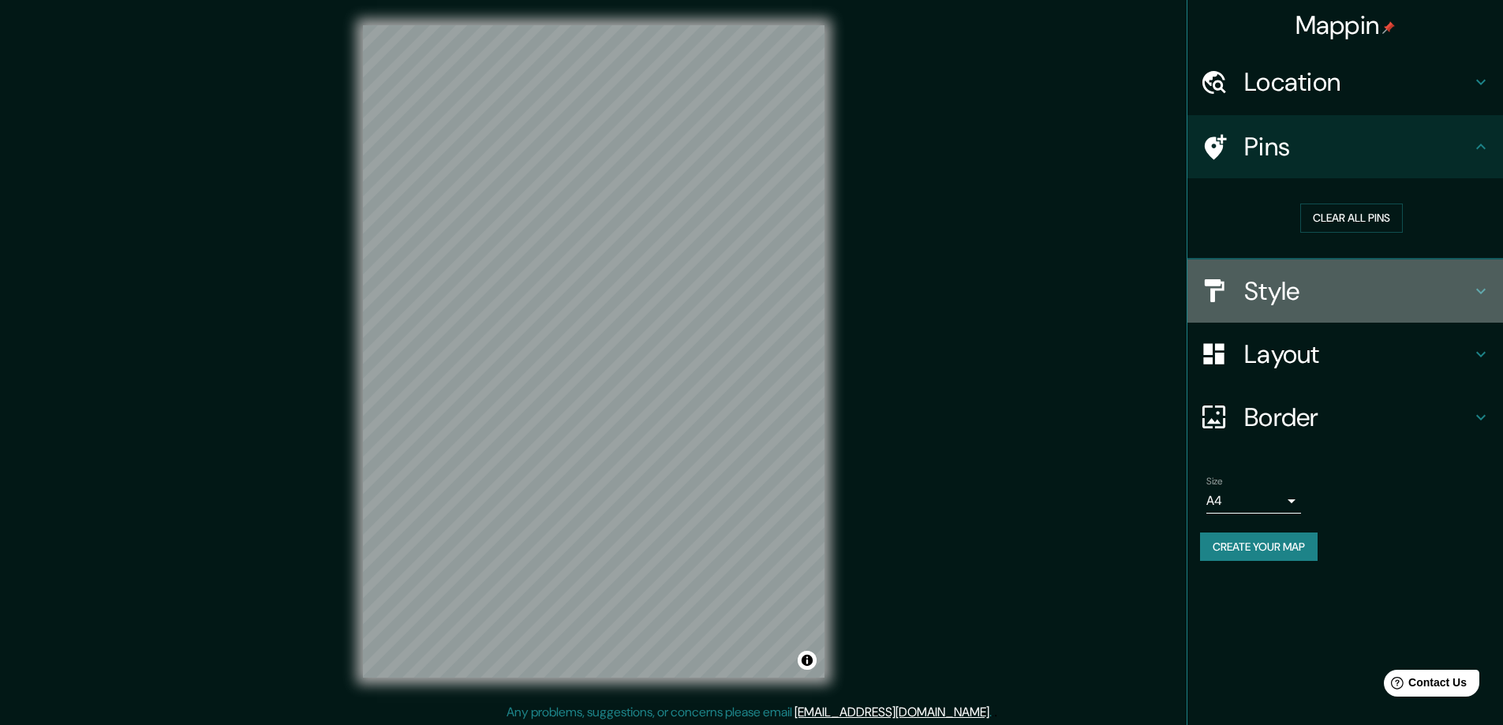
click at [1302, 278] on h4 "Style" at bounding box center [1357, 291] width 227 height 32
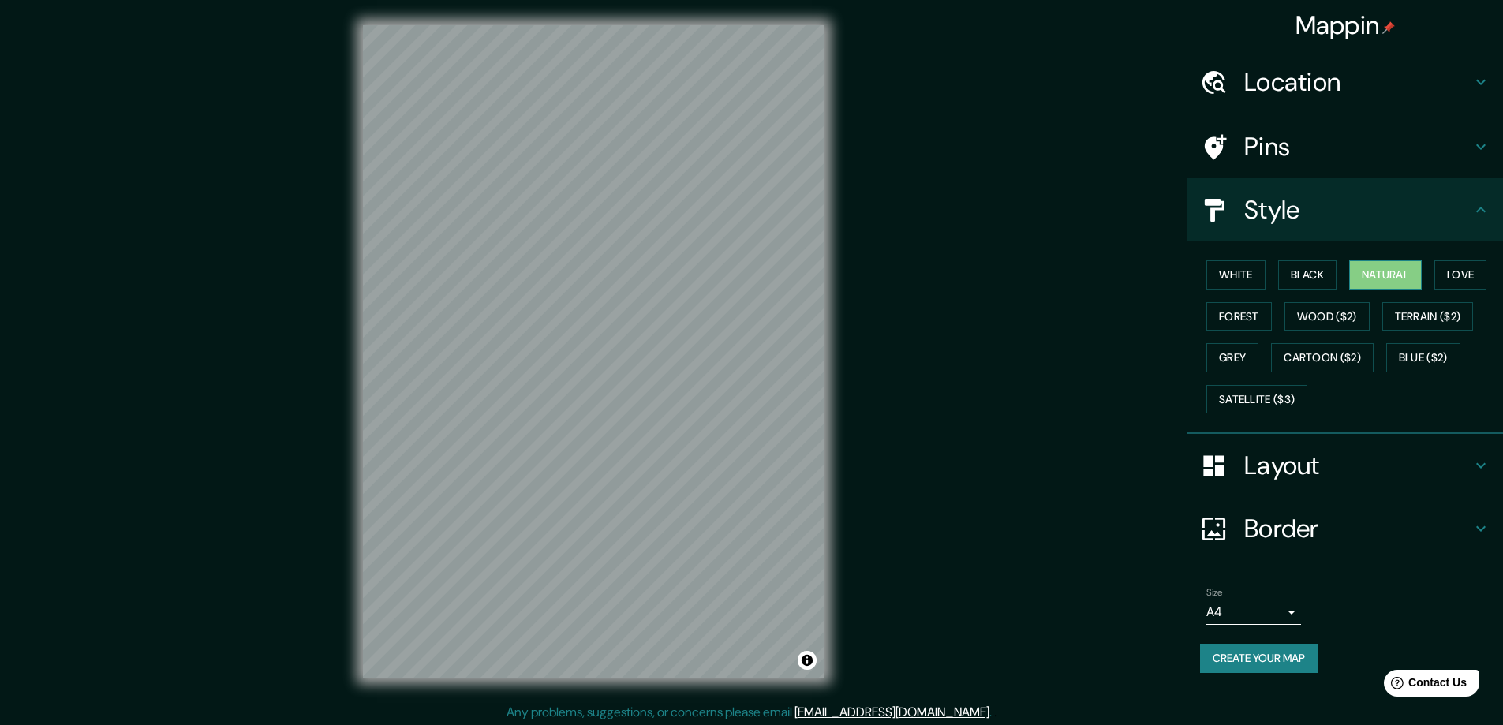
click at [1371, 264] on button "Natural" at bounding box center [1385, 274] width 73 height 29
click at [1373, 266] on button "Natural" at bounding box center [1385, 274] width 73 height 29
click at [1285, 398] on button "Satellite ($3)" at bounding box center [1256, 399] width 101 height 29
click at [634, 215] on div at bounding box center [633, 212] width 13 height 13
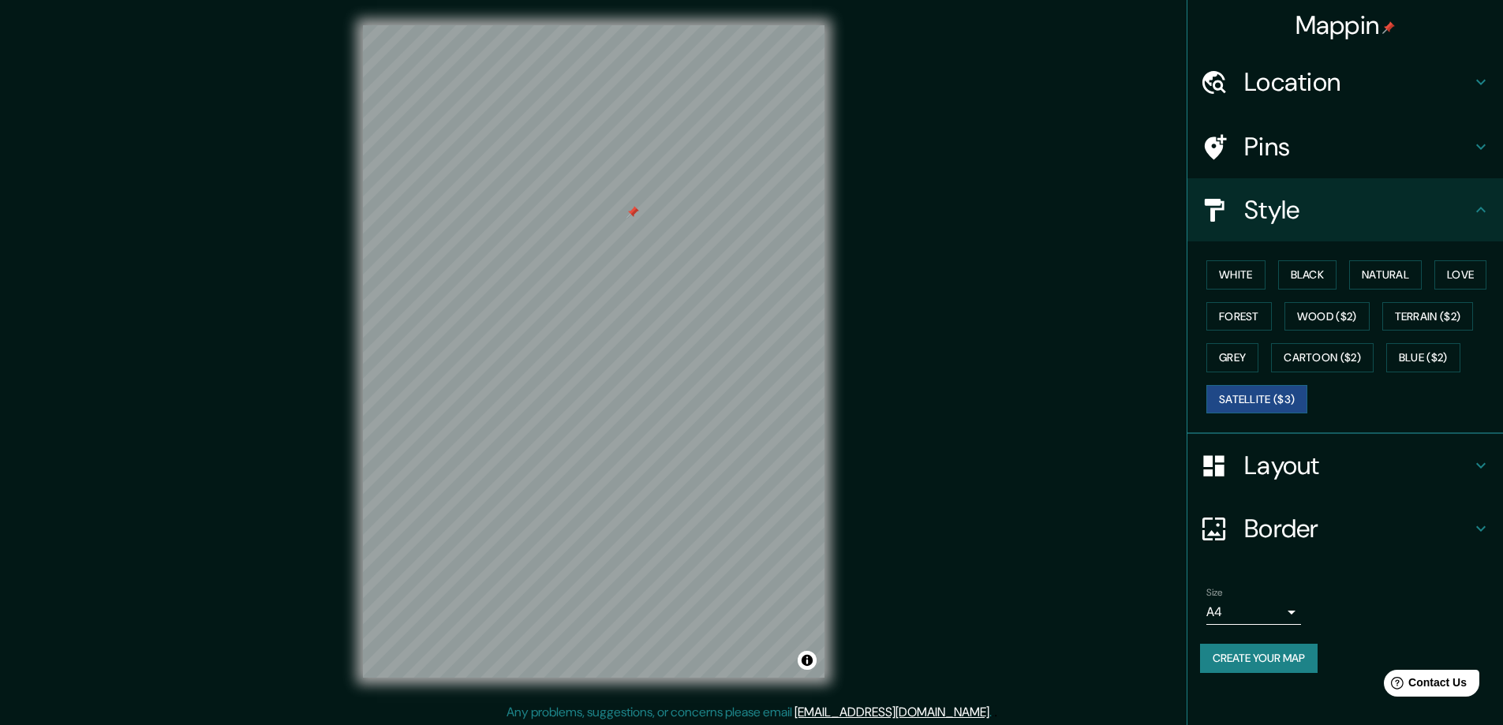
click at [636, 213] on div at bounding box center [633, 212] width 13 height 13
